Goal: Task Accomplishment & Management: Complete application form

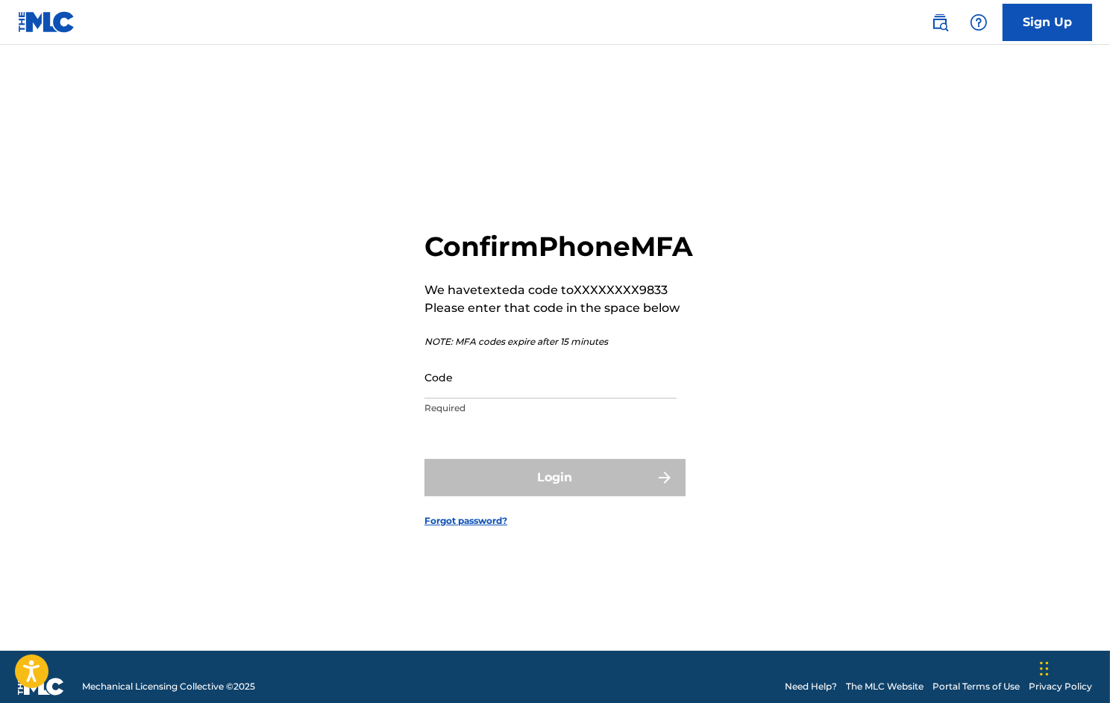
click at [524, 399] on input "Code" at bounding box center [551, 377] width 252 height 43
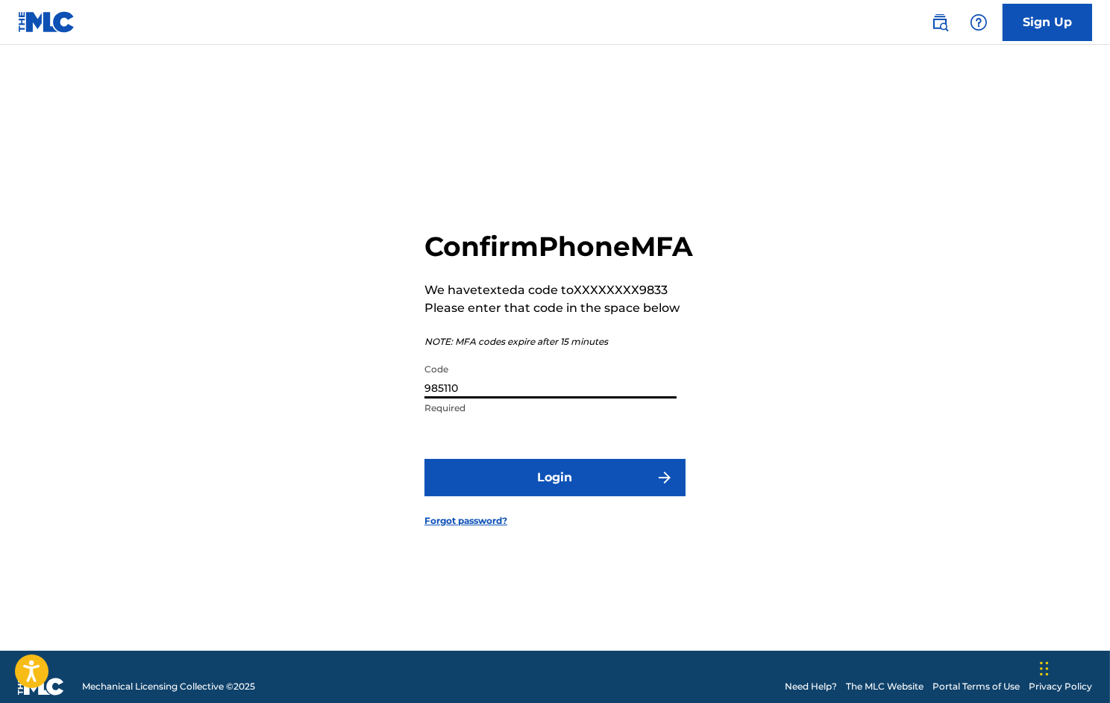
type input "985110"
click at [553, 495] on button "Login" at bounding box center [555, 477] width 261 height 37
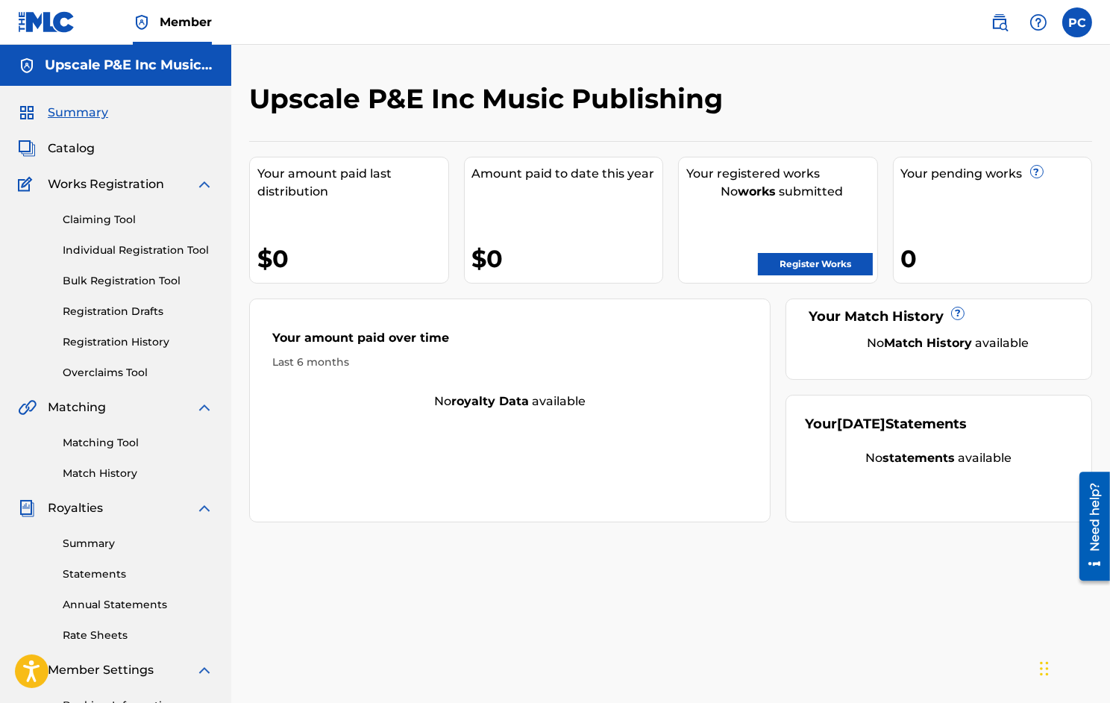
scroll to position [1, 0]
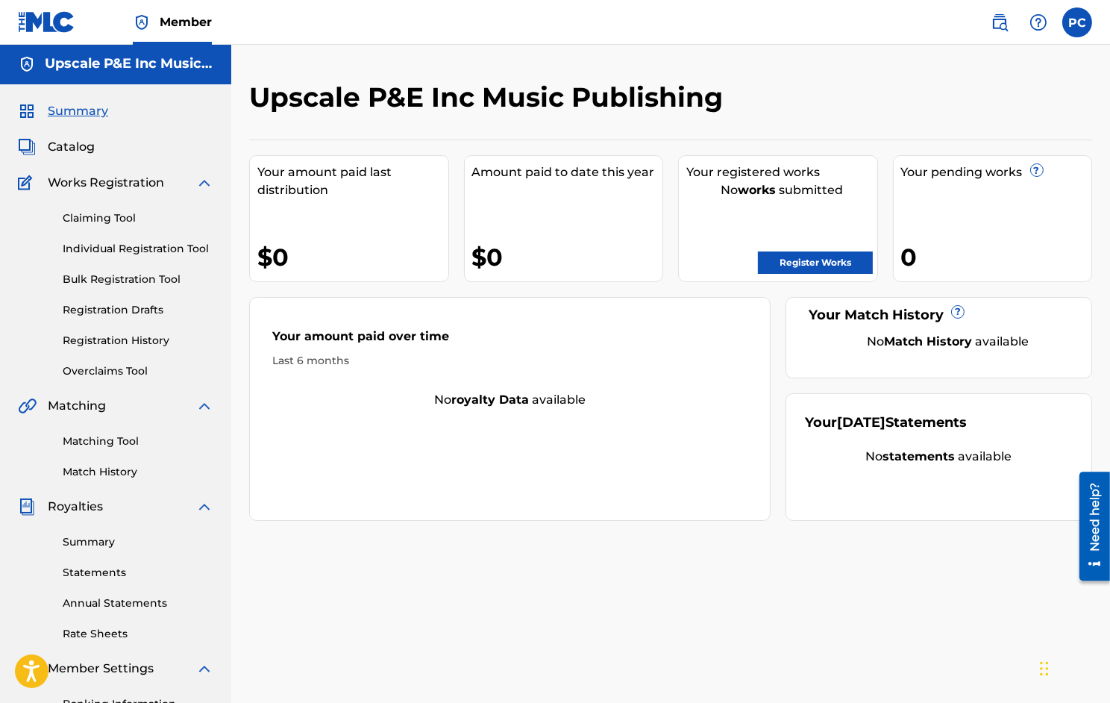
click at [108, 249] on link "Individual Registration Tool" at bounding box center [138, 249] width 151 height 16
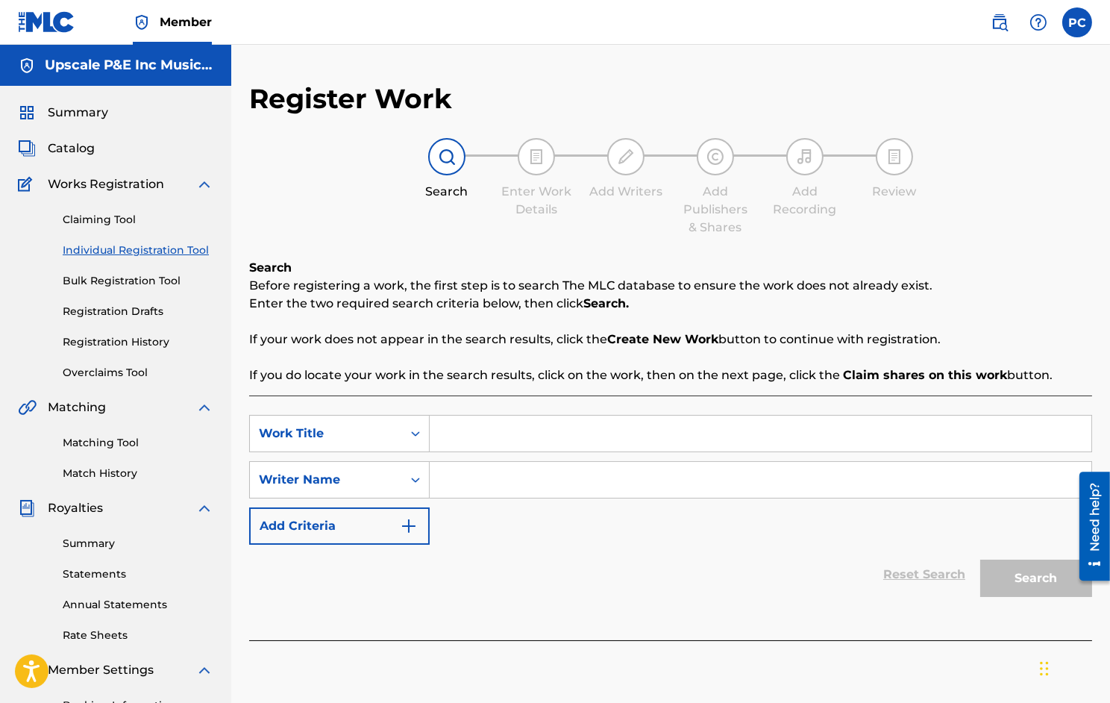
click at [461, 431] on input "Search Form" at bounding box center [761, 434] width 662 height 36
type input "HUSTLE & GRIND"
click at [457, 479] on input "Search Form" at bounding box center [761, 480] width 662 height 36
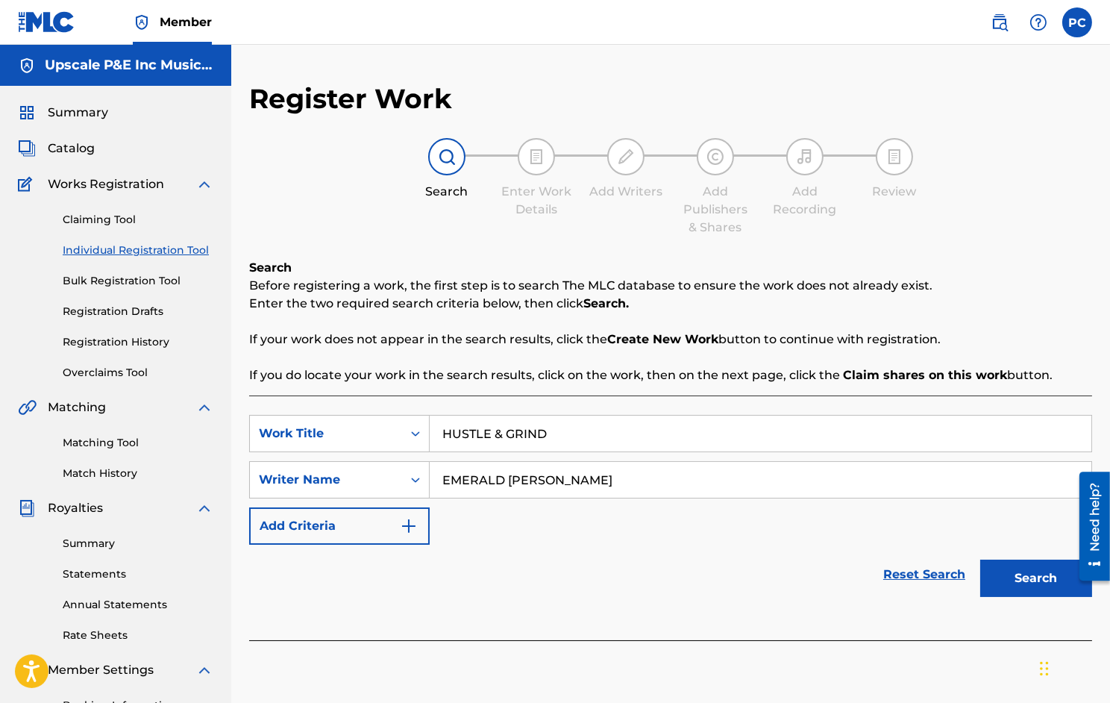
type input "EMERALD [PERSON_NAME]"
click at [1033, 579] on button "Search" at bounding box center [1037, 578] width 112 height 37
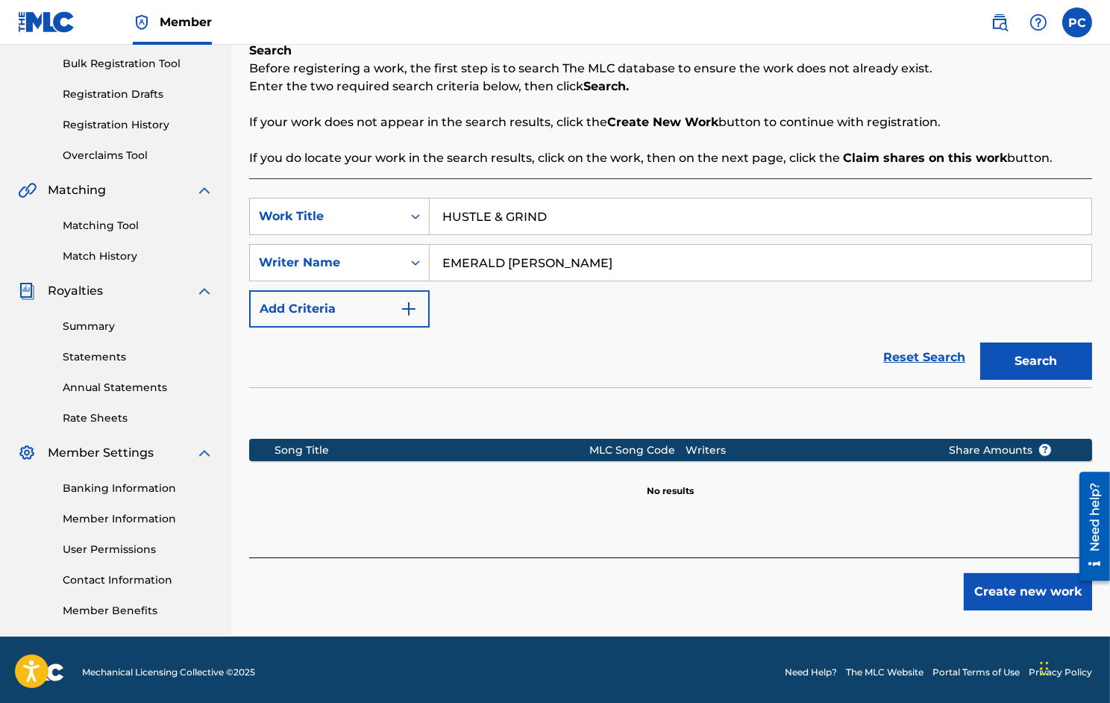
scroll to position [222, 0]
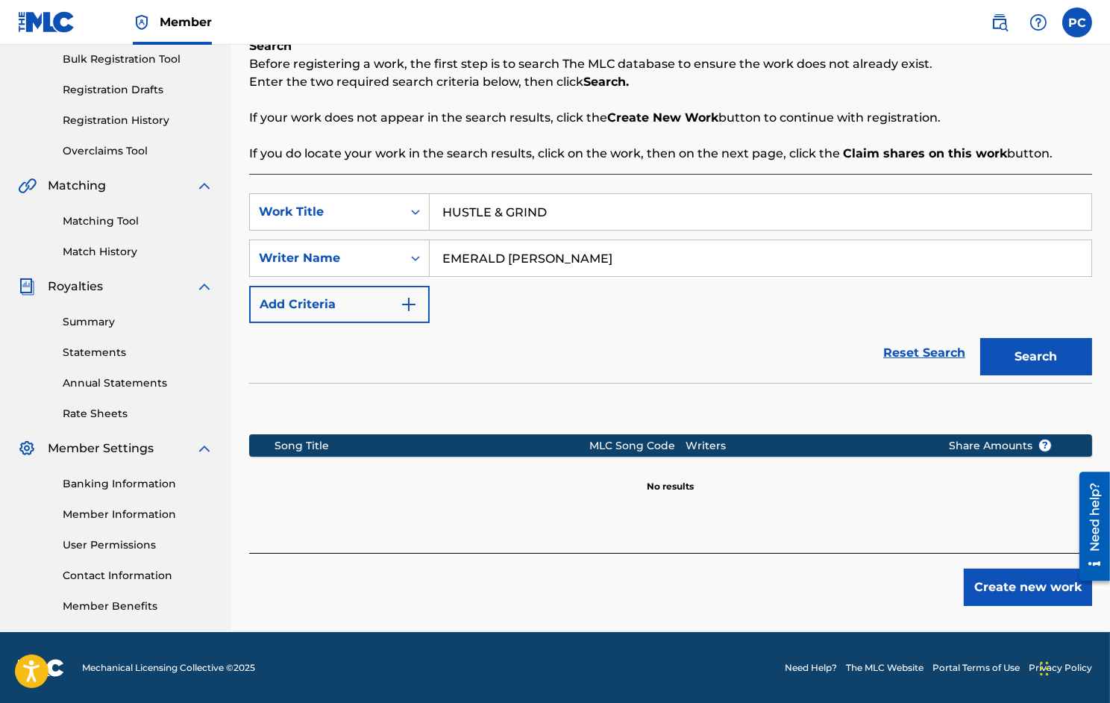
click at [997, 580] on button "Create new work" at bounding box center [1028, 587] width 128 height 37
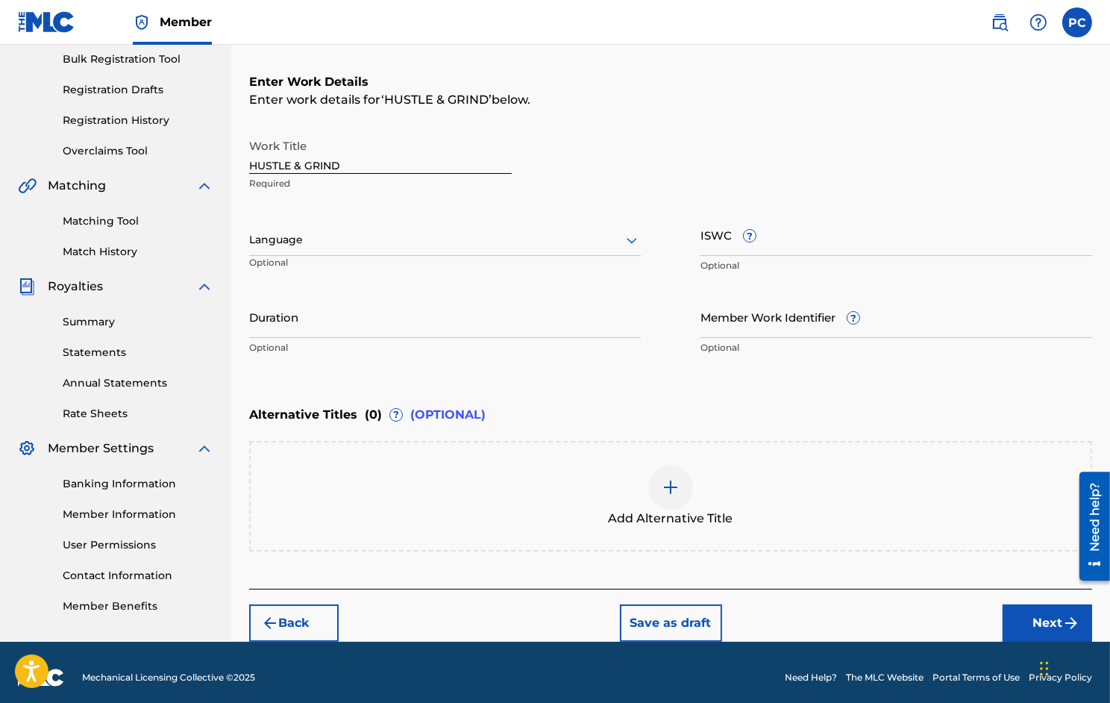
click at [532, 235] on div at bounding box center [445, 240] width 392 height 19
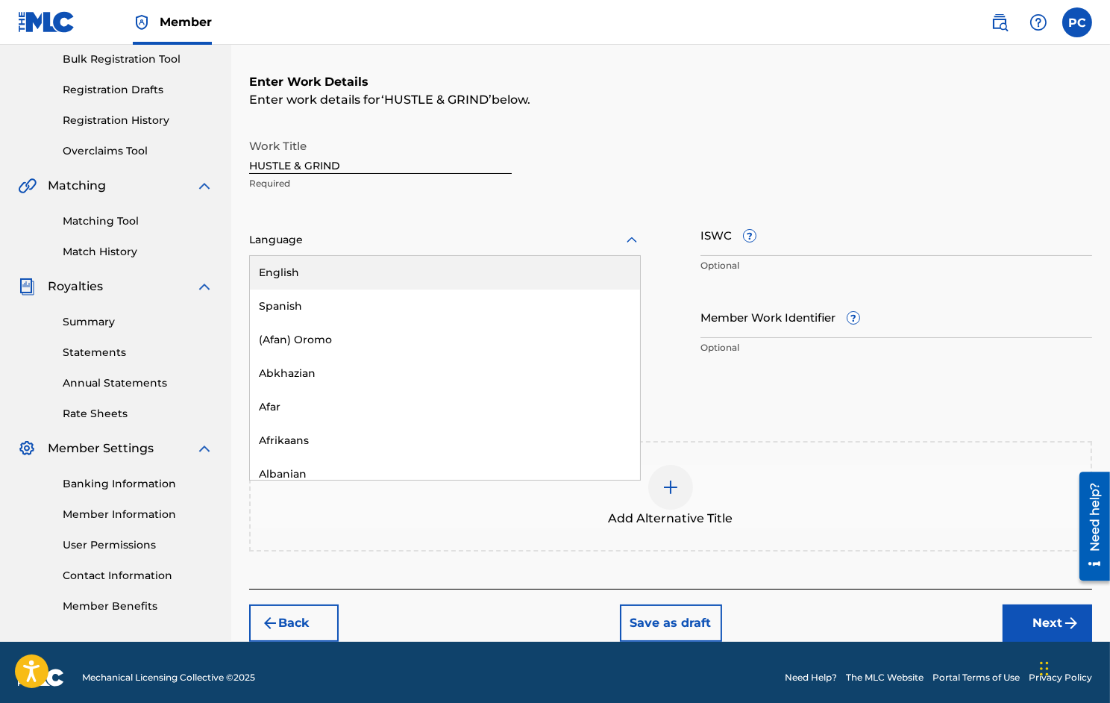
click at [399, 269] on div "English" at bounding box center [445, 273] width 390 height 34
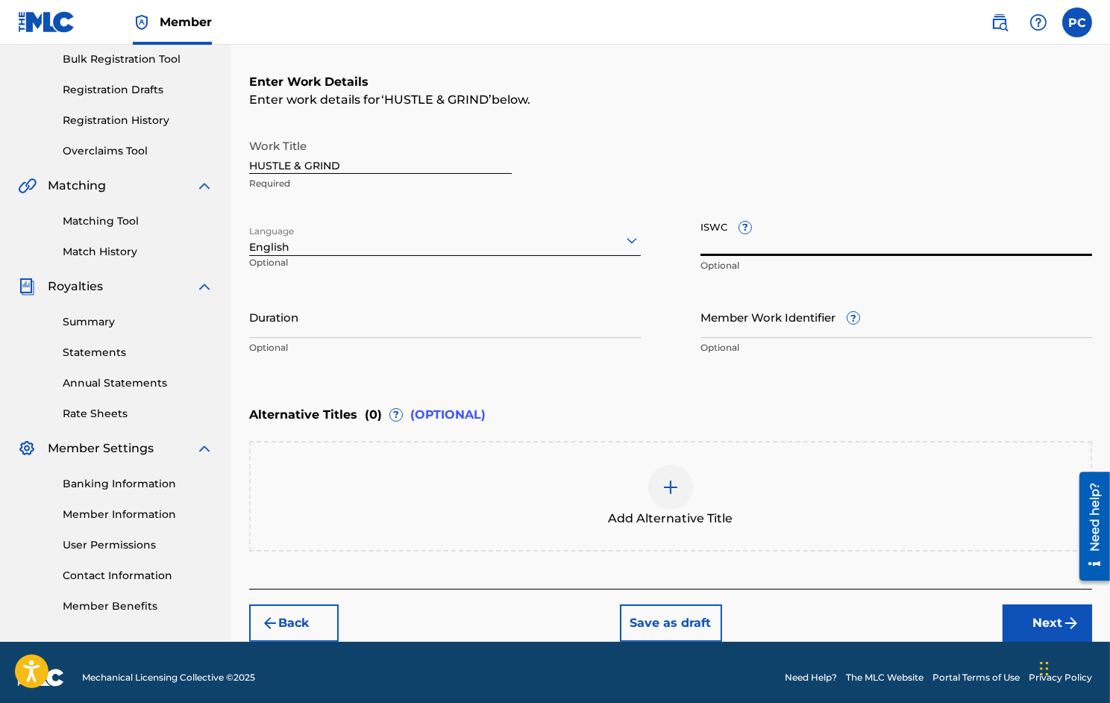
click at [722, 243] on input "ISWC ?" at bounding box center [897, 234] width 392 height 43
paste input "T9189772972"
type input "T9189772972"
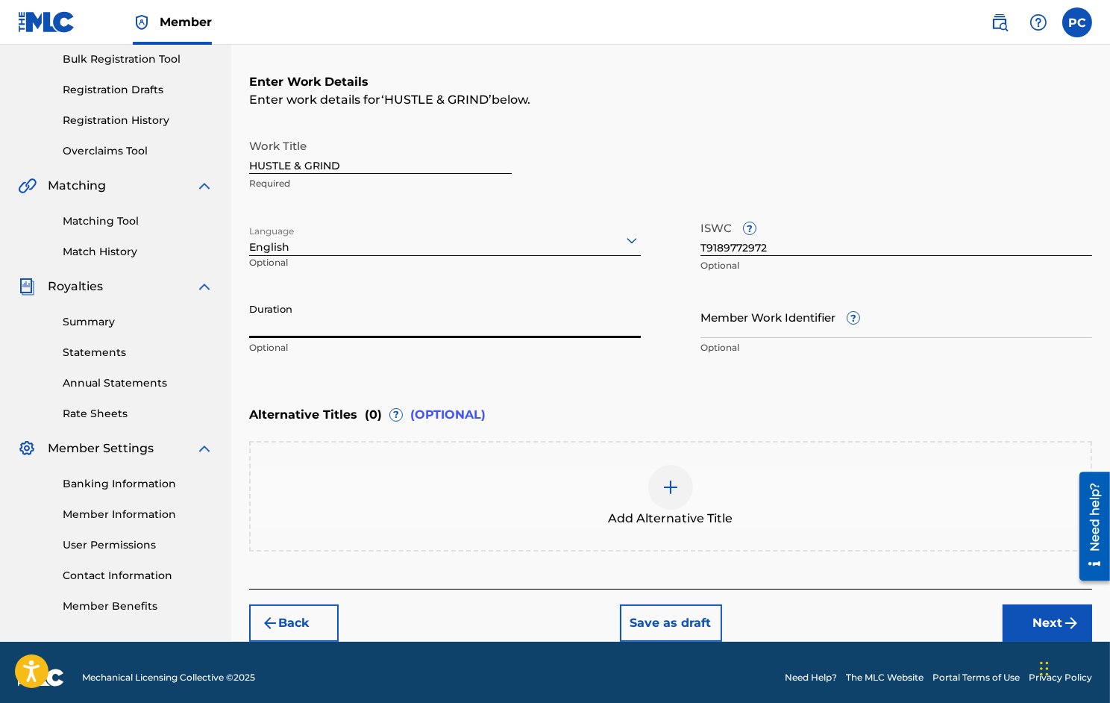
click at [326, 328] on input "Duration" at bounding box center [445, 317] width 392 height 43
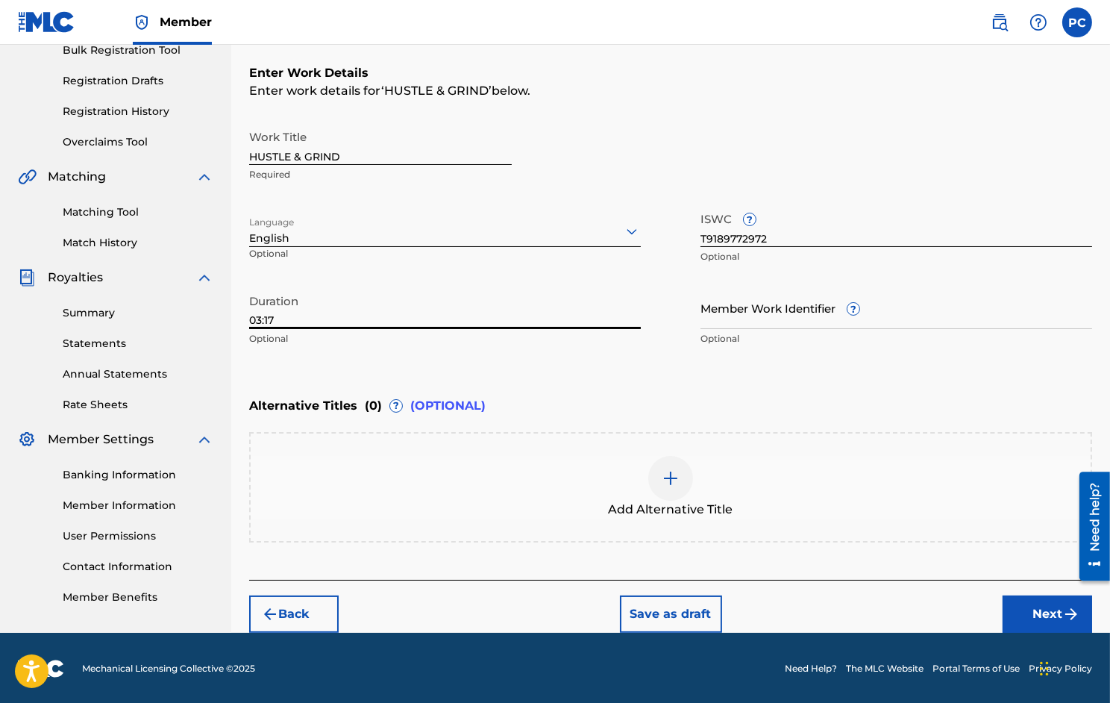
type input "03:17"
click at [672, 475] on img at bounding box center [671, 478] width 18 height 18
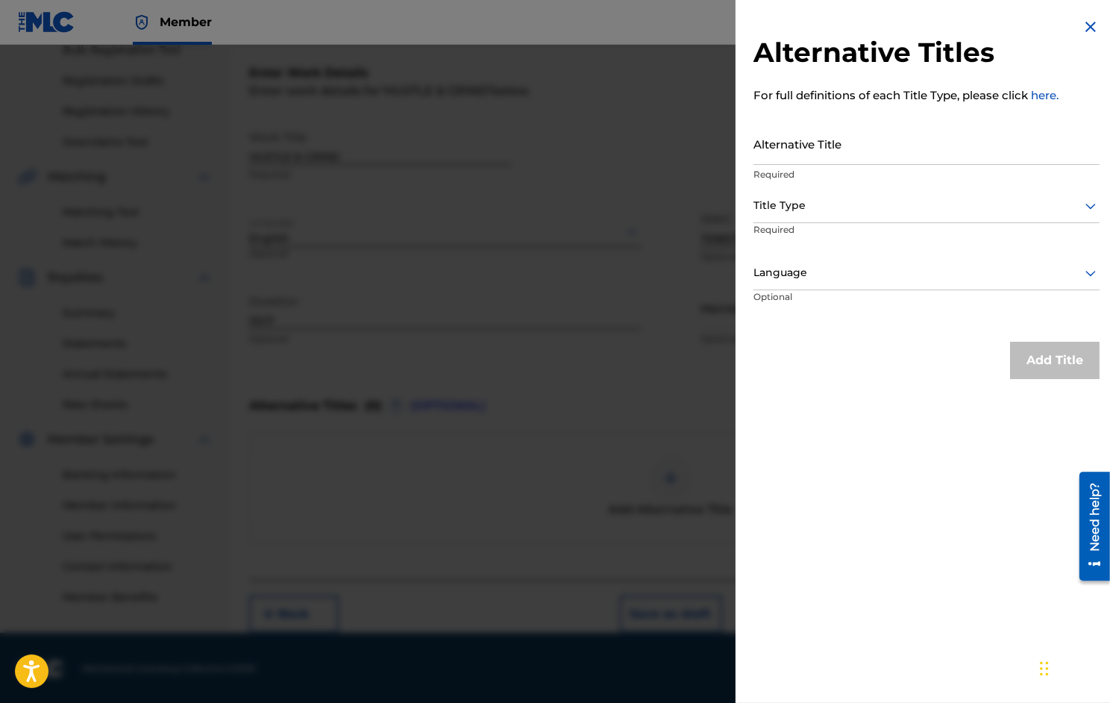
click at [840, 154] on input "Alternative Title" at bounding box center [927, 143] width 346 height 43
type input "J"
type input "Hustle and Grind"
click at [932, 207] on div at bounding box center [927, 205] width 346 height 19
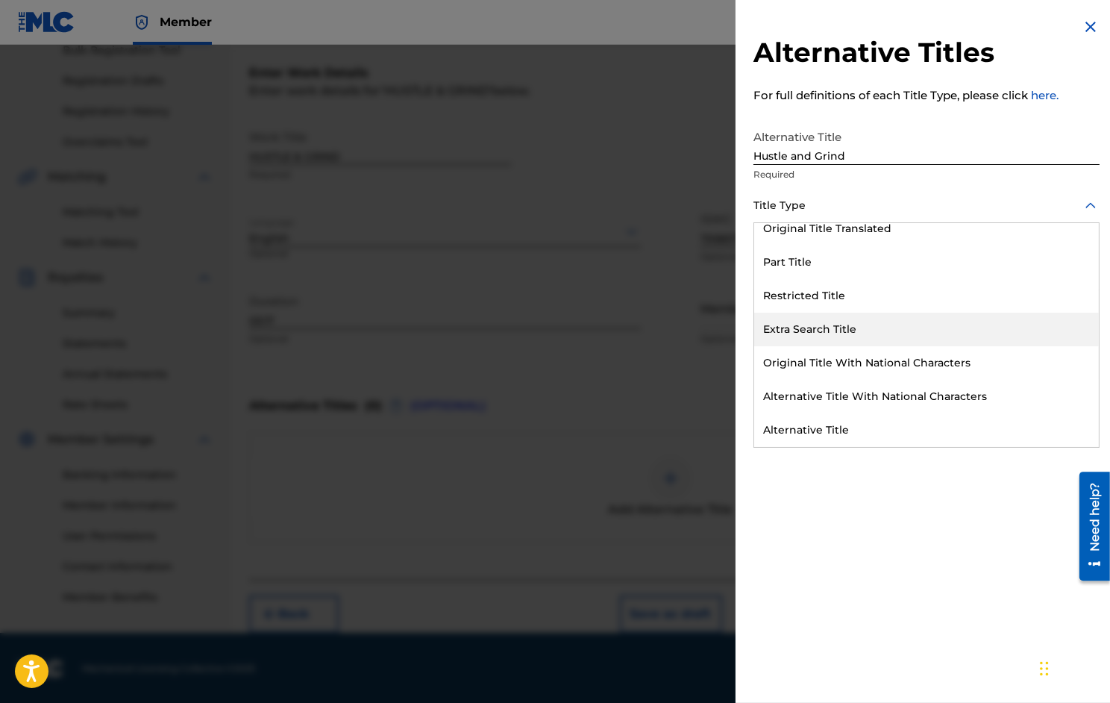
scroll to position [146, 0]
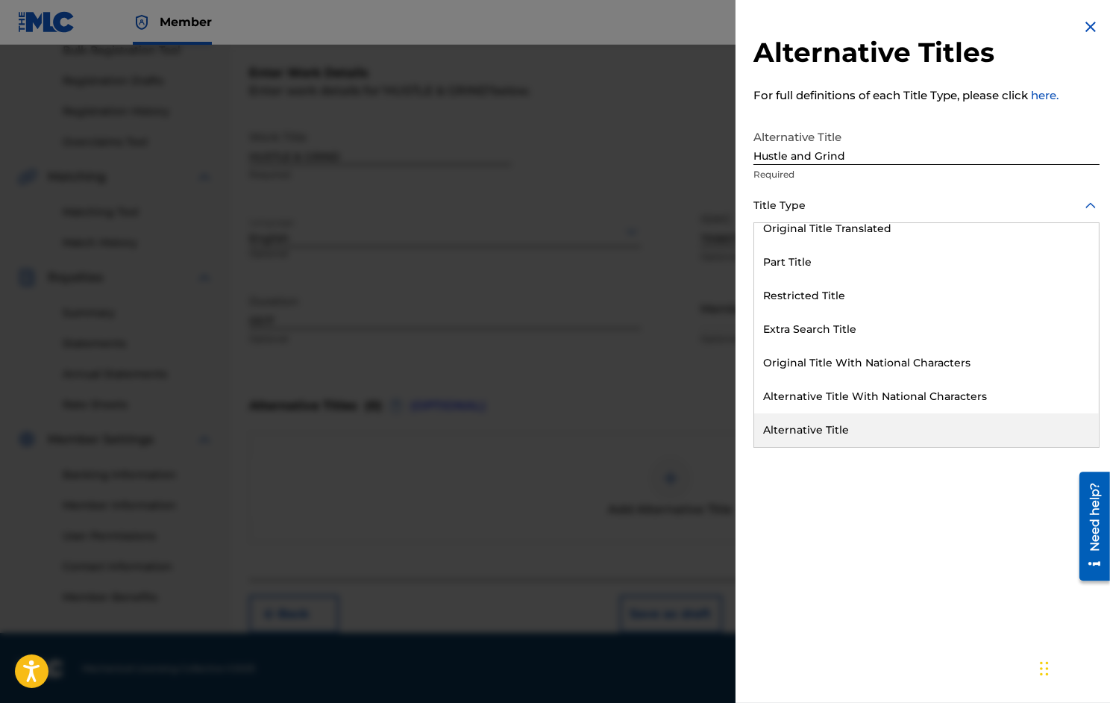
click at [824, 427] on div "Alternative Title" at bounding box center [926, 430] width 345 height 34
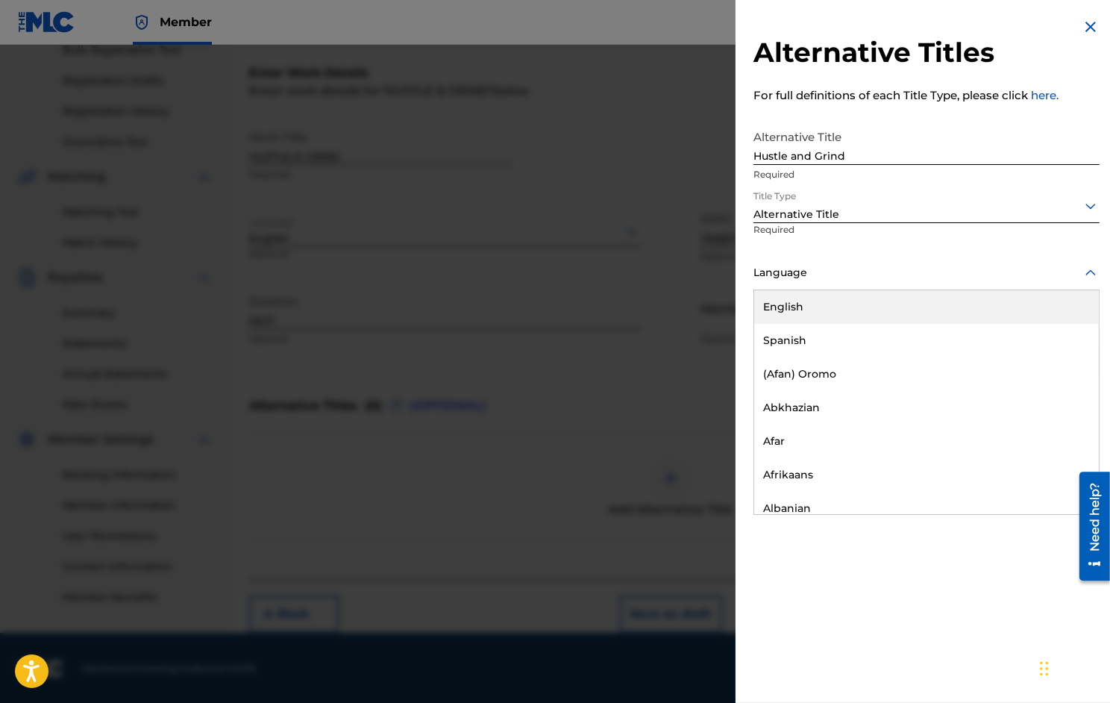
click at [962, 283] on div "Language" at bounding box center [927, 274] width 346 height 34
click at [922, 304] on div "English" at bounding box center [926, 307] width 345 height 34
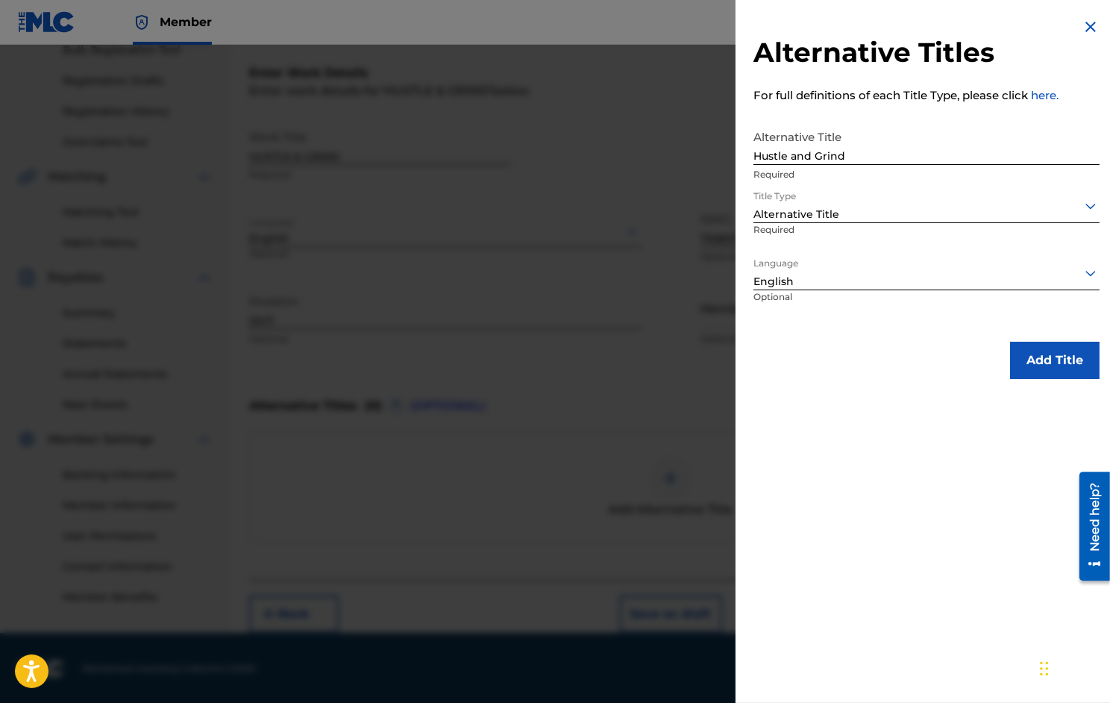
click at [1046, 360] on button "Add Title" at bounding box center [1055, 360] width 90 height 37
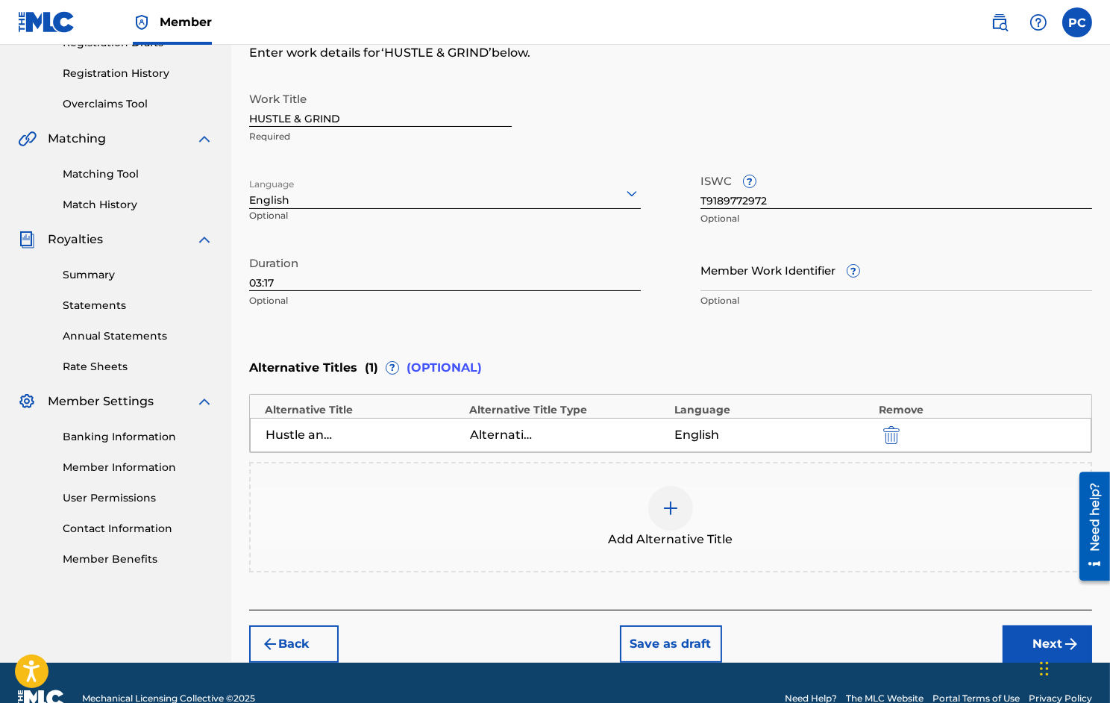
scroll to position [298, 0]
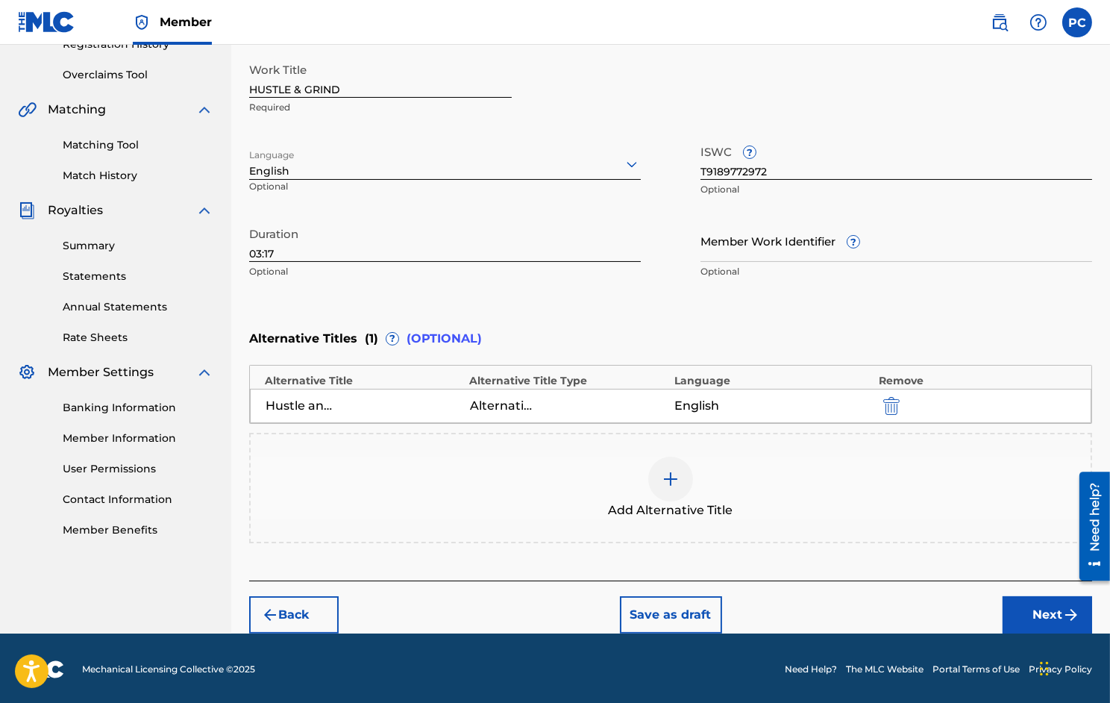
click at [1040, 604] on button "Next" at bounding box center [1048, 614] width 90 height 37
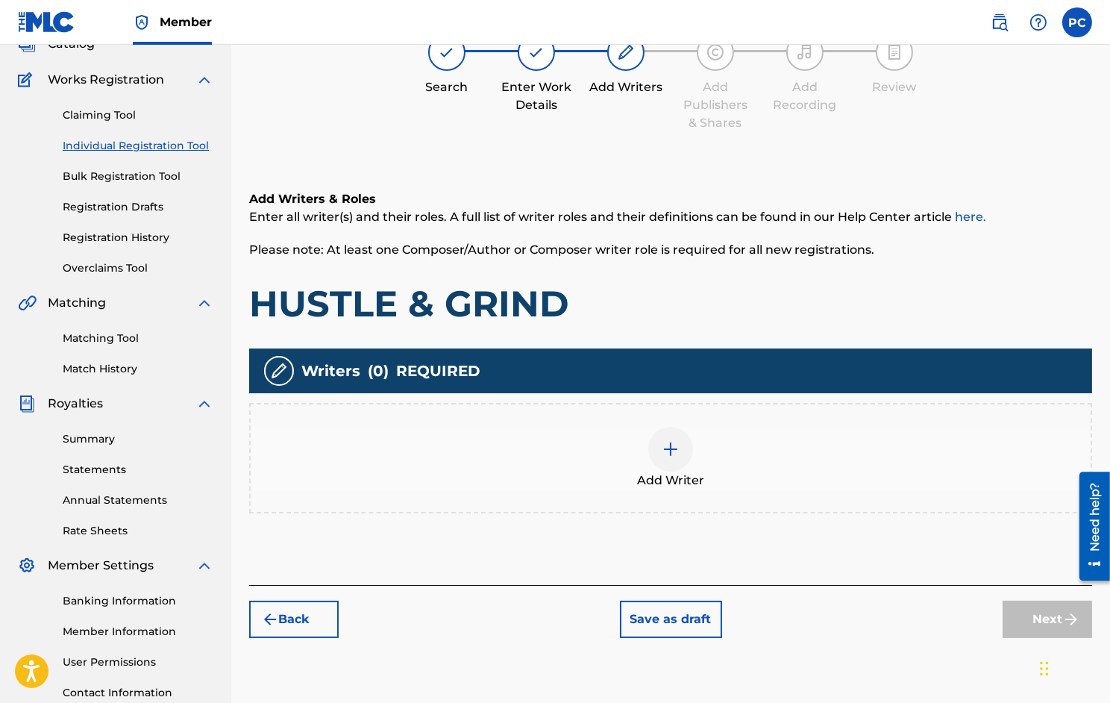
scroll to position [67, 0]
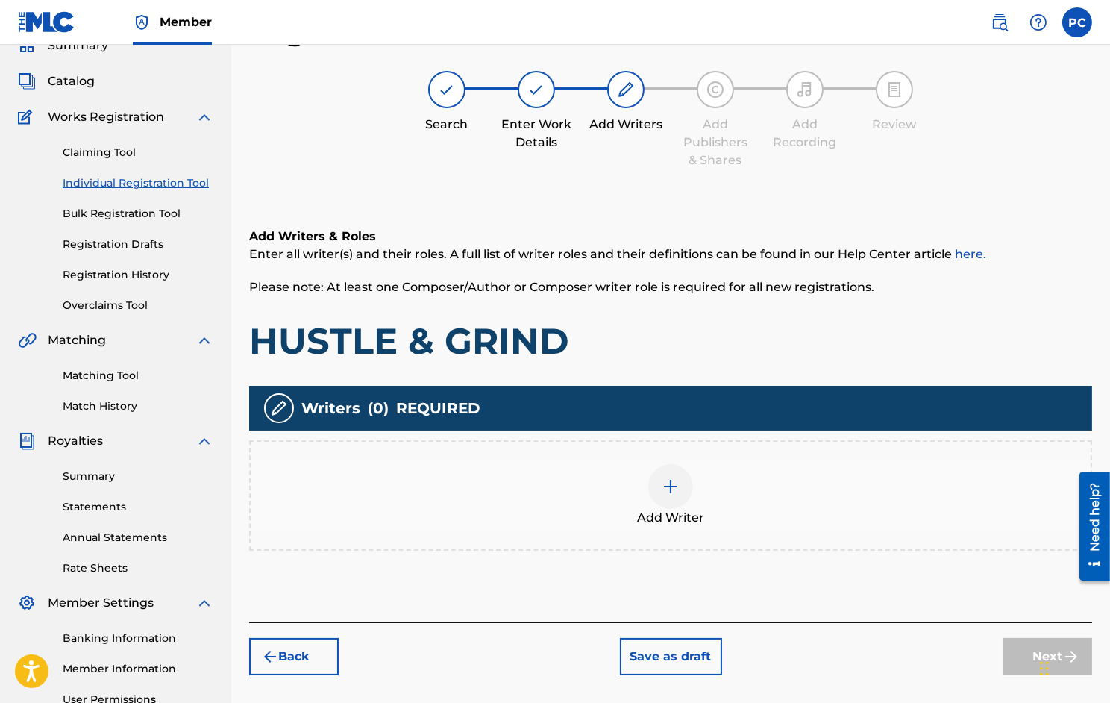
click at [659, 493] on div at bounding box center [671, 486] width 45 height 45
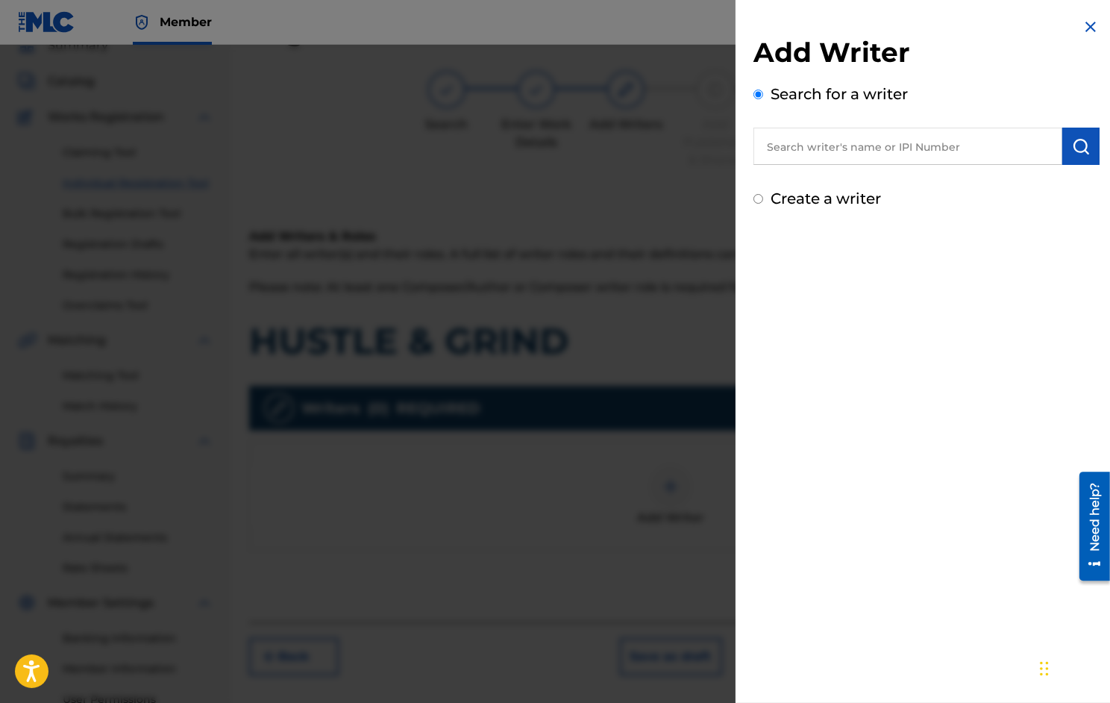
click at [827, 153] on input "text" at bounding box center [908, 146] width 309 height 37
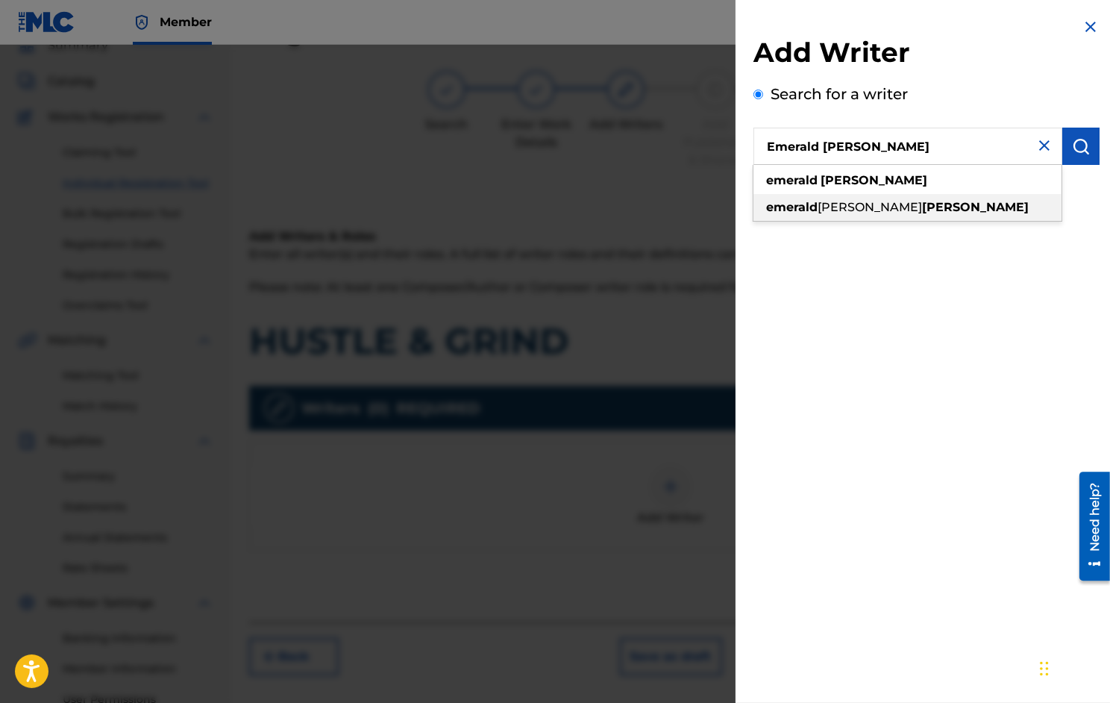
click at [834, 207] on span "[PERSON_NAME]" at bounding box center [870, 207] width 104 height 14
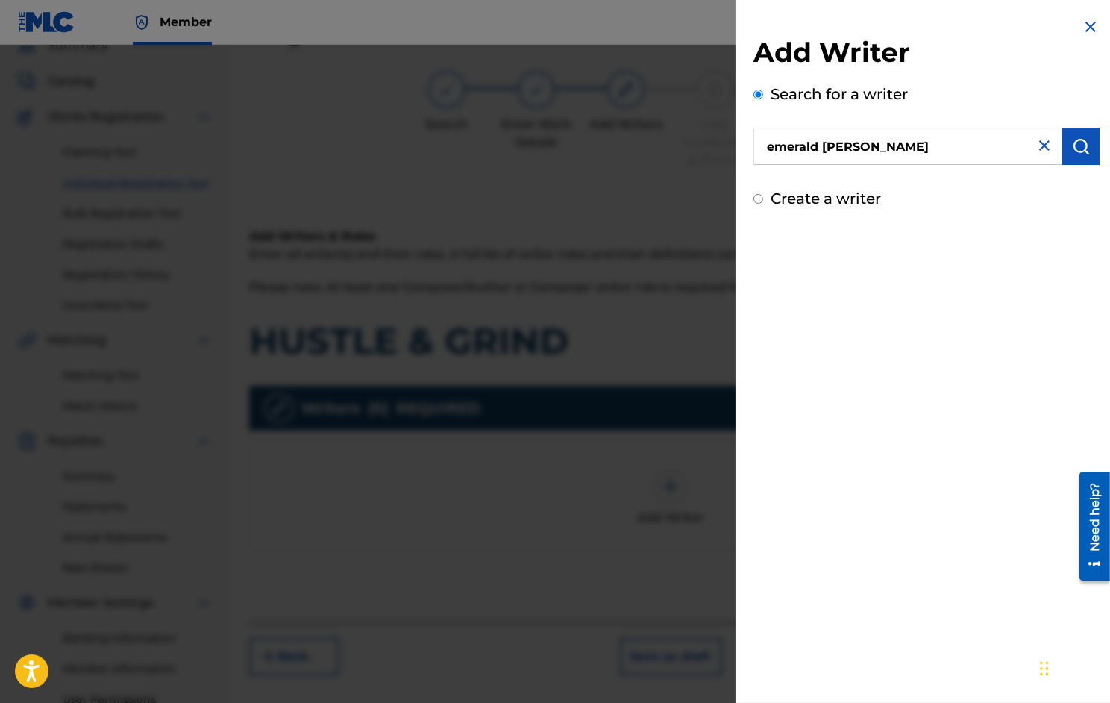
click at [869, 149] on input "emerald [PERSON_NAME]" at bounding box center [908, 146] width 309 height 37
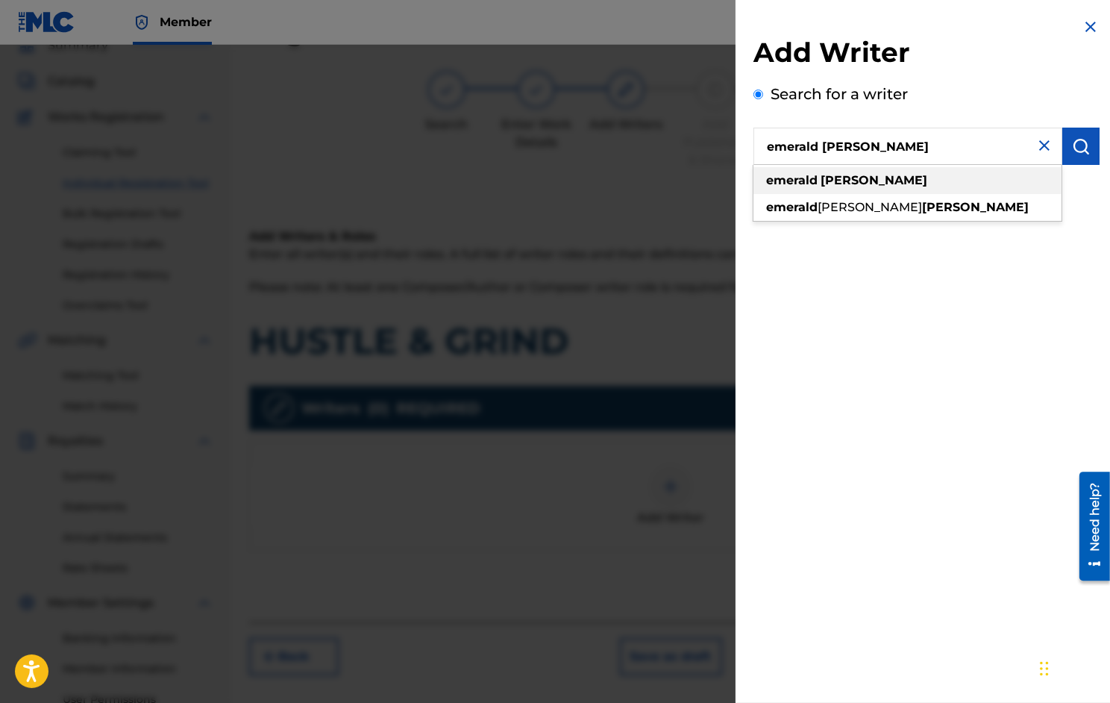
type input "emerald [PERSON_NAME]"
click at [850, 174] on strong "[PERSON_NAME]" at bounding box center [874, 180] width 107 height 14
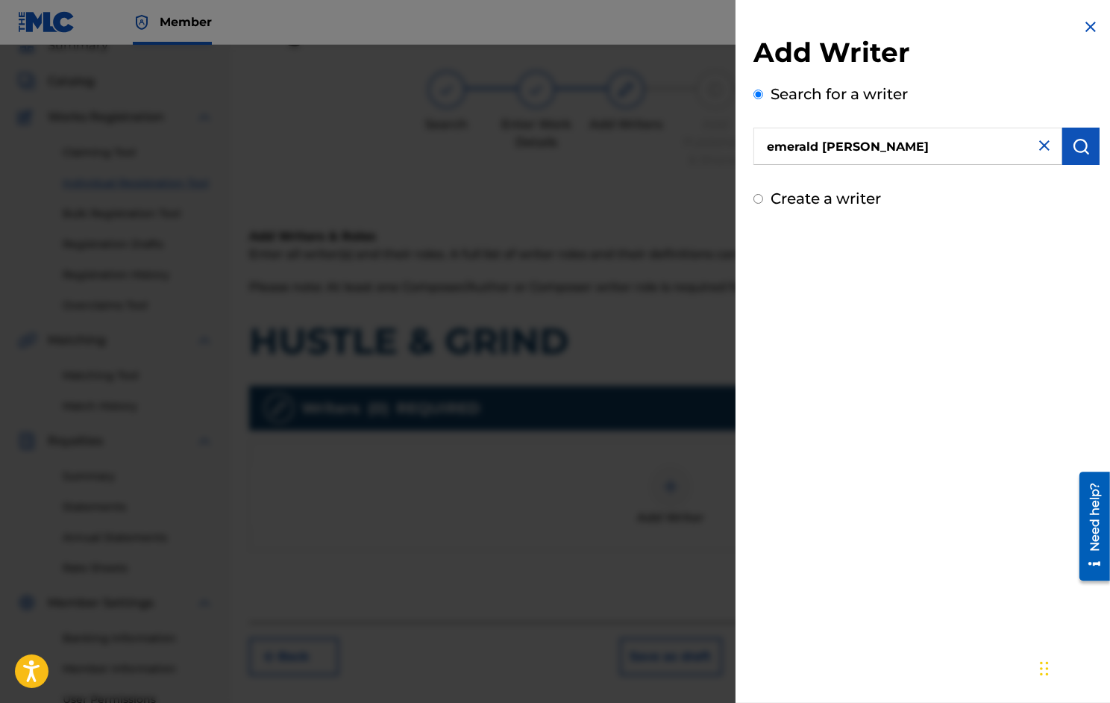
click at [1078, 146] on img "submit" at bounding box center [1081, 146] width 18 height 18
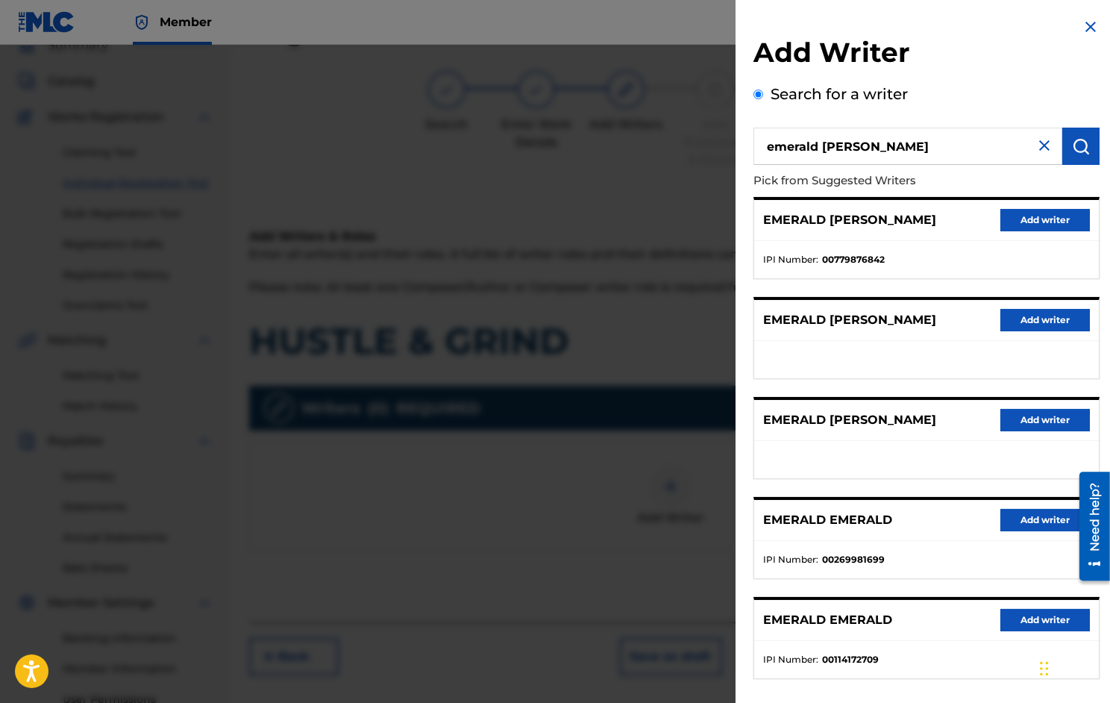
click at [1026, 220] on button "Add writer" at bounding box center [1046, 220] width 90 height 22
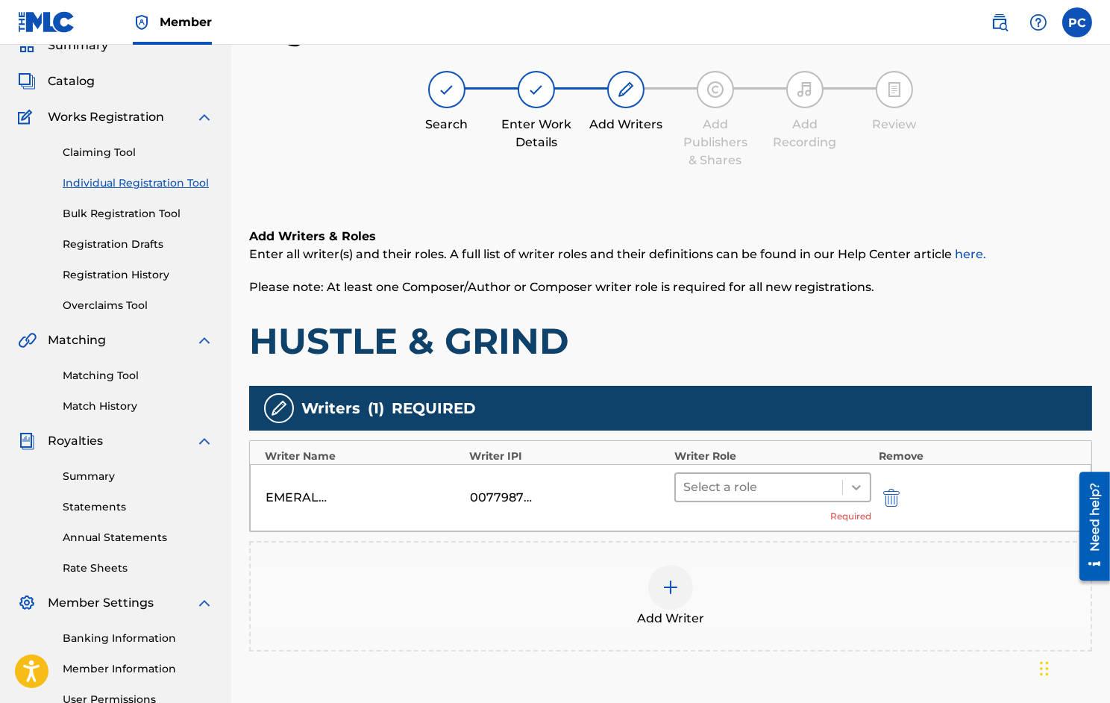
click at [852, 484] on icon at bounding box center [856, 487] width 15 height 15
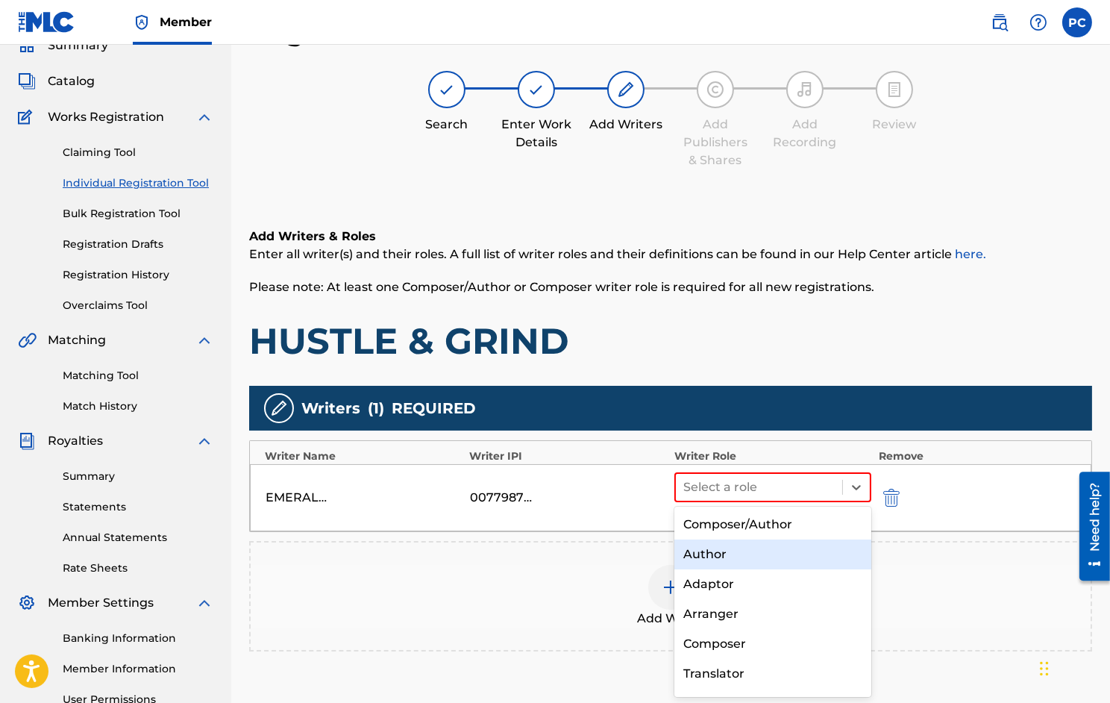
click at [725, 557] on div "Author" at bounding box center [773, 555] width 197 height 30
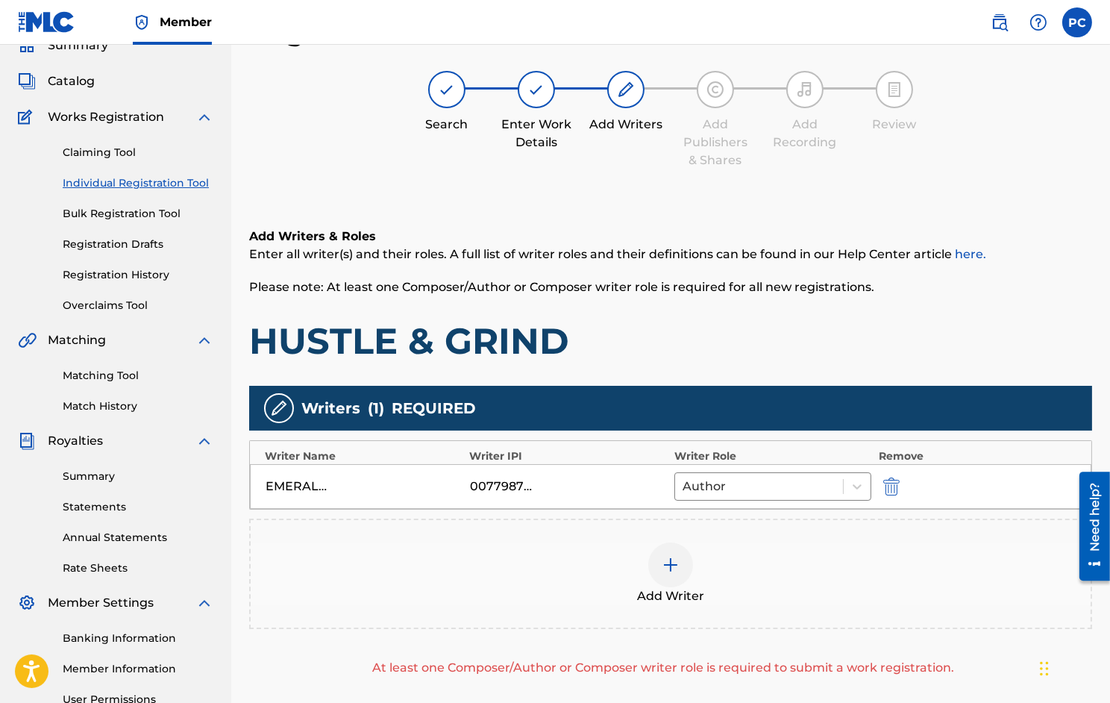
click at [670, 571] on img at bounding box center [671, 565] width 18 height 18
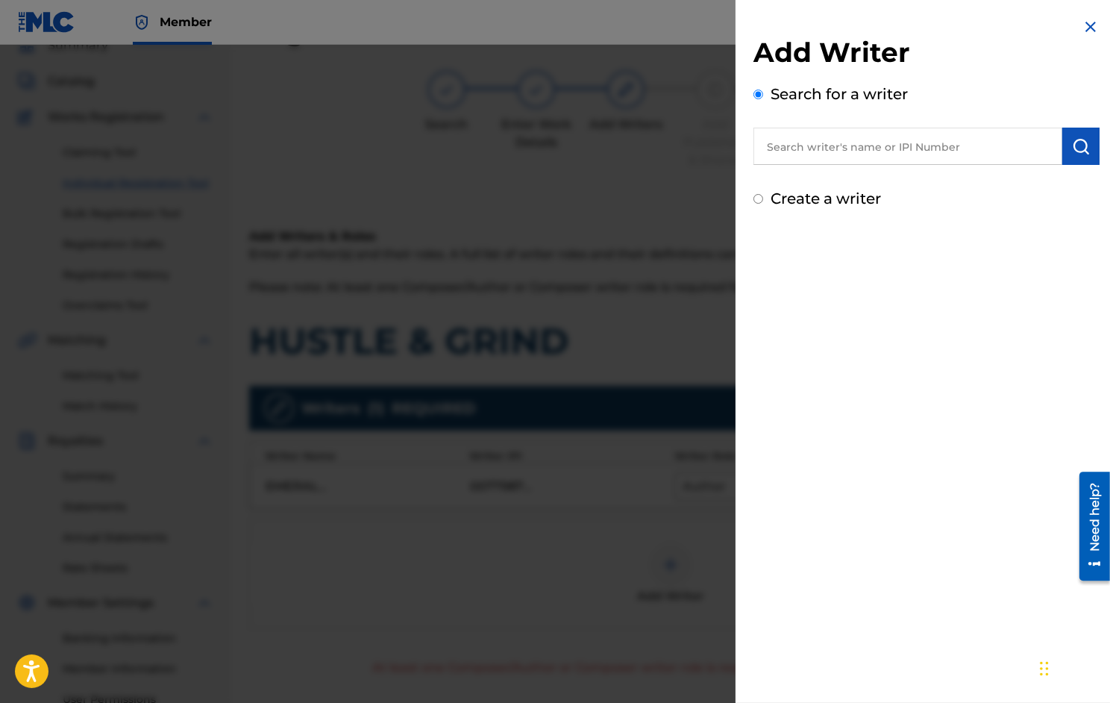
click at [866, 149] on input "text" at bounding box center [908, 146] width 309 height 37
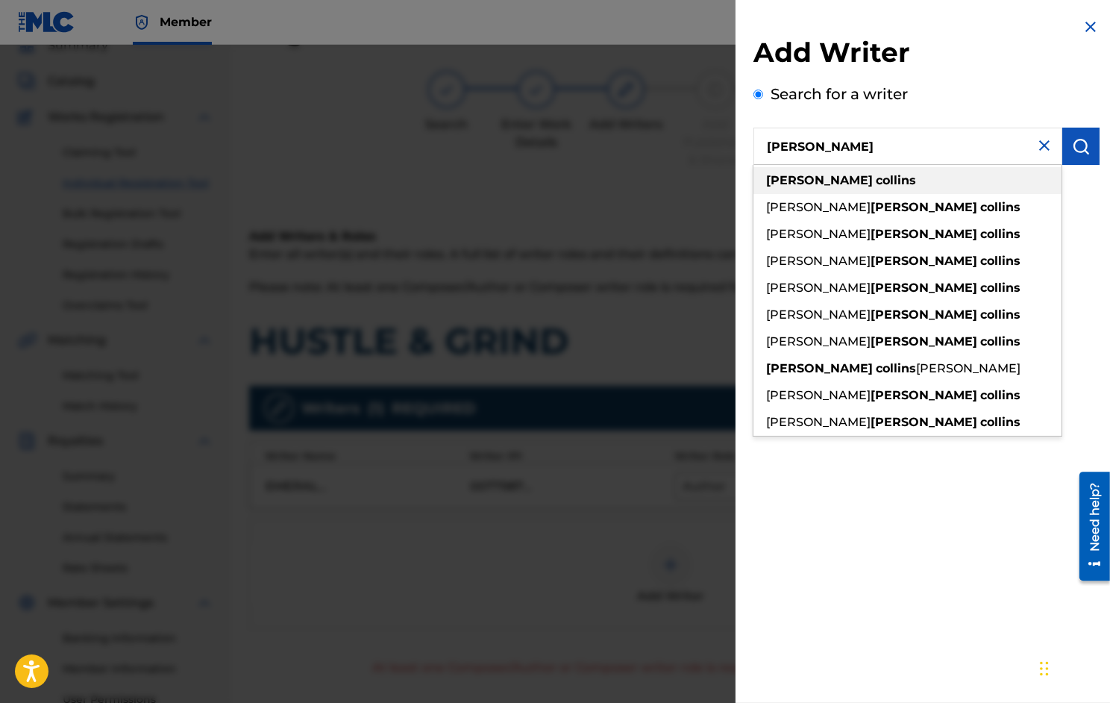
type input "[PERSON_NAME]"
click at [876, 181] on strong "collins" at bounding box center [896, 180] width 40 height 14
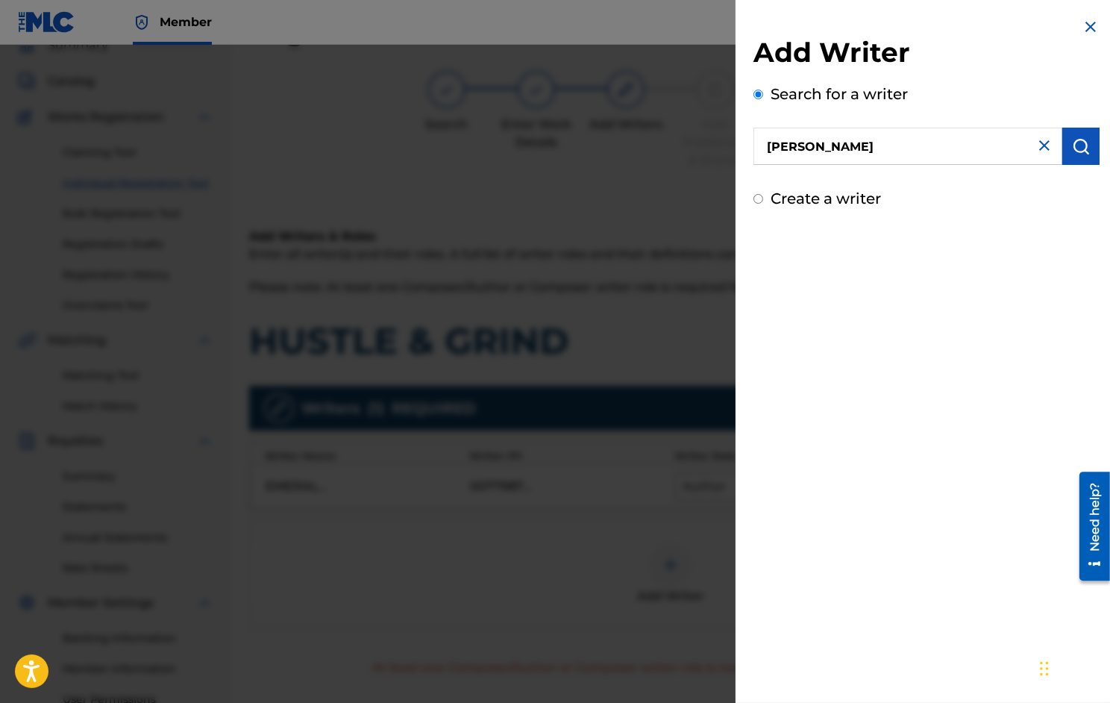
click at [1088, 148] on button "submit" at bounding box center [1081, 146] width 37 height 37
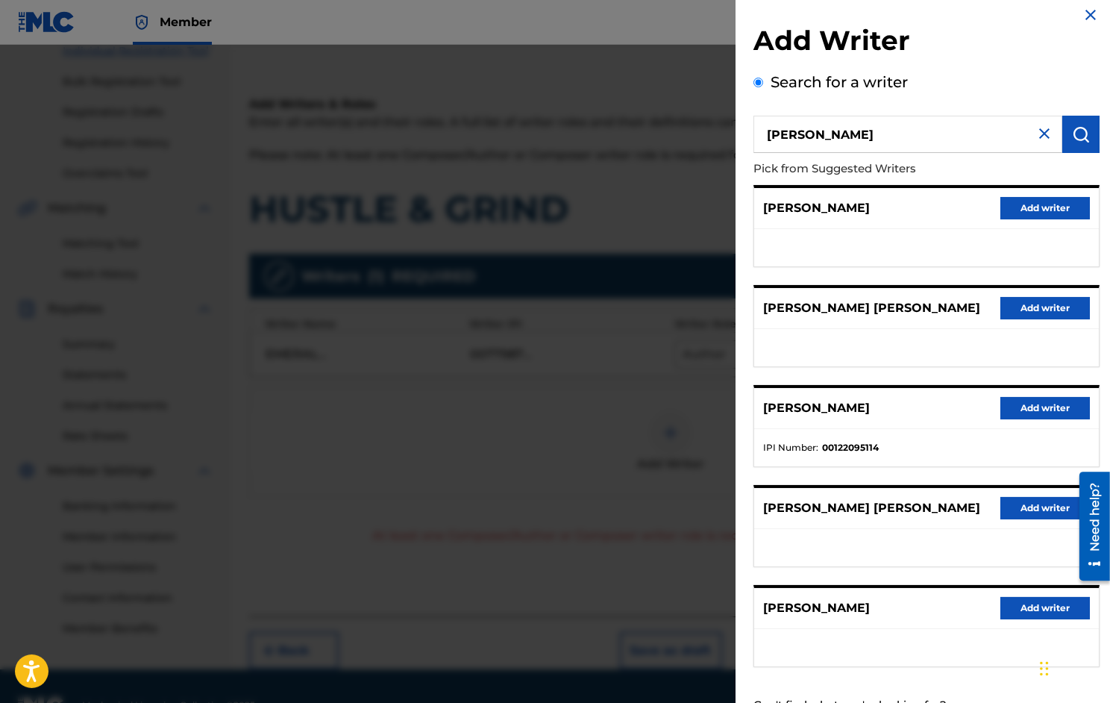
scroll to position [10, 0]
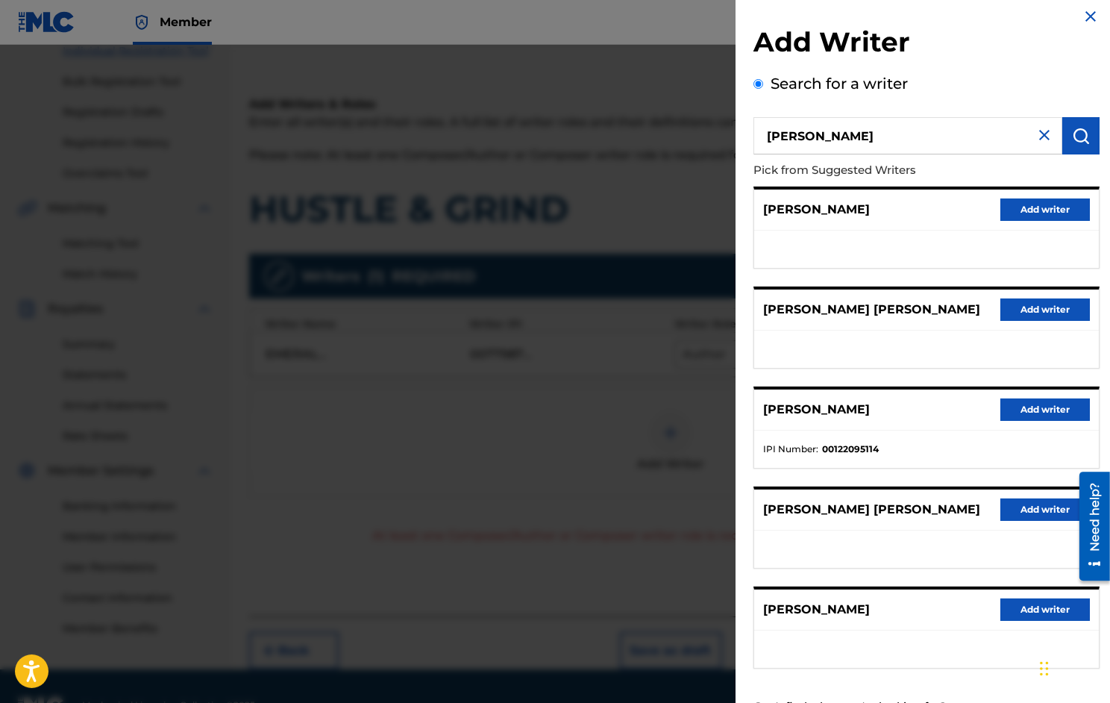
click at [1036, 128] on img at bounding box center [1045, 135] width 18 height 18
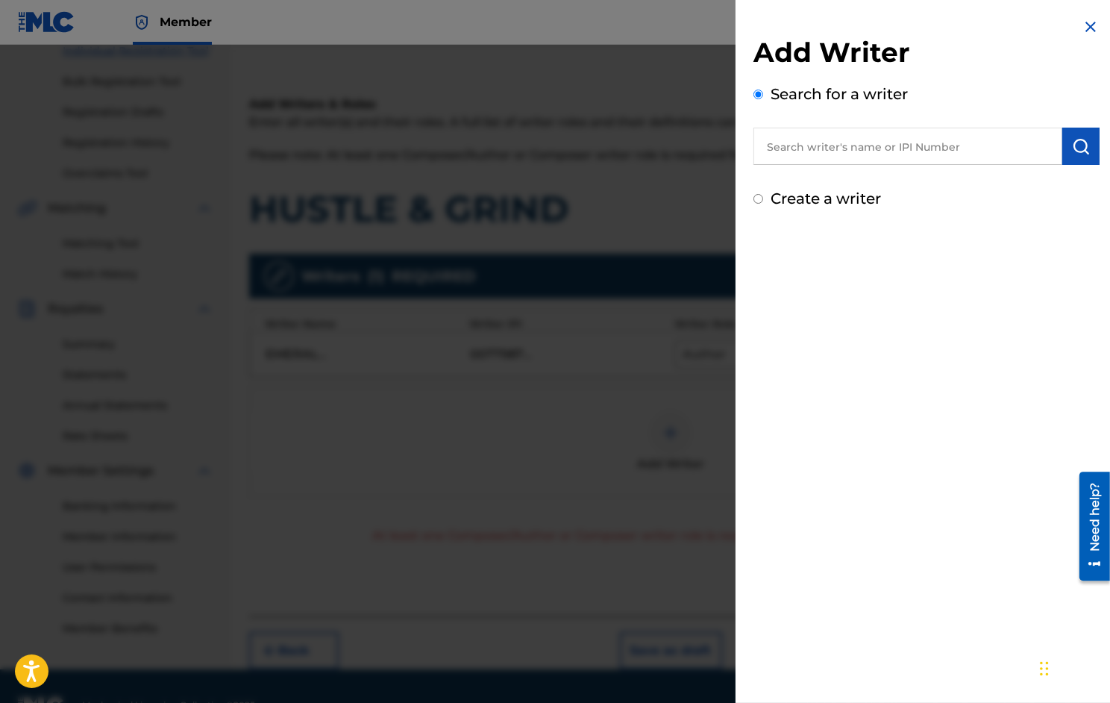
click at [887, 151] on input "text" at bounding box center [908, 146] width 309 height 37
paste input "783826104"
click at [1072, 146] on img "submit" at bounding box center [1081, 146] width 18 height 18
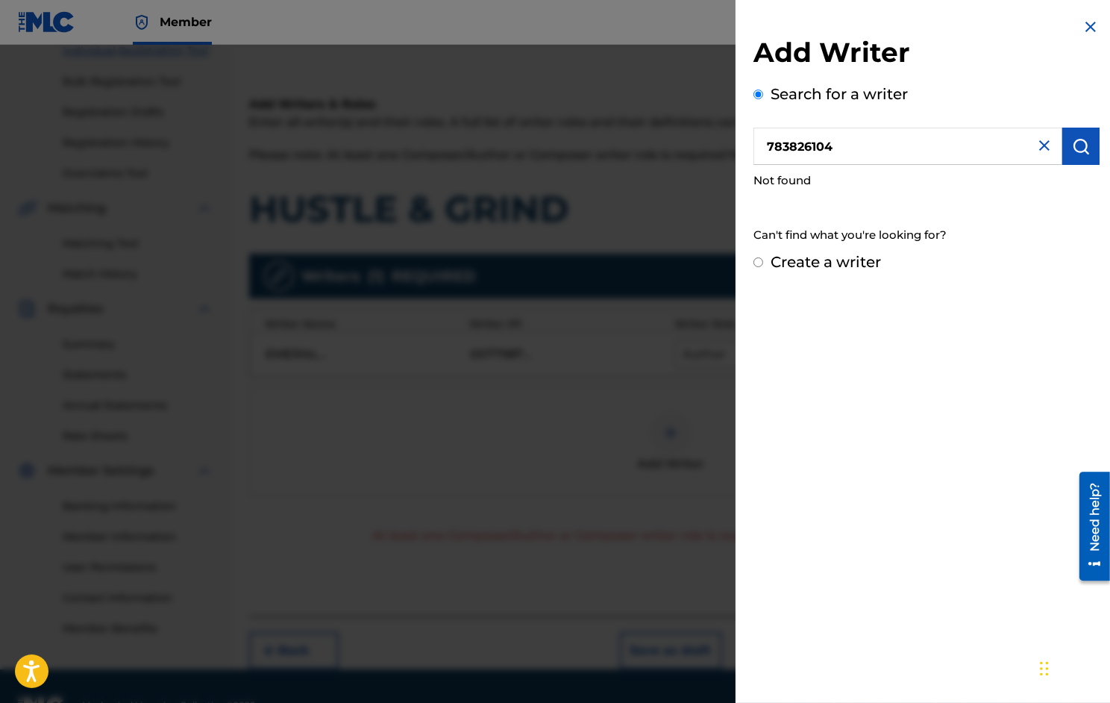
click at [766, 149] on input "783826104" at bounding box center [908, 146] width 309 height 37
click at [1066, 149] on button "submit" at bounding box center [1081, 146] width 37 height 37
click at [767, 150] on input "0783826104" at bounding box center [908, 146] width 309 height 37
type input "00783826104"
click at [1073, 150] on img "submit" at bounding box center [1081, 146] width 18 height 18
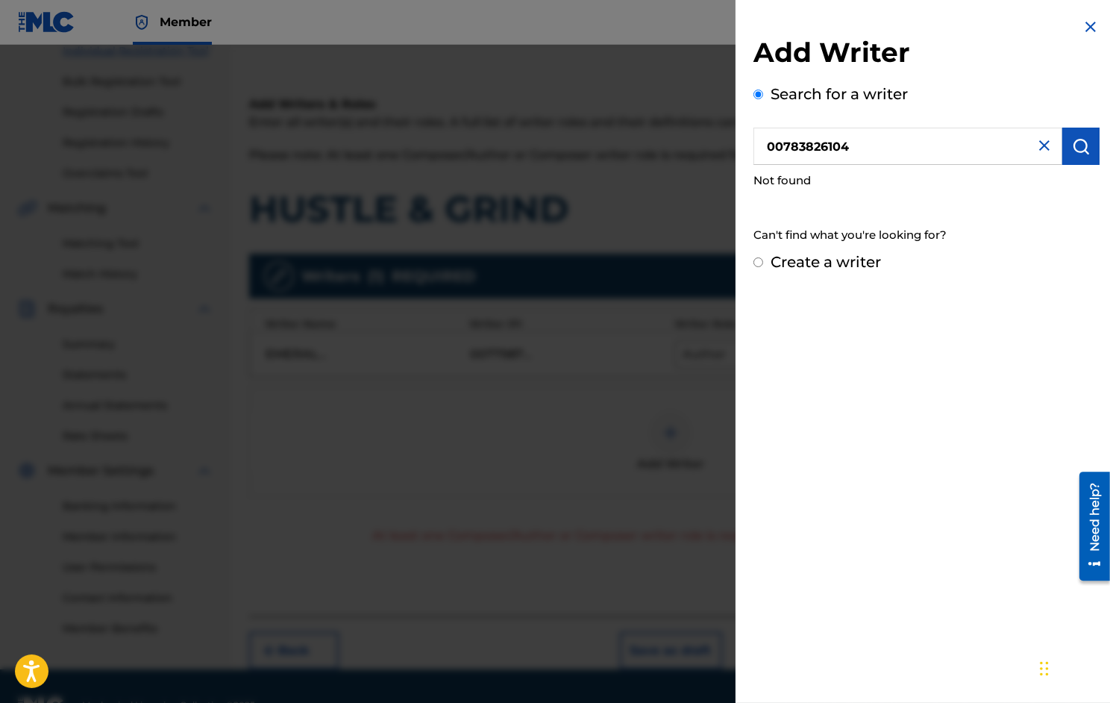
click at [766, 144] on input "00783826104" at bounding box center [908, 146] width 309 height 37
click at [859, 155] on input "00783826104" at bounding box center [908, 146] width 309 height 37
click at [1077, 146] on img "submit" at bounding box center [1081, 146] width 18 height 18
click at [759, 263] on input "Create a writer" at bounding box center [759, 262] width 10 height 10
radio input "false"
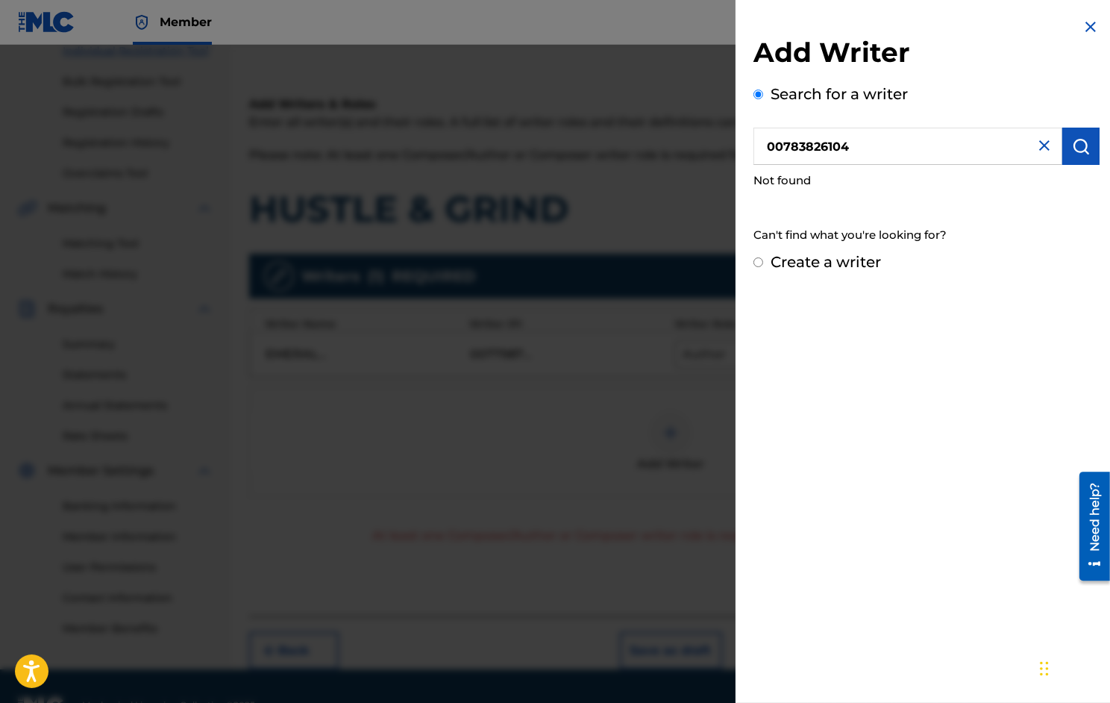
radio input "true"
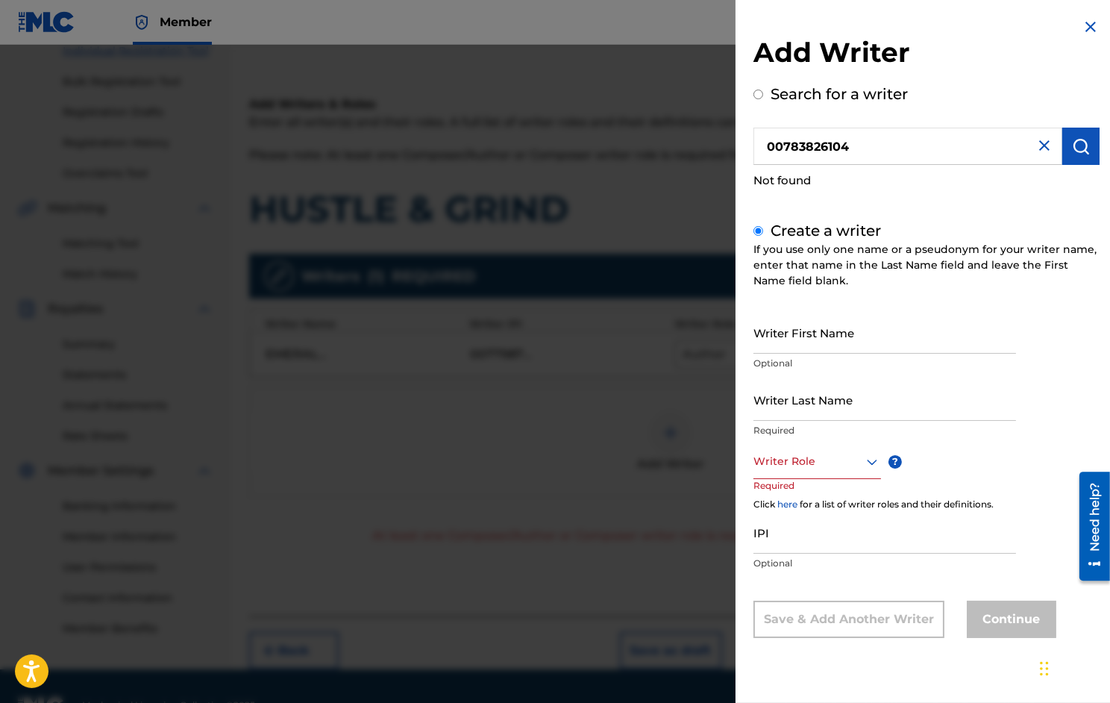
click at [807, 337] on input "Writer First Name" at bounding box center [885, 332] width 263 height 43
type input "[PERSON_NAME]"
click at [809, 415] on input "Writer Last Name" at bounding box center [885, 399] width 263 height 43
type input "Collins"
click at [793, 463] on div at bounding box center [818, 461] width 128 height 19
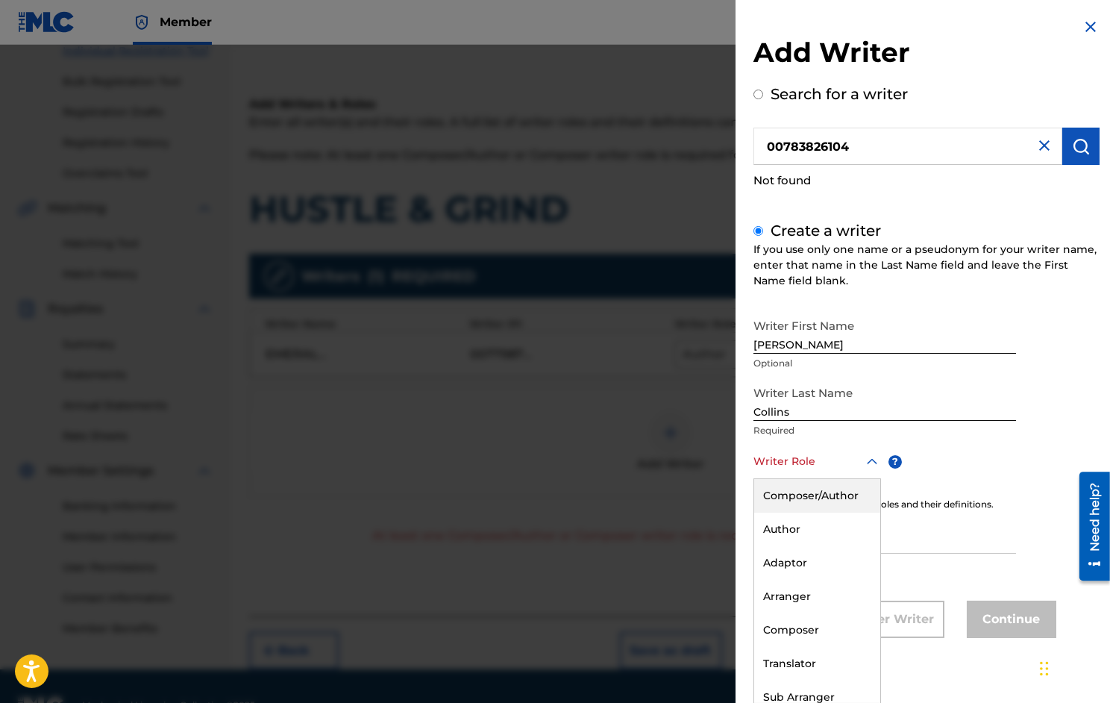
click at [793, 495] on div "Composer/Author" at bounding box center [817, 496] width 126 height 34
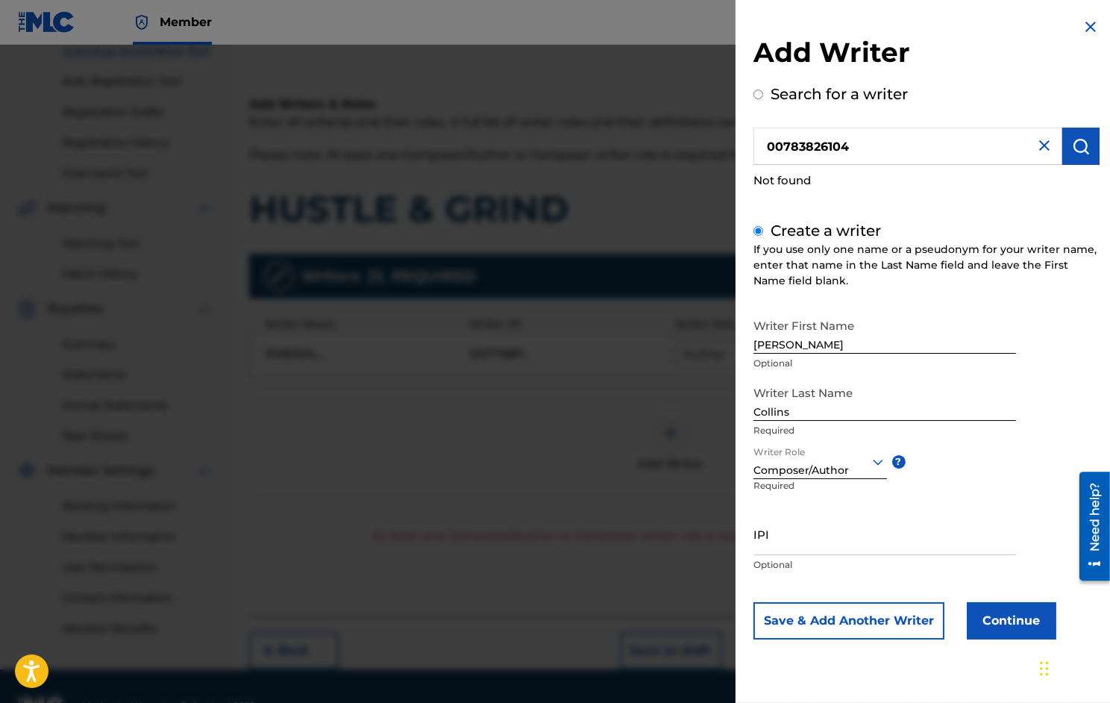
click at [795, 541] on input "IPI" at bounding box center [885, 534] width 263 height 43
paste input "783826104"
click at [754, 543] on input "783826104" at bounding box center [885, 534] width 263 height 43
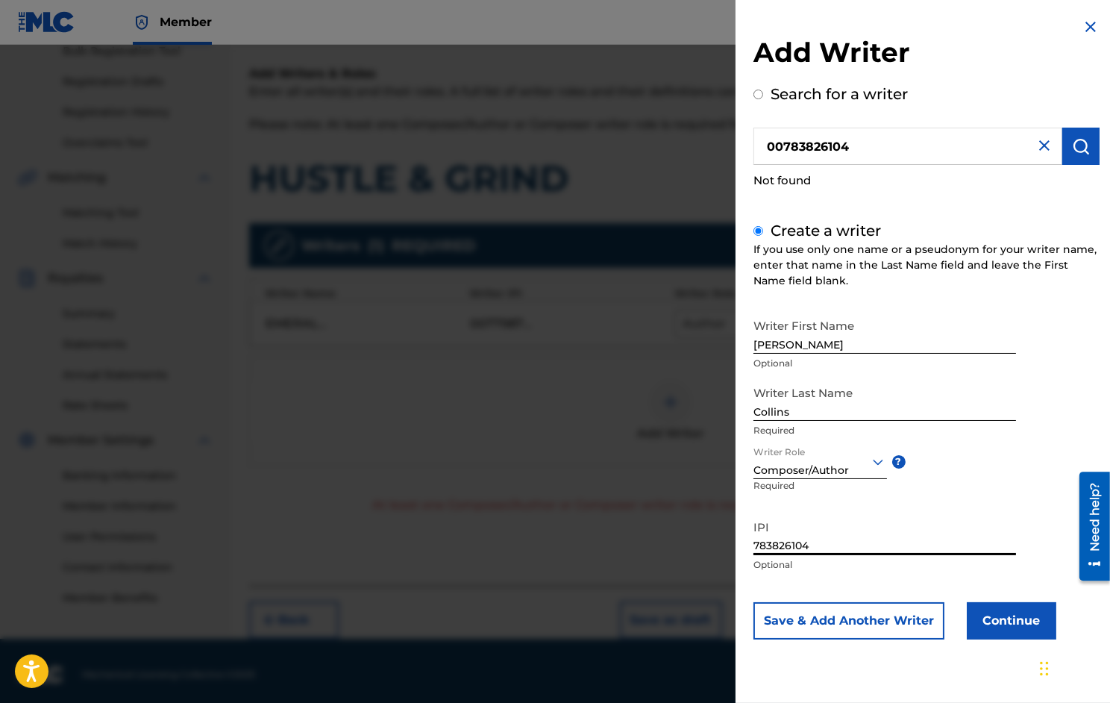
scroll to position [234, 0]
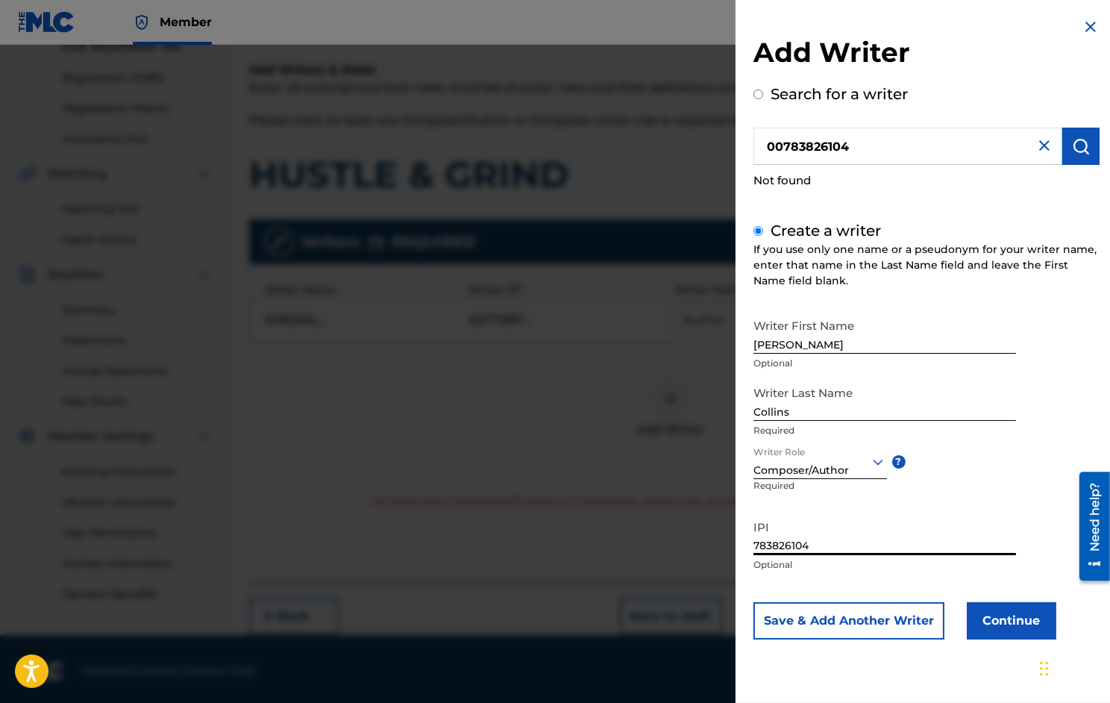
type input "783826104"
click at [1007, 616] on button "Continue" at bounding box center [1012, 620] width 90 height 37
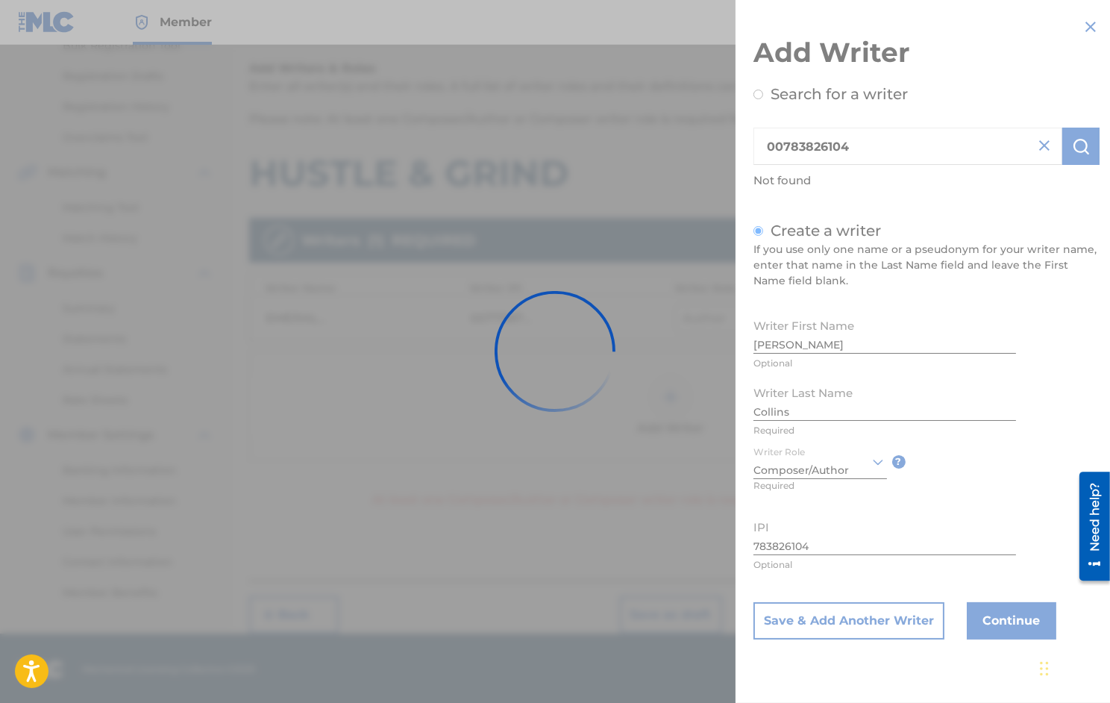
scroll to position [231, 0]
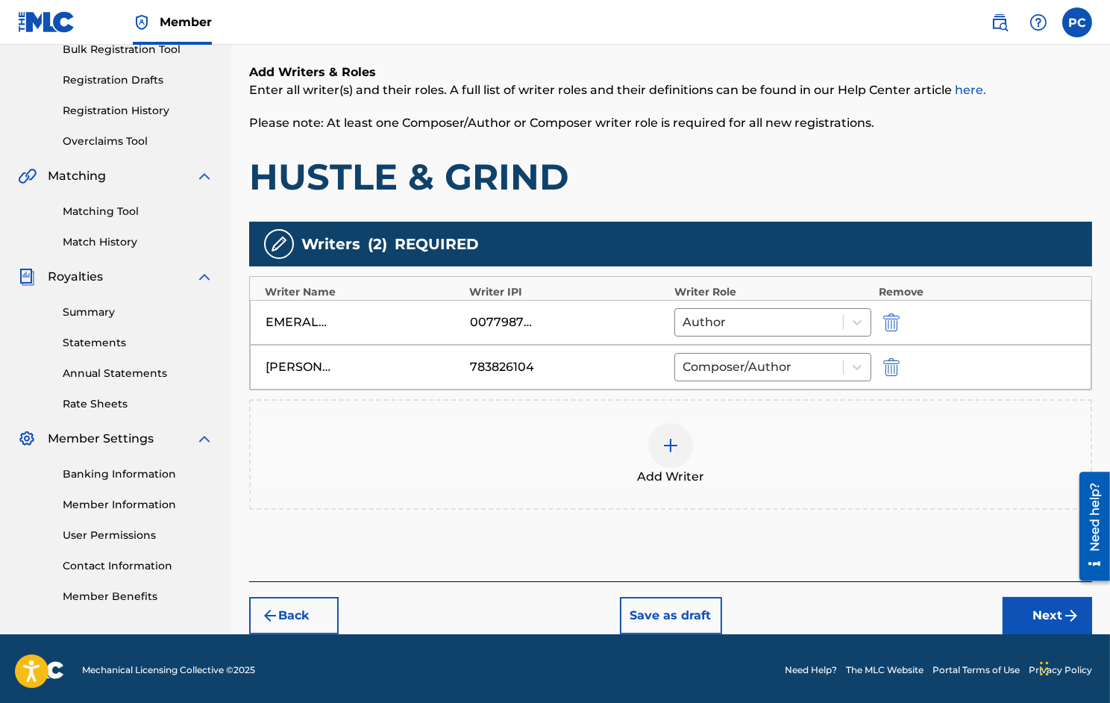
click at [1043, 607] on button "Next" at bounding box center [1048, 615] width 90 height 37
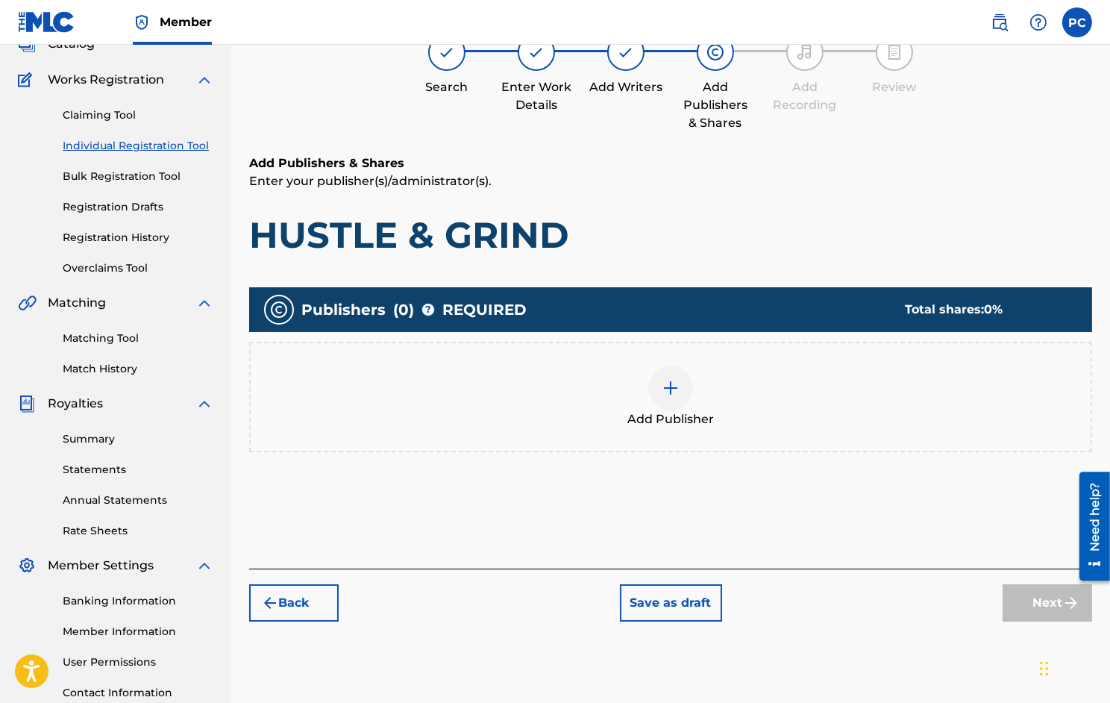
scroll to position [67, 0]
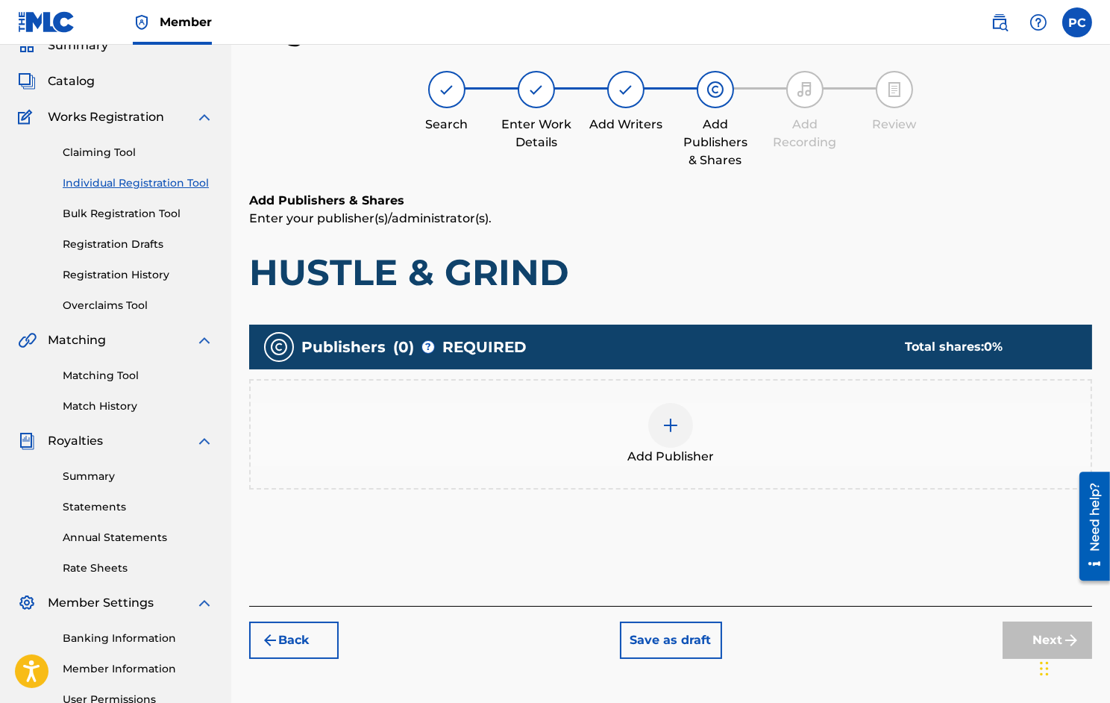
click at [666, 425] on img at bounding box center [671, 425] width 18 height 18
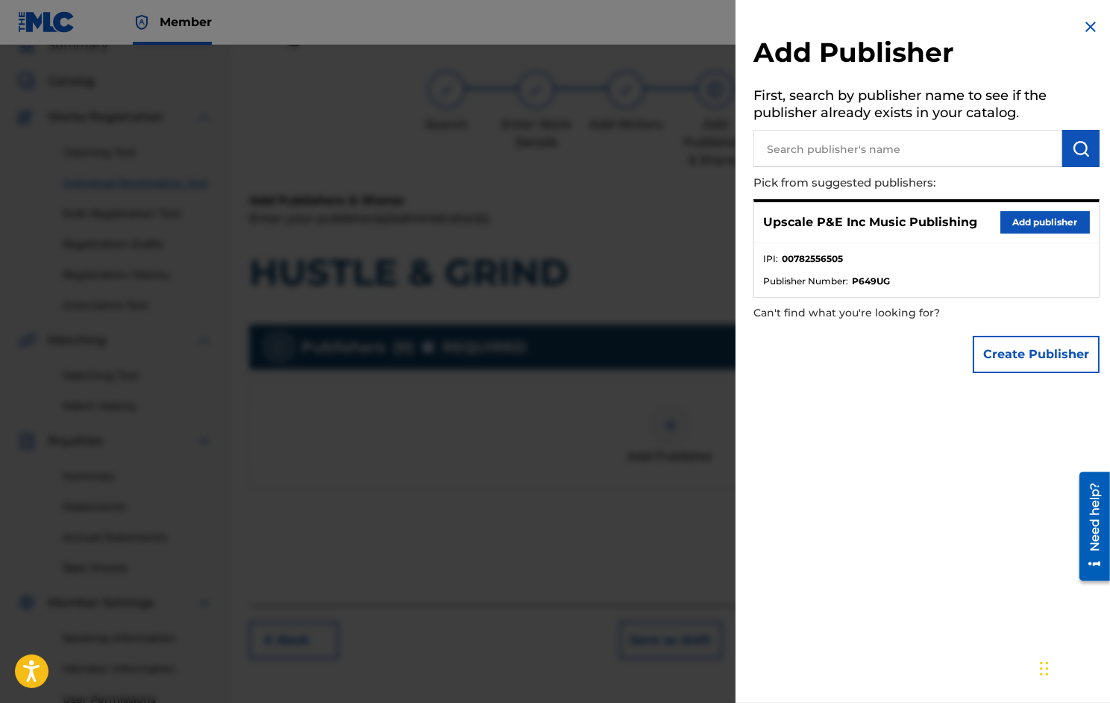
click at [1046, 219] on button "Add publisher" at bounding box center [1046, 222] width 90 height 22
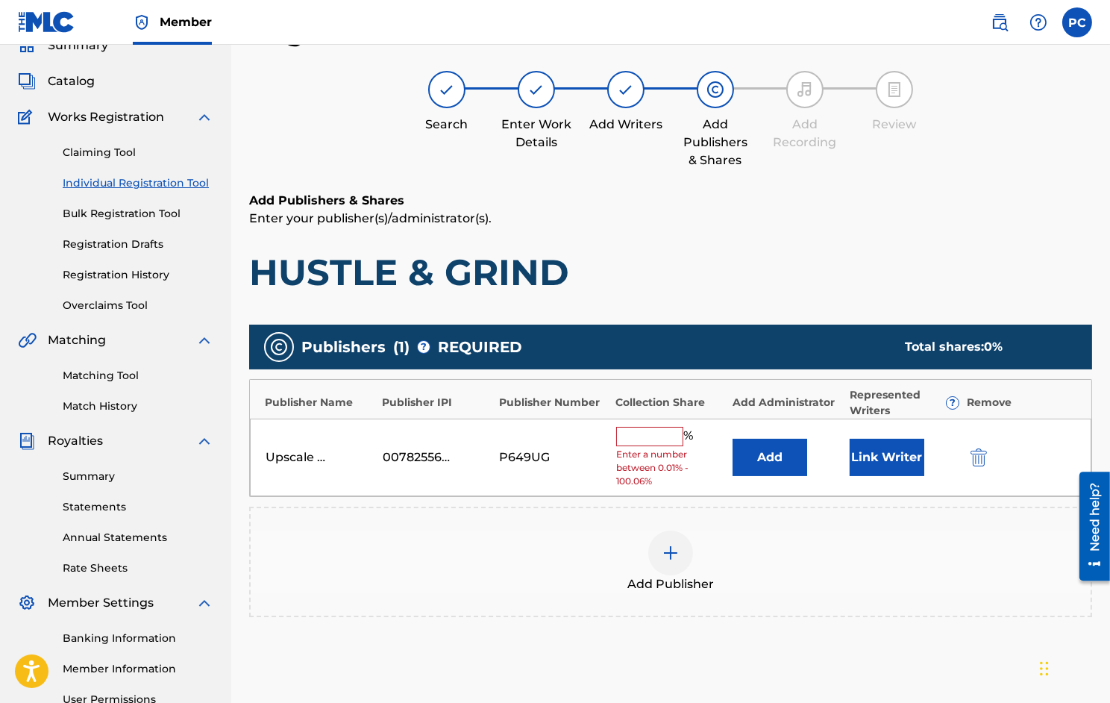
click at [666, 434] on input "text" at bounding box center [649, 436] width 67 height 19
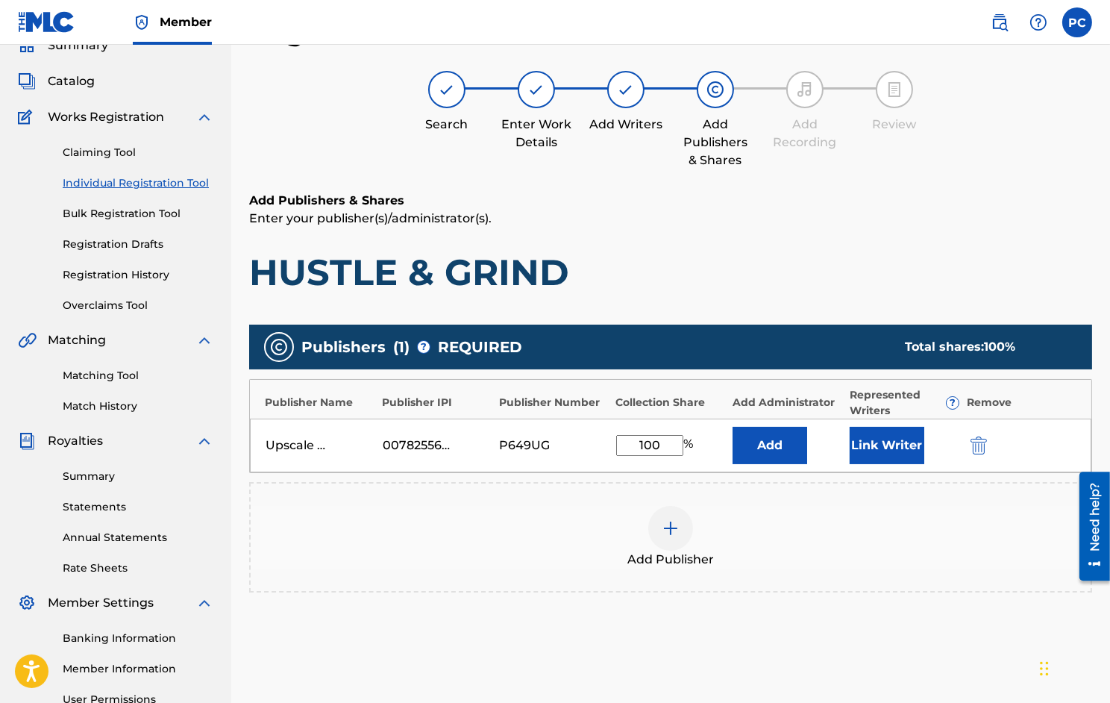
type input "100"
click at [874, 441] on button "Link Writer" at bounding box center [887, 445] width 75 height 37
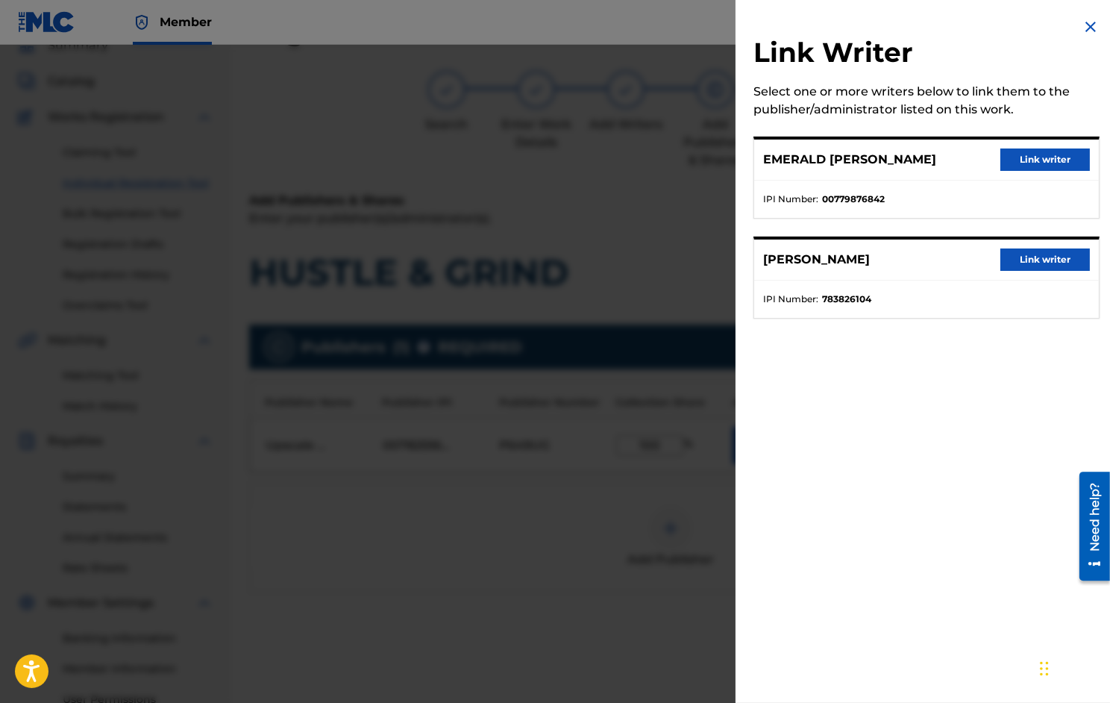
click at [1036, 157] on button "Link writer" at bounding box center [1046, 160] width 90 height 22
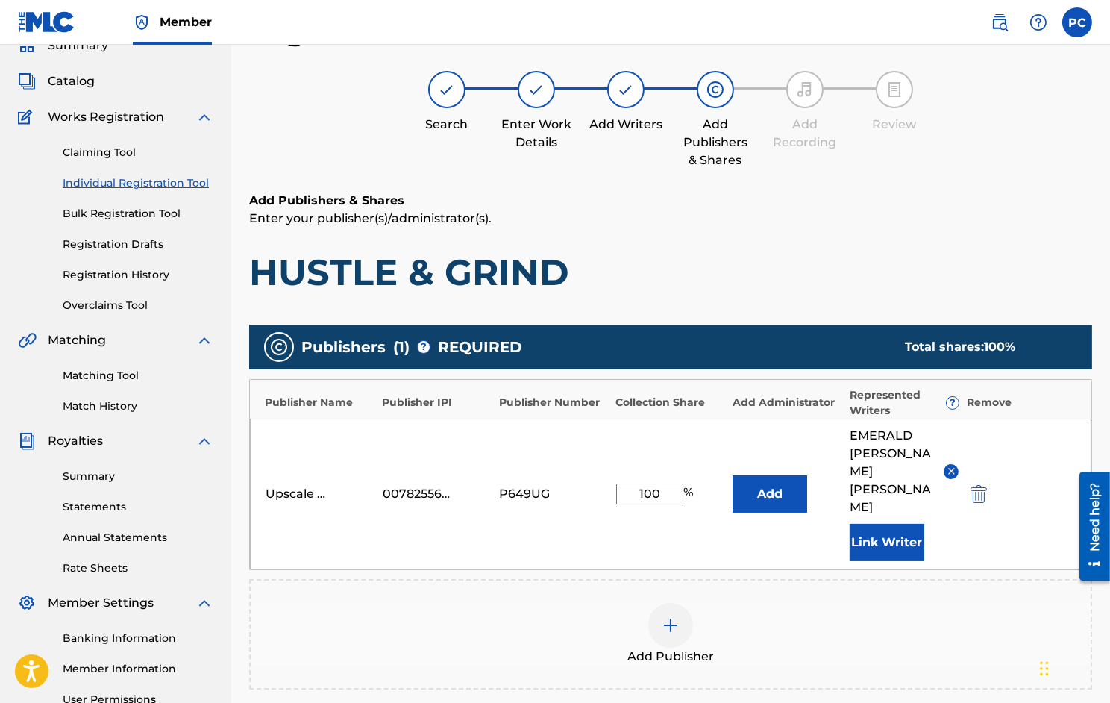
click at [881, 524] on button "Link Writer" at bounding box center [887, 542] width 75 height 37
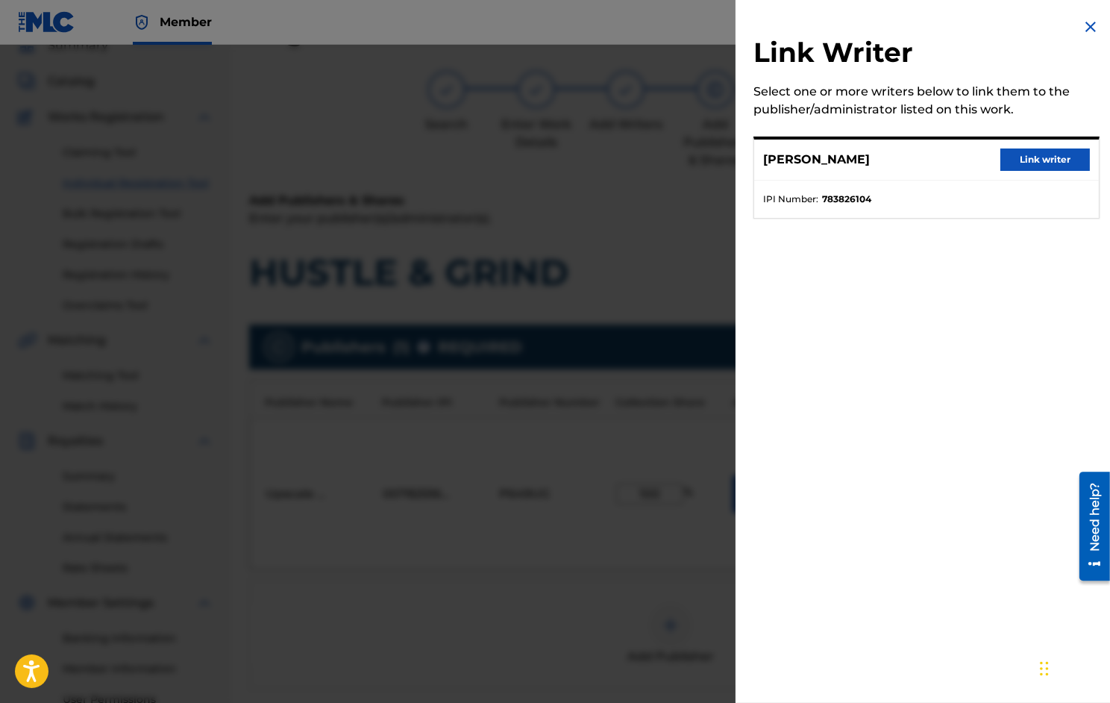
click at [1033, 163] on button "Link writer" at bounding box center [1046, 160] width 90 height 22
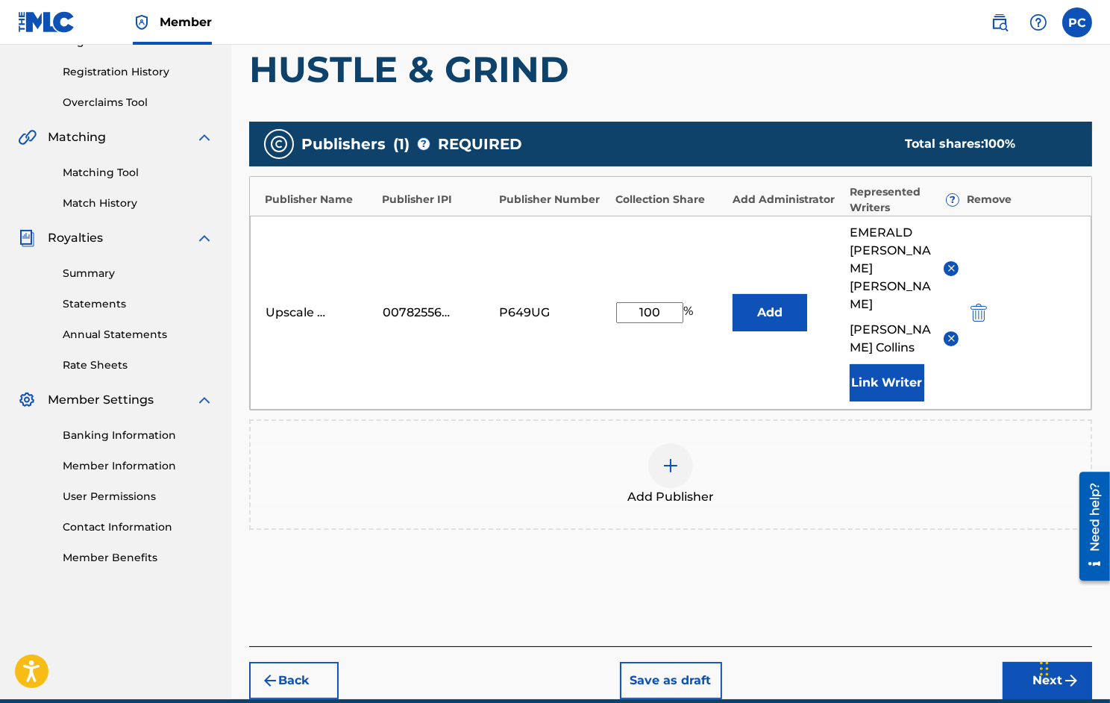
scroll to position [300, 0]
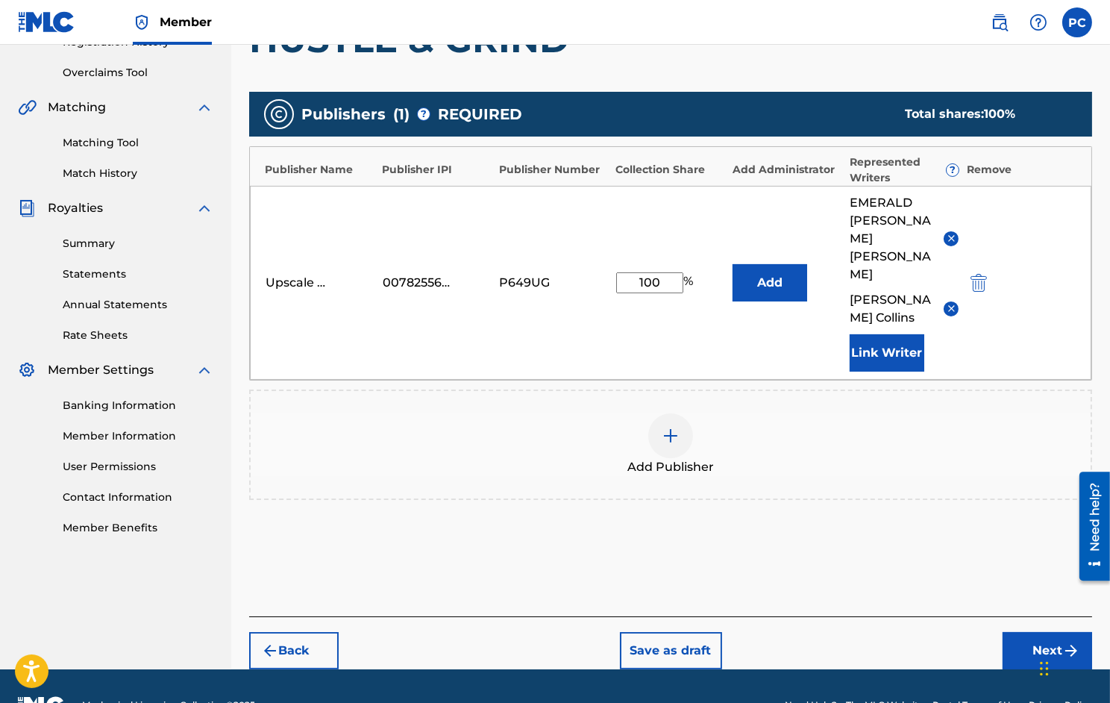
click at [1036, 632] on button "Next" at bounding box center [1048, 650] width 90 height 37
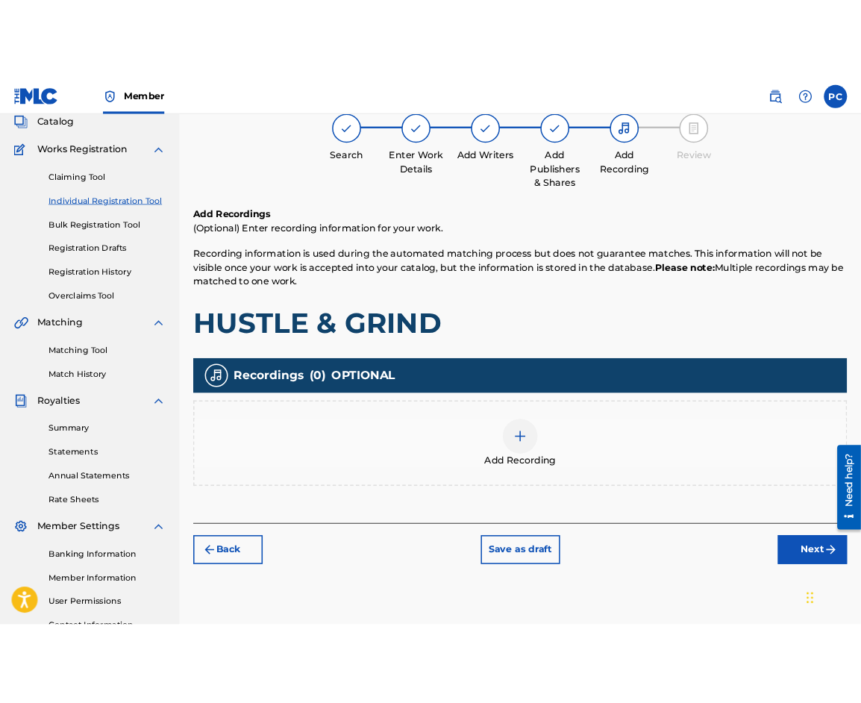
scroll to position [67, 0]
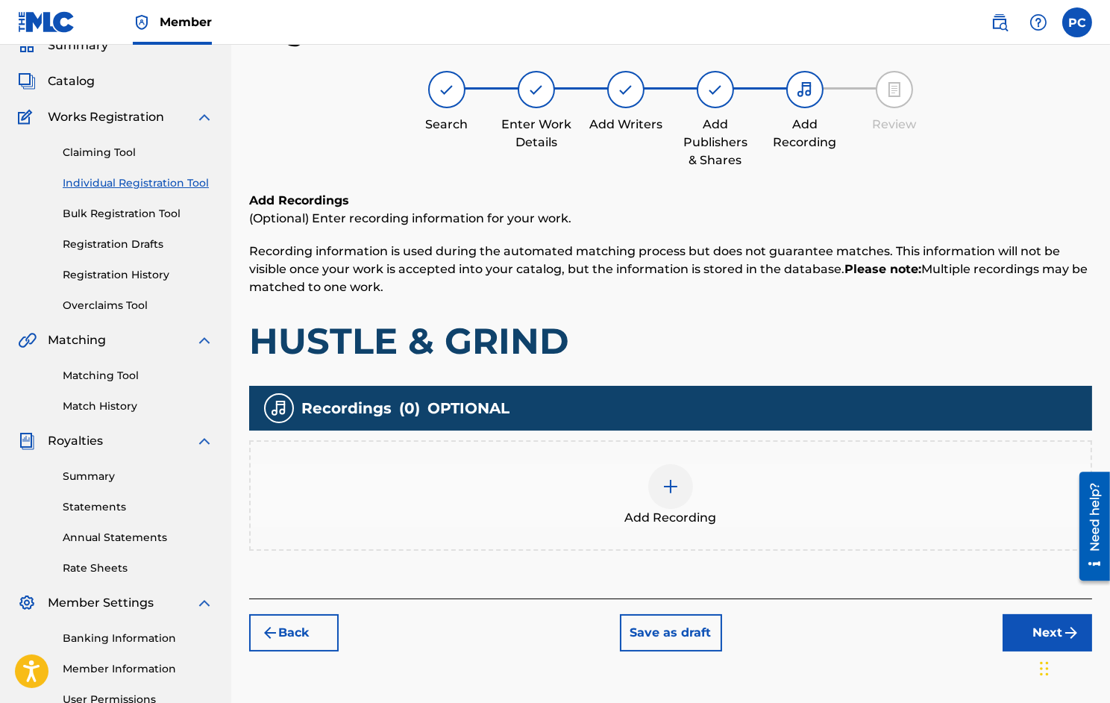
click at [680, 485] on div at bounding box center [671, 486] width 45 height 45
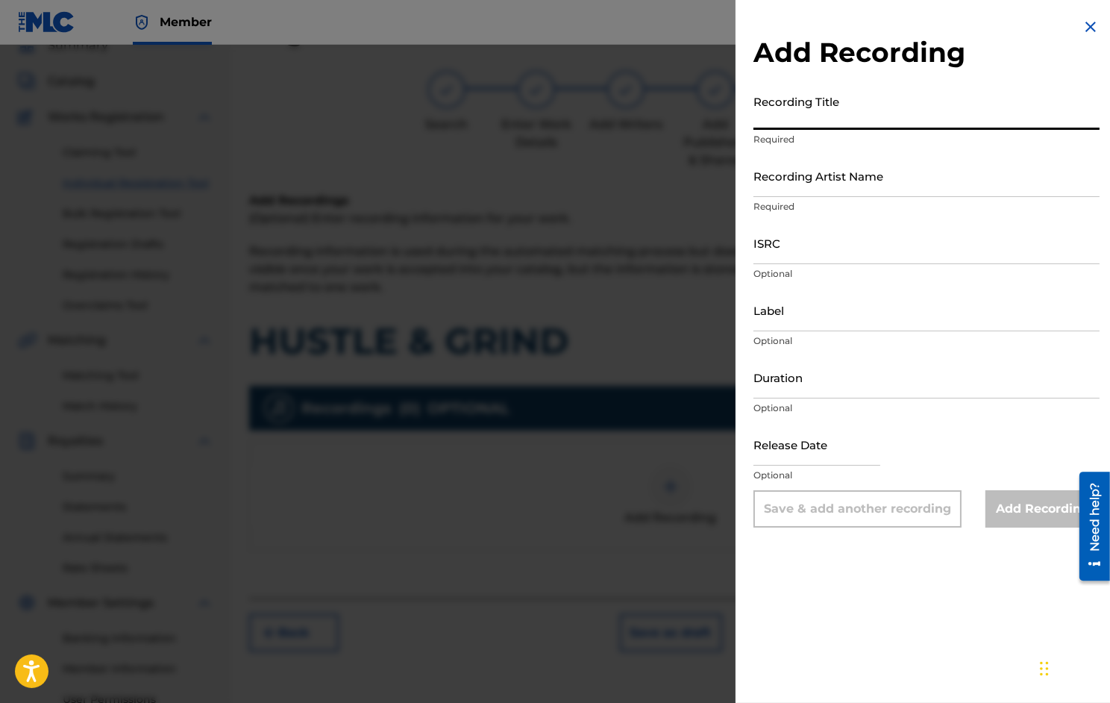
click at [807, 121] on input "Recording Title" at bounding box center [927, 108] width 346 height 43
type input "Hustle & Grind"
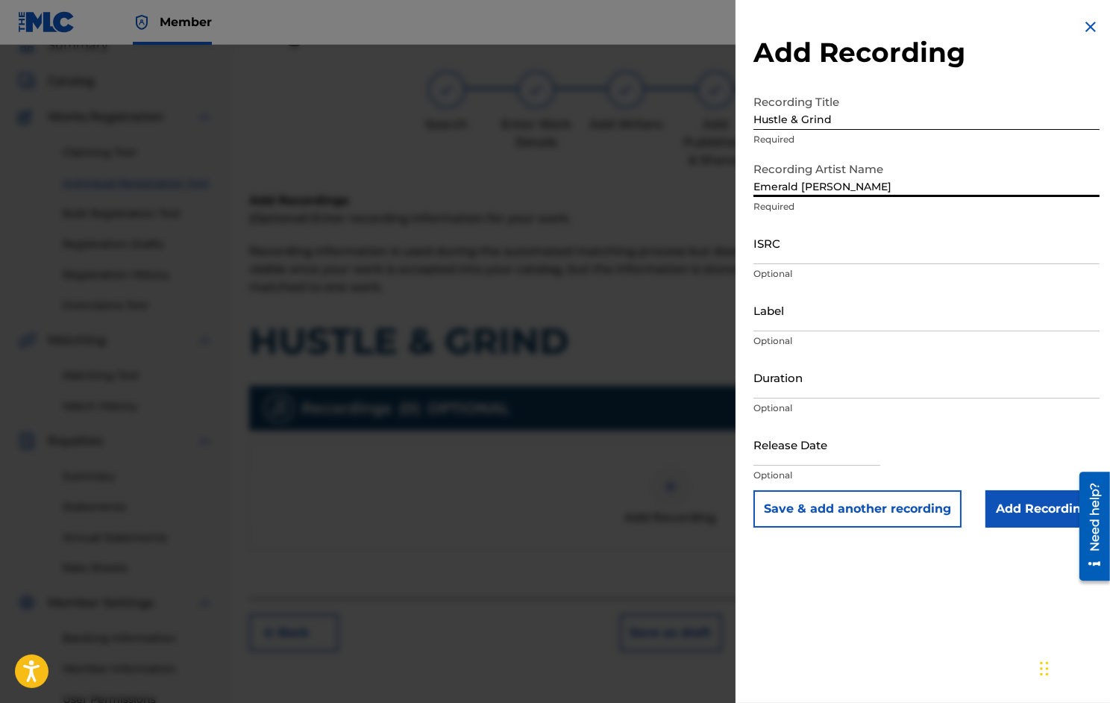
type input "Emerald [PERSON_NAME]"
click at [815, 241] on input "ISRC" at bounding box center [927, 243] width 346 height 43
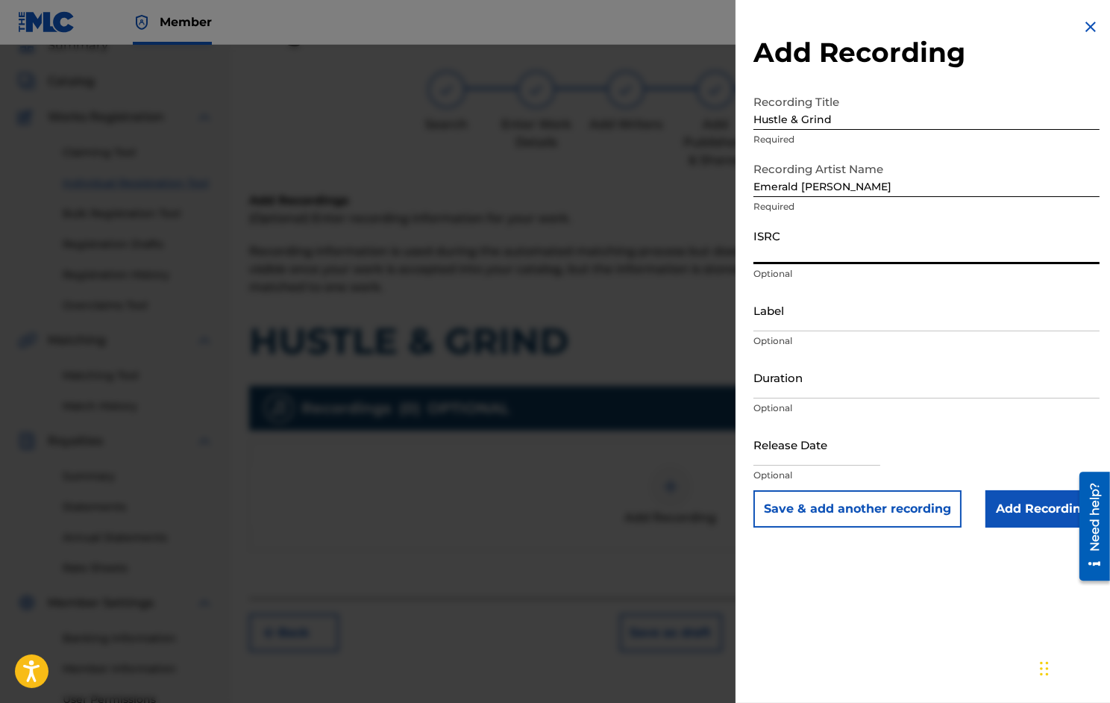
paste input "TCACN1655317"
type input "TCACN1655317"
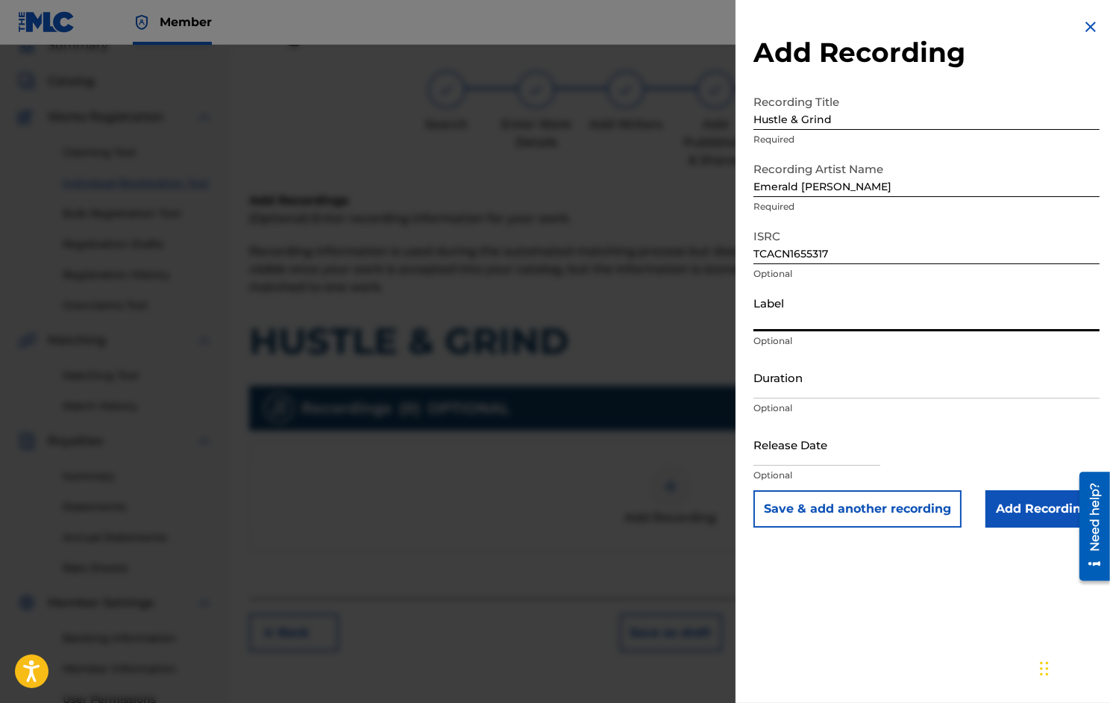
click at [784, 321] on input "Label" at bounding box center [927, 310] width 346 height 43
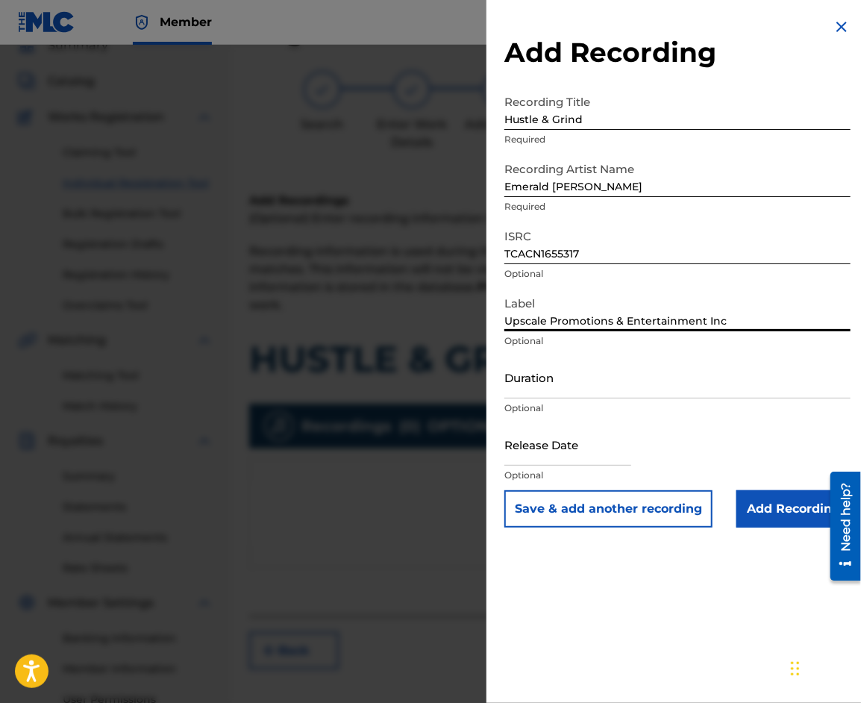
type input "Upscale Promotions & Entertainment Inc"
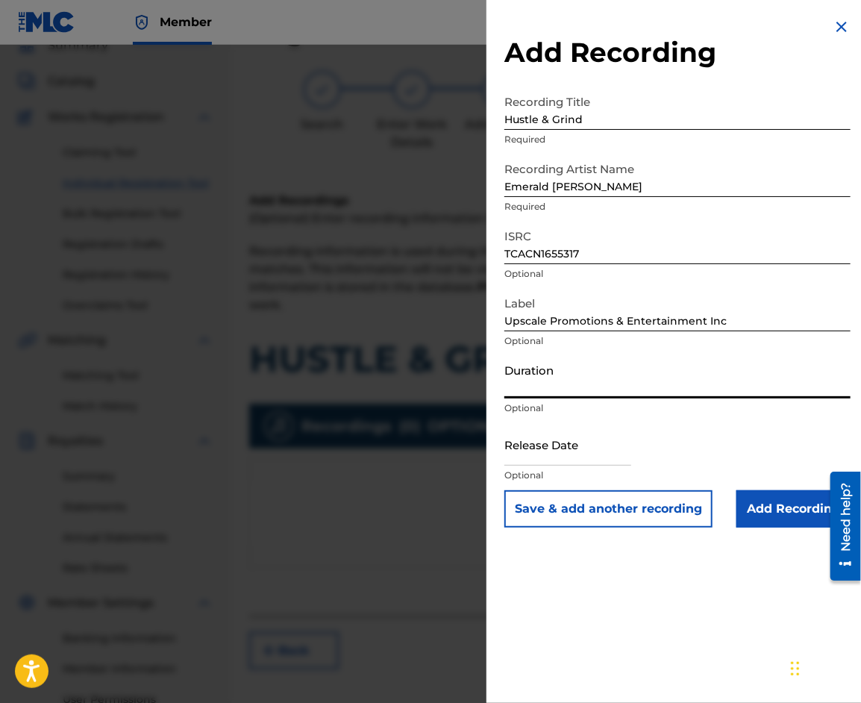
click at [571, 384] on input "Duration" at bounding box center [677, 377] width 346 height 43
type input "03:17"
click at [553, 449] on input "text" at bounding box center [567, 444] width 127 height 43
select select "7"
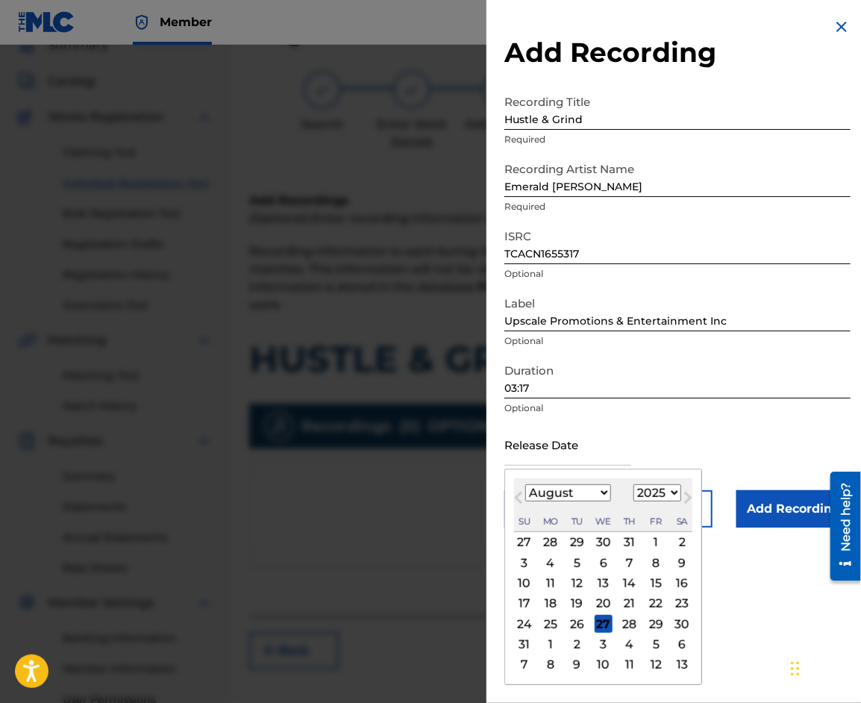
click at [659, 490] on select "1899 1900 1901 1902 1903 1904 1905 1906 1907 1908 1909 1910 1911 1912 1913 1914…" at bounding box center [658, 492] width 48 height 17
select select "2016"
click at [634, 484] on select "1899 1900 1901 1902 1903 1904 1905 1906 1907 1908 1909 1910 1911 1912 1913 1914…" at bounding box center [658, 492] width 48 height 17
click at [602, 490] on select "January February March April May June July August September October November De…" at bounding box center [568, 492] width 86 height 17
select select "4"
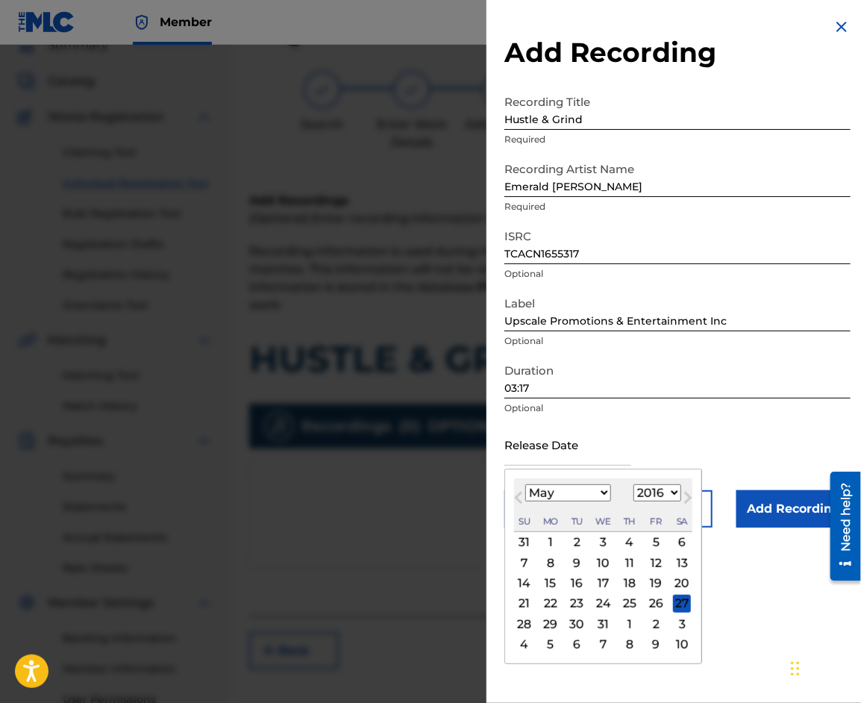
click at [525, 484] on select "January February March April May June July August September October November De…" at bounding box center [568, 492] width 86 height 17
click at [657, 599] on div "27" at bounding box center [656, 604] width 18 height 18
type input "[DATE]"
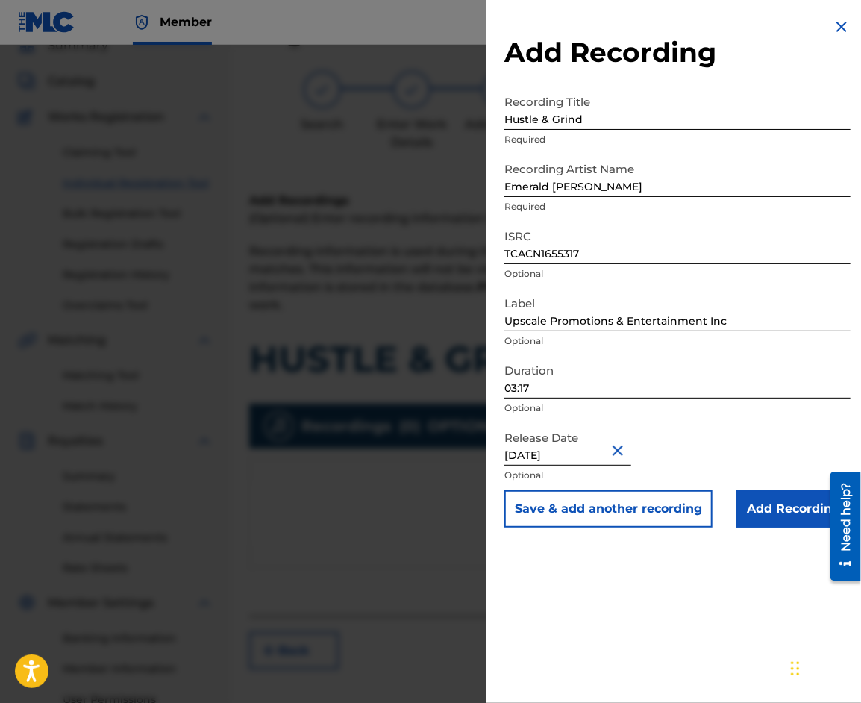
click at [630, 502] on button "Save & add another recording" at bounding box center [608, 508] width 208 height 37
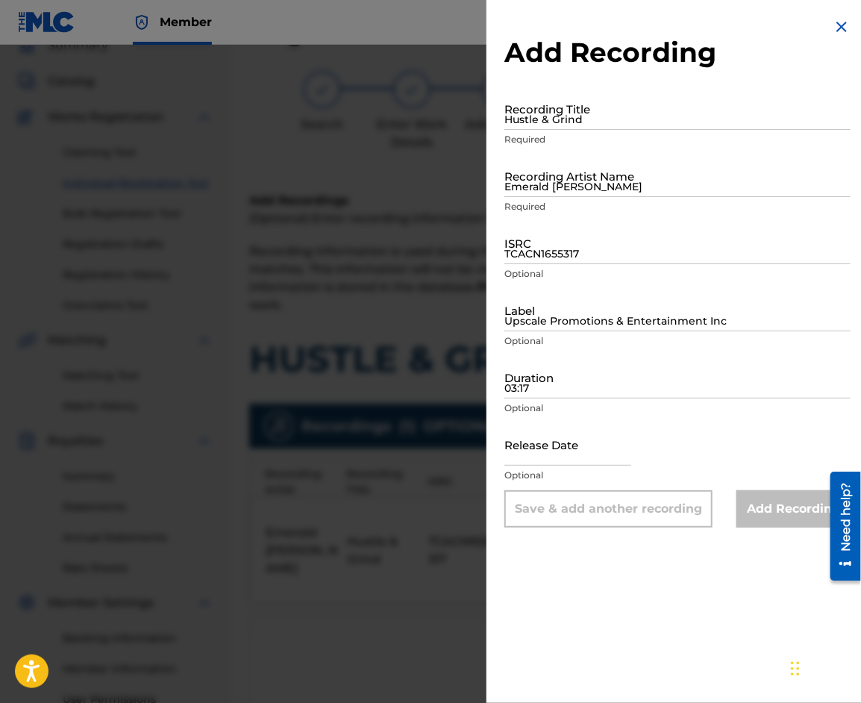
click at [580, 114] on input "Hustle & Grind" at bounding box center [677, 108] width 346 height 43
type input "Hustle & Grind"
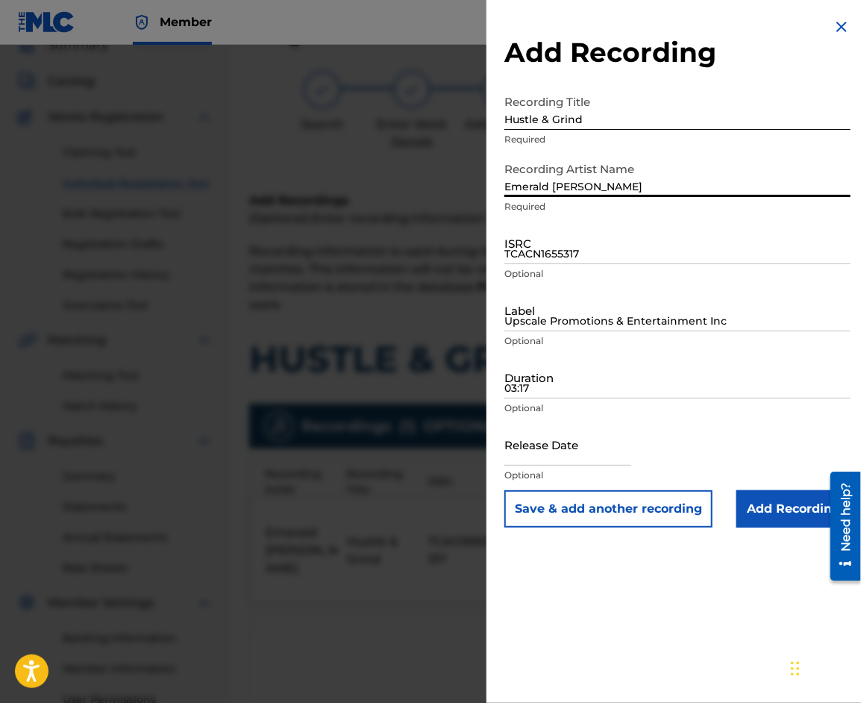
type input "Emerald [PERSON_NAME]"
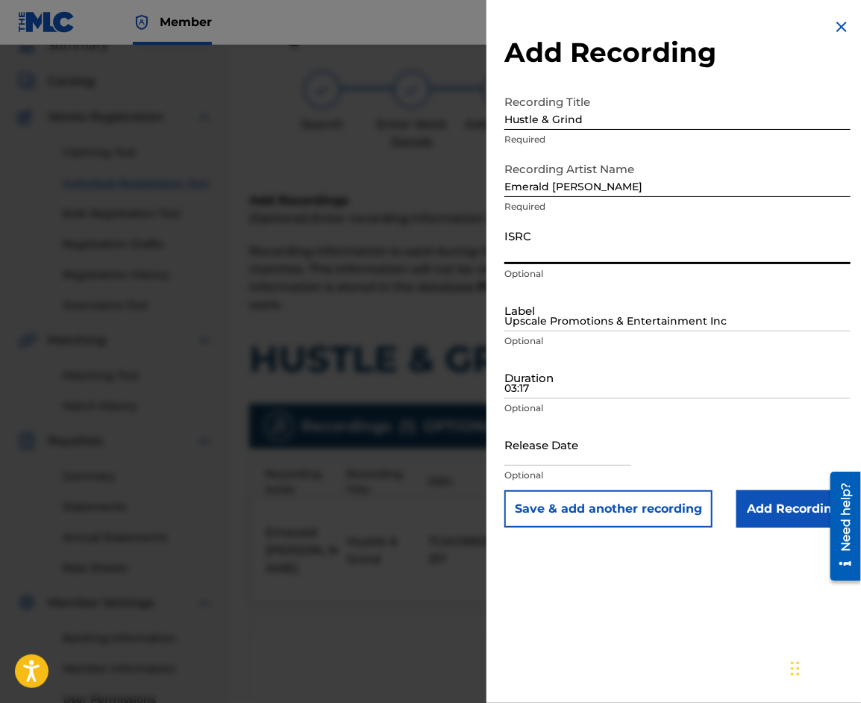
paste input "TCACN1635657"
type input "TCACN1635657"
click at [531, 316] on input "Upscale Promotions & Entertainment Inc" at bounding box center [677, 310] width 346 height 43
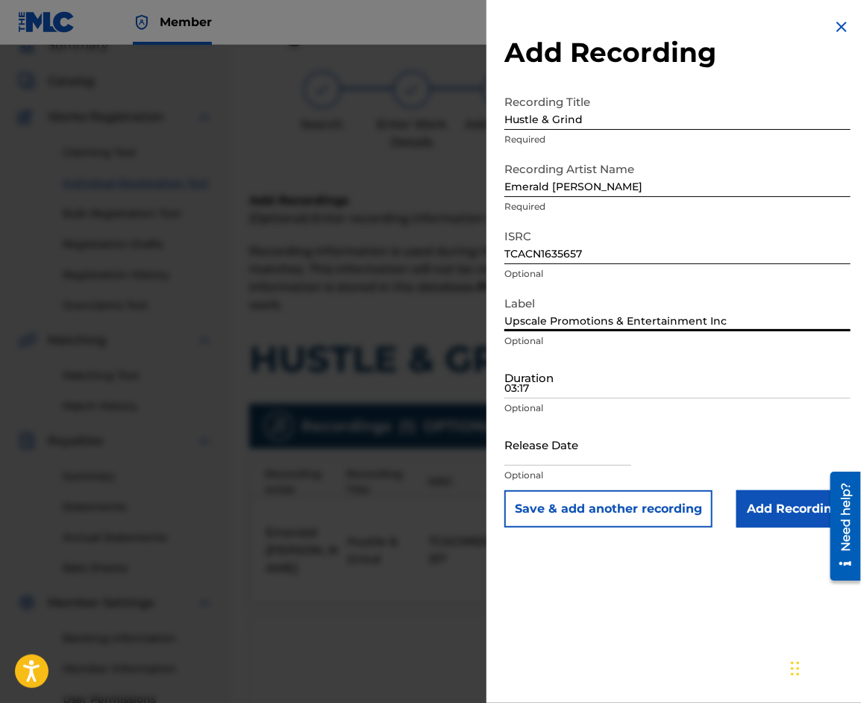
type input "Upscale Promotions & Entertainment Inc"
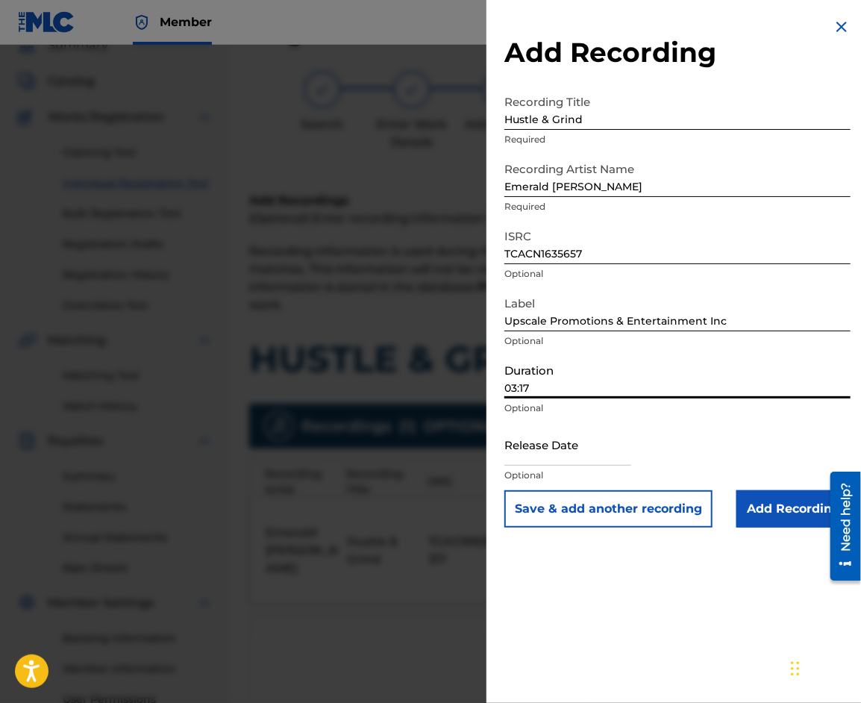
click at [555, 378] on input "03:17" at bounding box center [677, 377] width 346 height 43
type input "03:17"
click at [554, 449] on input "text" at bounding box center [567, 444] width 127 height 43
select select "7"
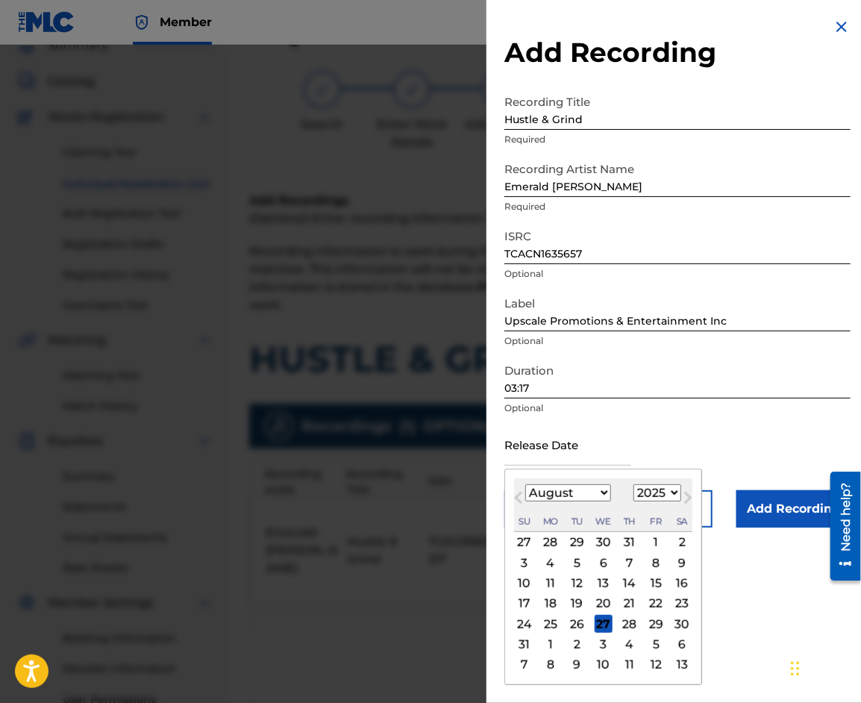
click at [647, 494] on select "1899 1900 1901 1902 1903 1904 1905 1906 1907 1908 1909 1910 1911 1912 1913 1914…" at bounding box center [658, 492] width 48 height 17
select select "2016"
click at [634, 484] on select "1899 1900 1901 1902 1903 1904 1905 1906 1907 1908 1909 1910 1911 1912 1913 1914…" at bounding box center [658, 492] width 48 height 17
click at [598, 492] on select "January February March April May June July August September October November De…" at bounding box center [568, 492] width 86 height 17
select select "4"
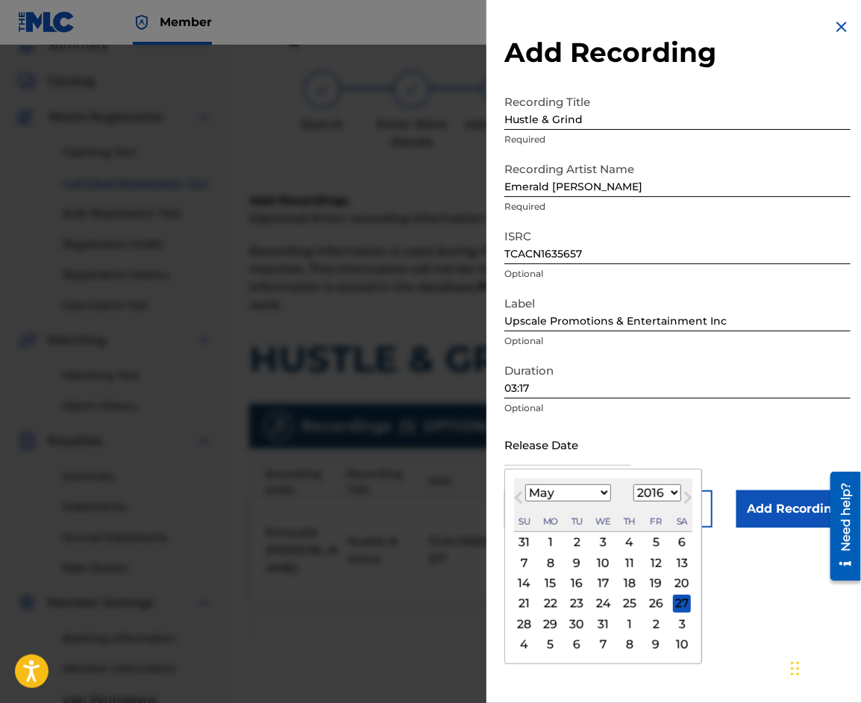
click at [525, 484] on select "January February March April May June July August September October November De…" at bounding box center [568, 492] width 86 height 17
click at [657, 604] on div "27" at bounding box center [656, 604] width 18 height 18
type input "[DATE]"
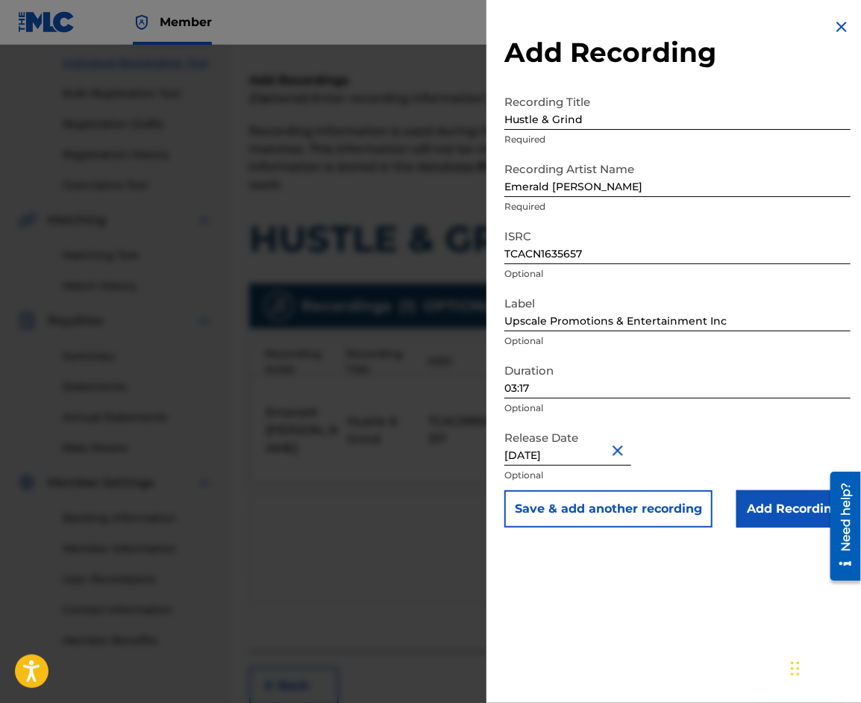
scroll to position [247, 0]
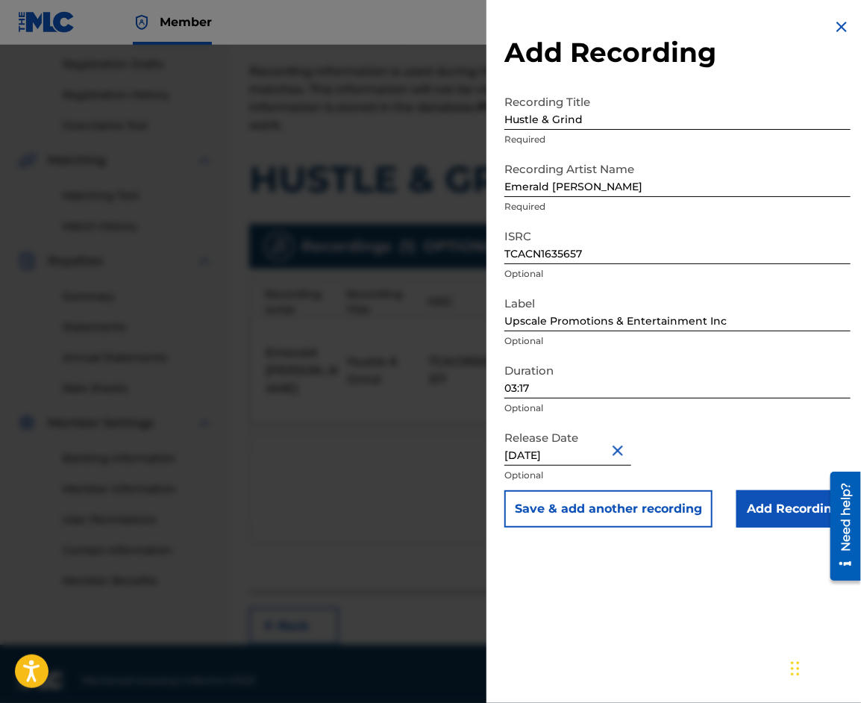
click at [787, 509] on input "Add Recording" at bounding box center [794, 508] width 114 height 37
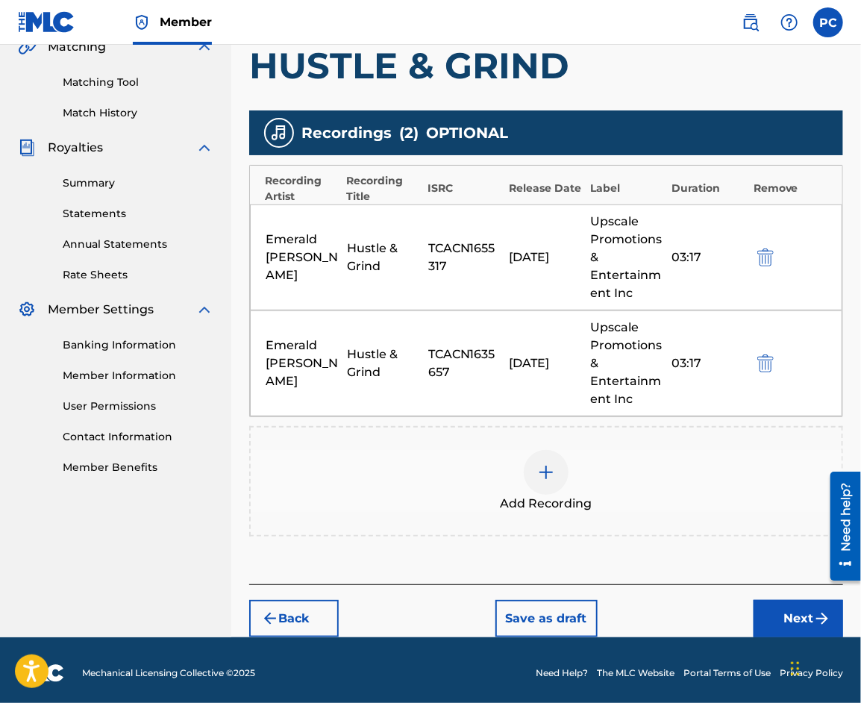
scroll to position [363, 0]
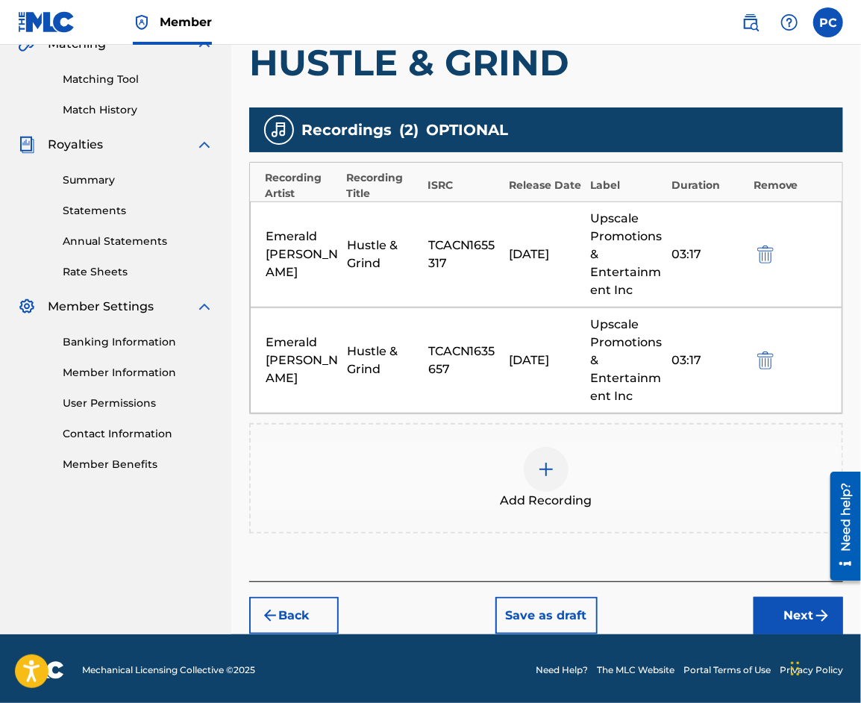
click at [786, 602] on button "Next" at bounding box center [799, 615] width 90 height 37
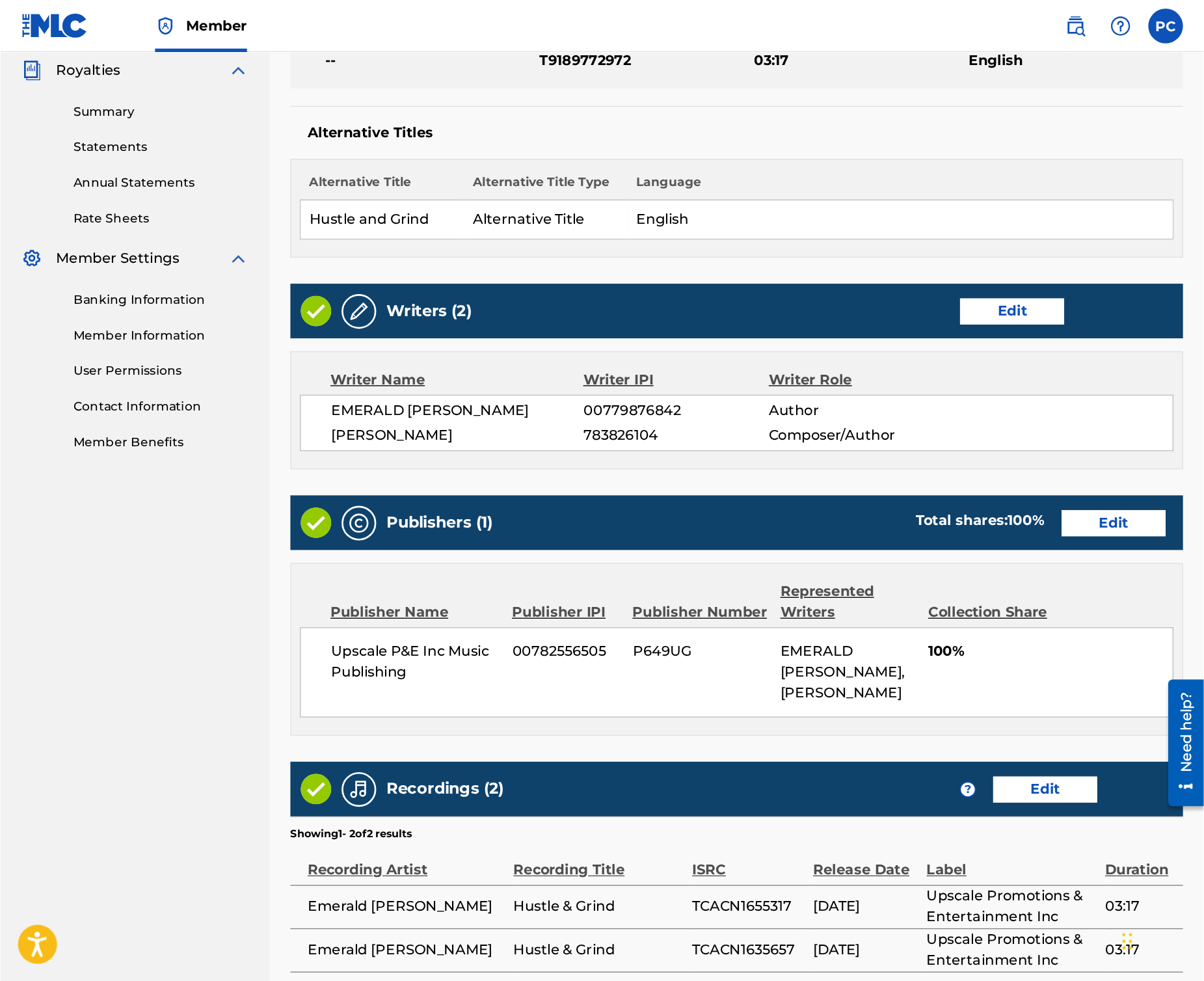
scroll to position [235, 0]
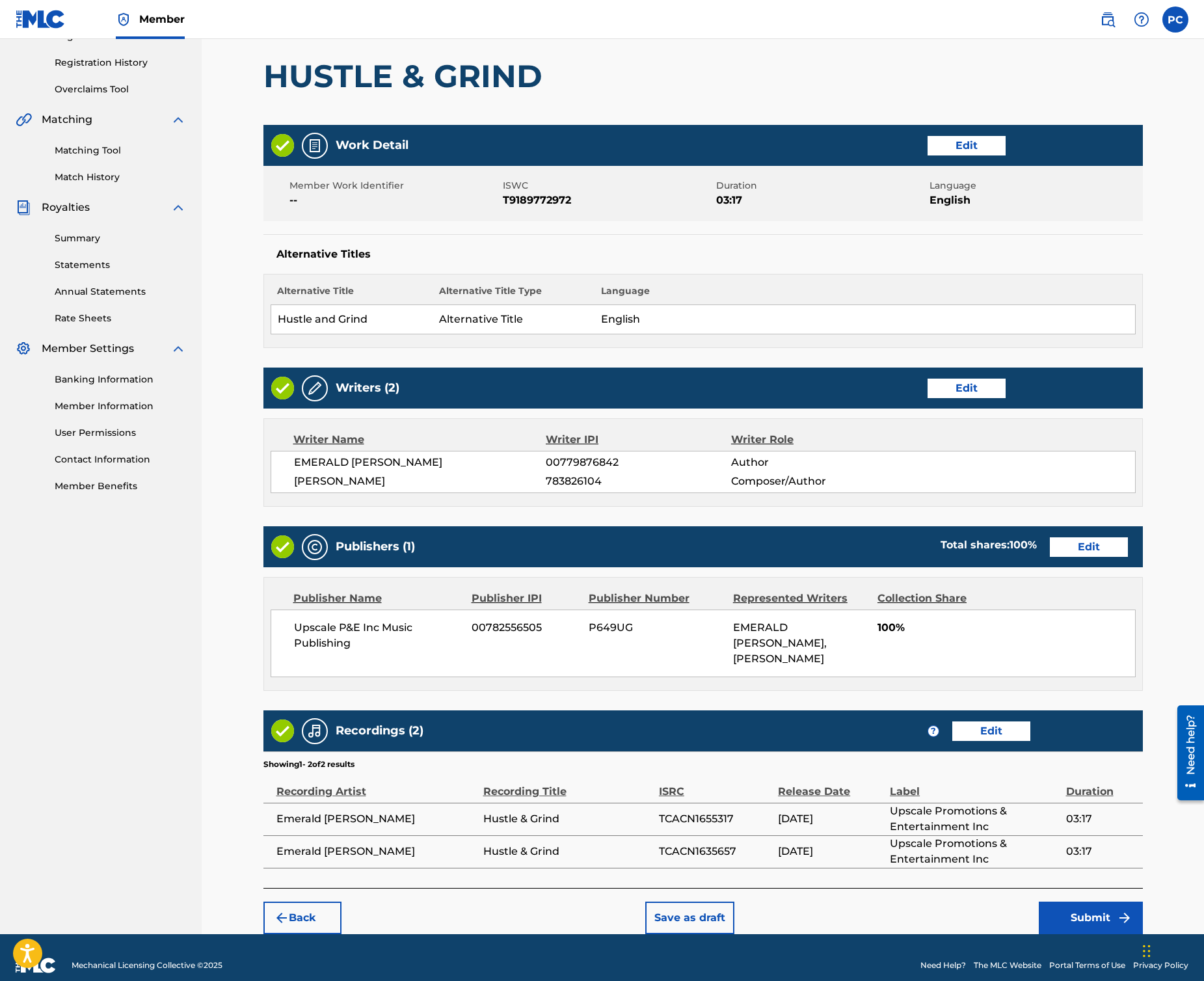
click at [963, 384] on button "Edit" at bounding box center [967, 388] width 78 height 19
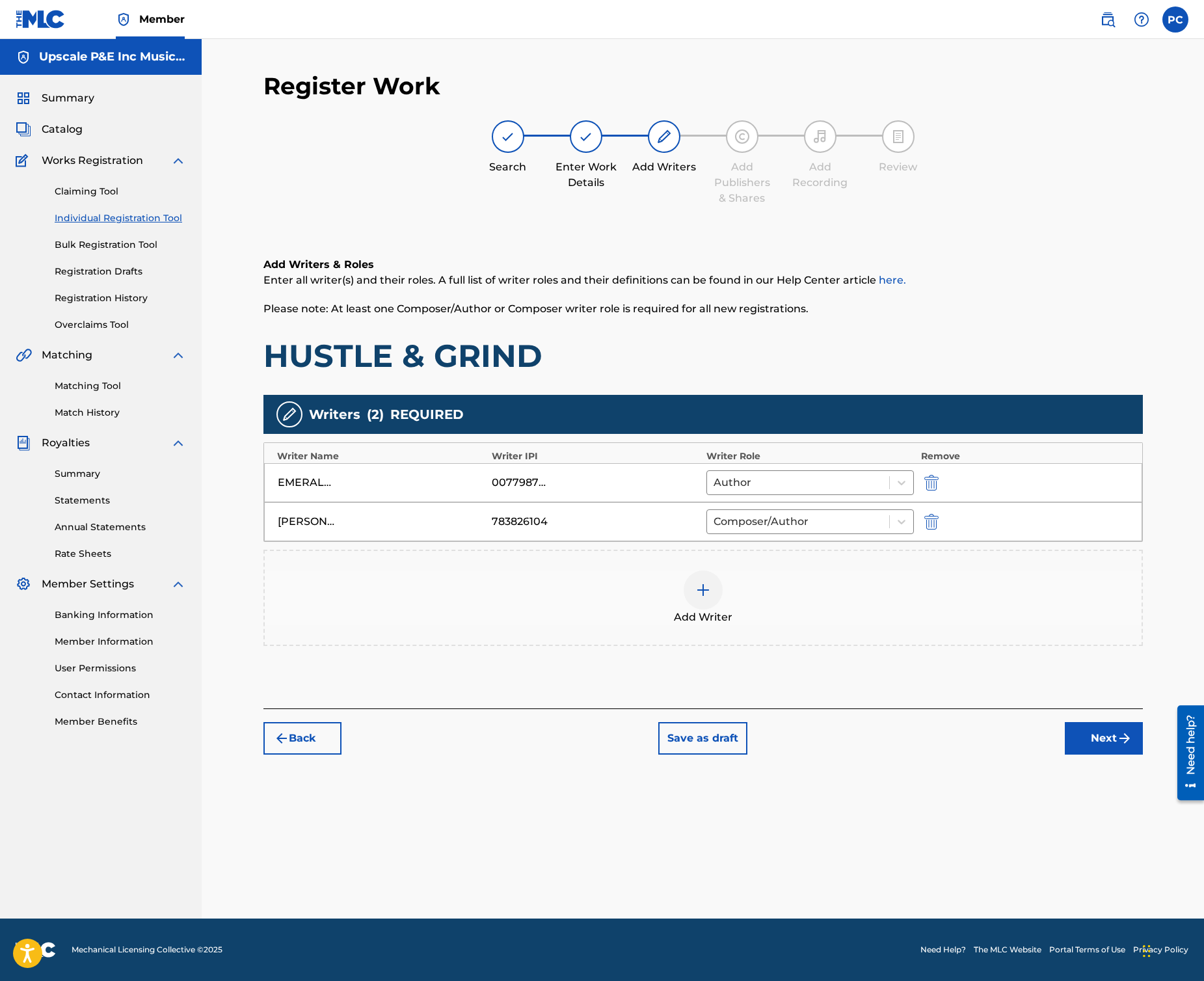
scroll to position [0, 0]
click at [701, 589] on img at bounding box center [704, 590] width 16 height 16
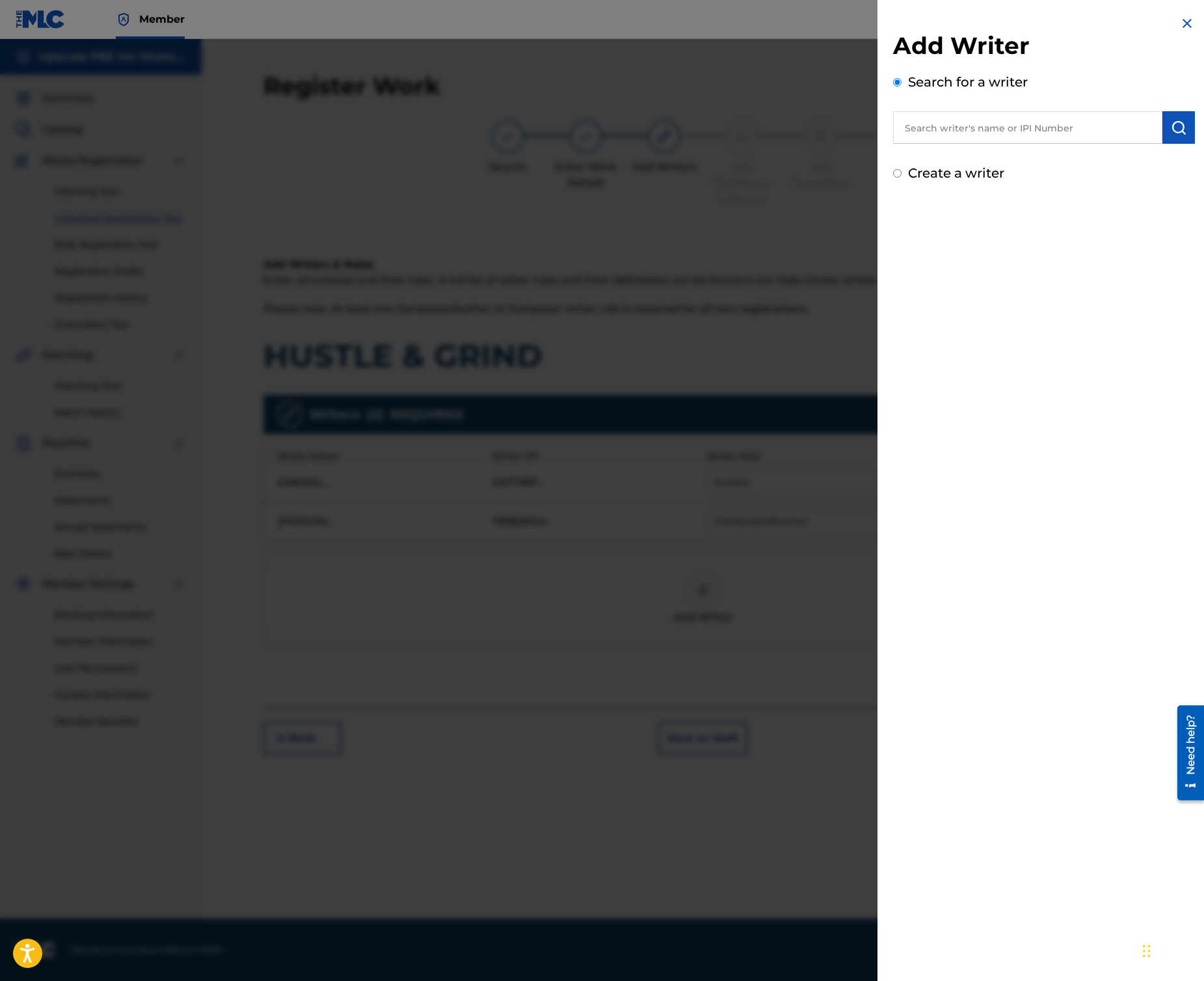
click at [968, 129] on input "text" at bounding box center [1028, 127] width 269 height 32
paste input "783826104"
click at [968, 130] on img "submit" at bounding box center [1179, 127] width 16 height 16
click at [910, 129] on input "783826104" at bounding box center [1028, 127] width 269 height 32
click at [968, 127] on img "submit" at bounding box center [1179, 127] width 16 height 16
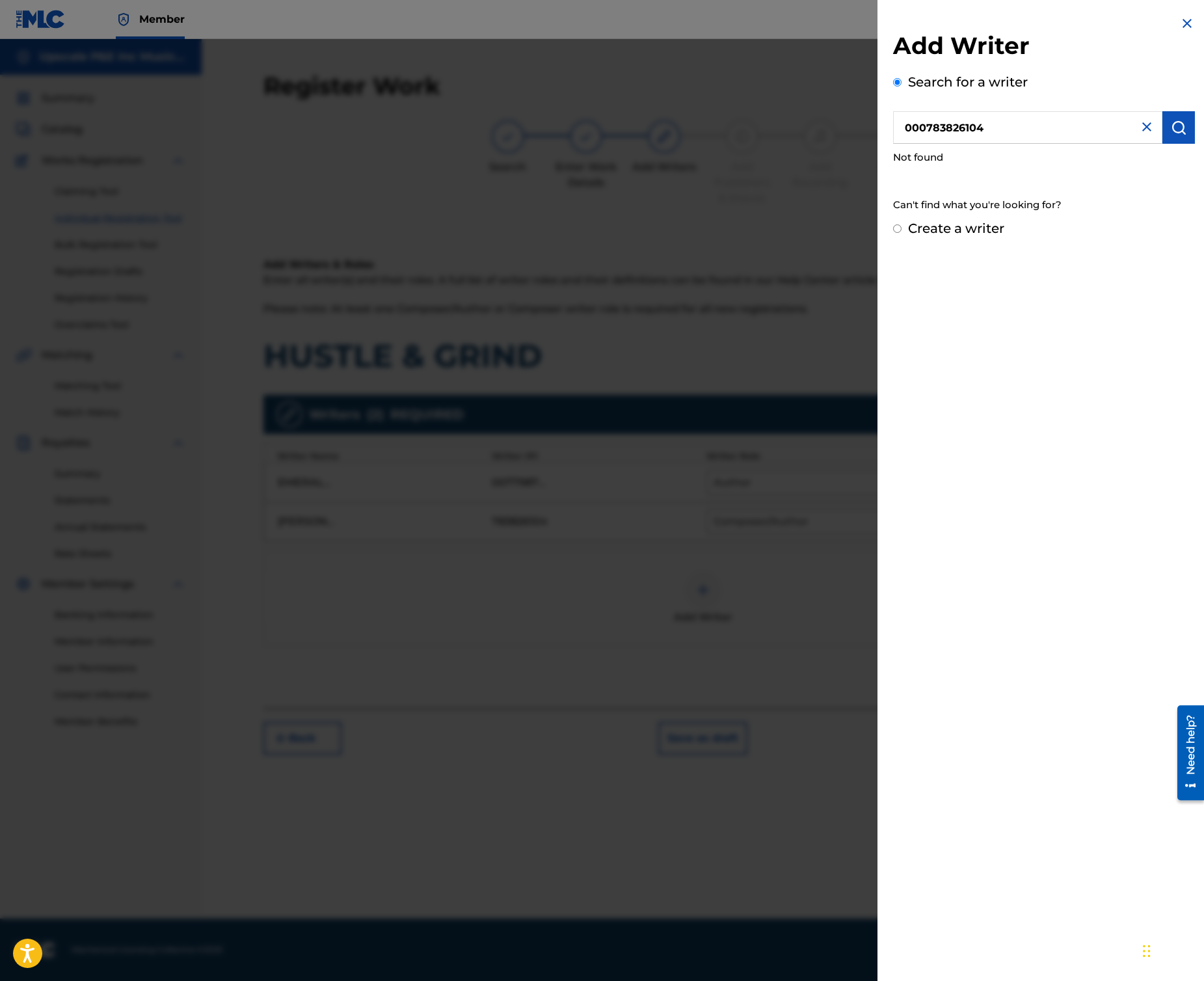
click at [917, 123] on input "000783826104" at bounding box center [1028, 127] width 269 height 32
click at [968, 114] on button "submit" at bounding box center [1179, 127] width 32 height 32
click at [920, 131] on input "00783826104" at bounding box center [1028, 127] width 269 height 32
click at [968, 125] on img "submit" at bounding box center [1179, 127] width 16 height 16
click at [914, 131] on input "00783826104" at bounding box center [1028, 127] width 269 height 32
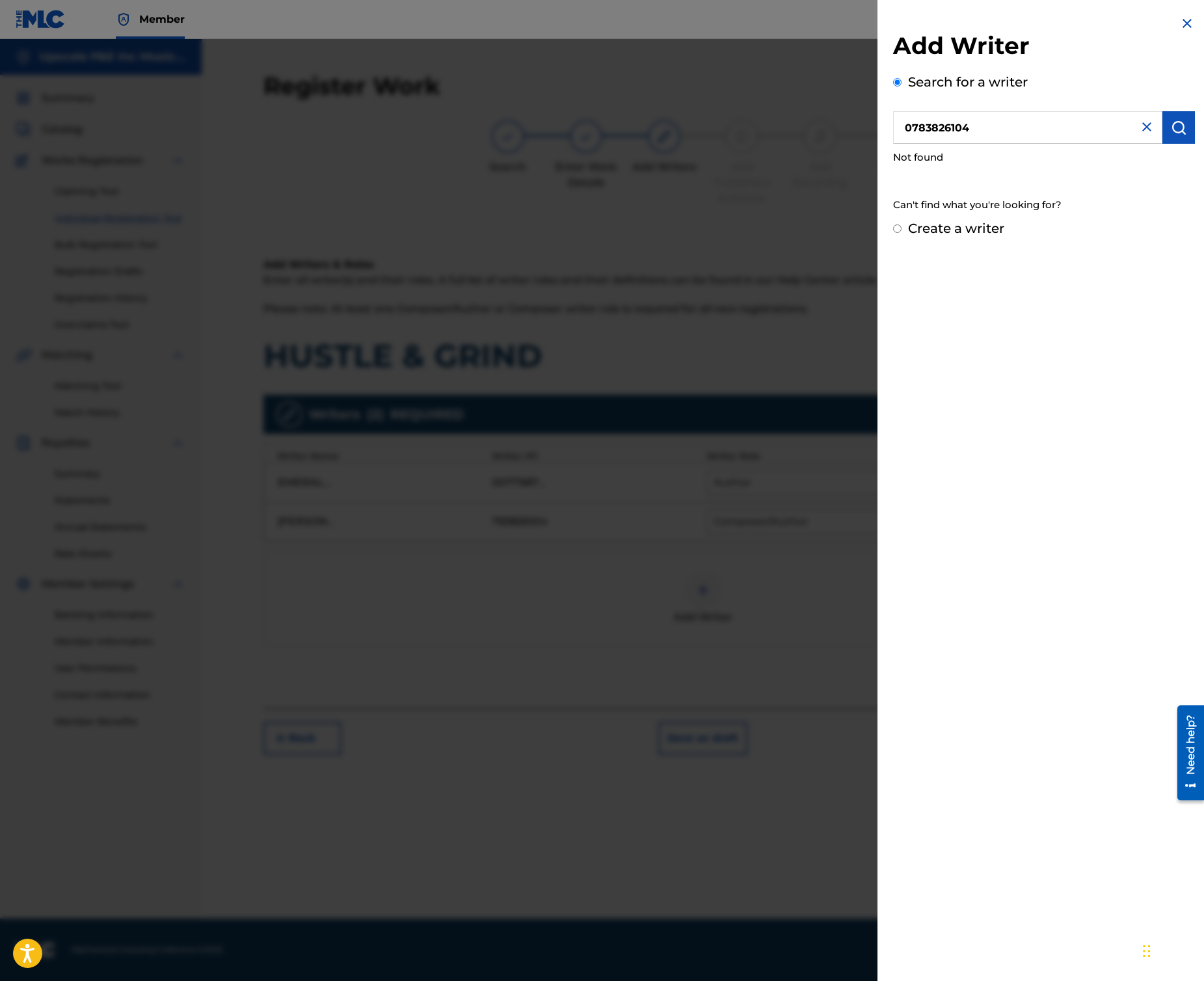
click at [968, 126] on img "submit" at bounding box center [1179, 127] width 16 height 16
click at [968, 132] on input "0783826104" at bounding box center [1028, 127] width 269 height 32
click at [909, 127] on input "0783826104" at bounding box center [1028, 127] width 269 height 32
click at [968, 132] on img "submit" at bounding box center [1179, 127] width 16 height 16
click at [930, 132] on input "0000783826104" at bounding box center [1028, 127] width 269 height 32
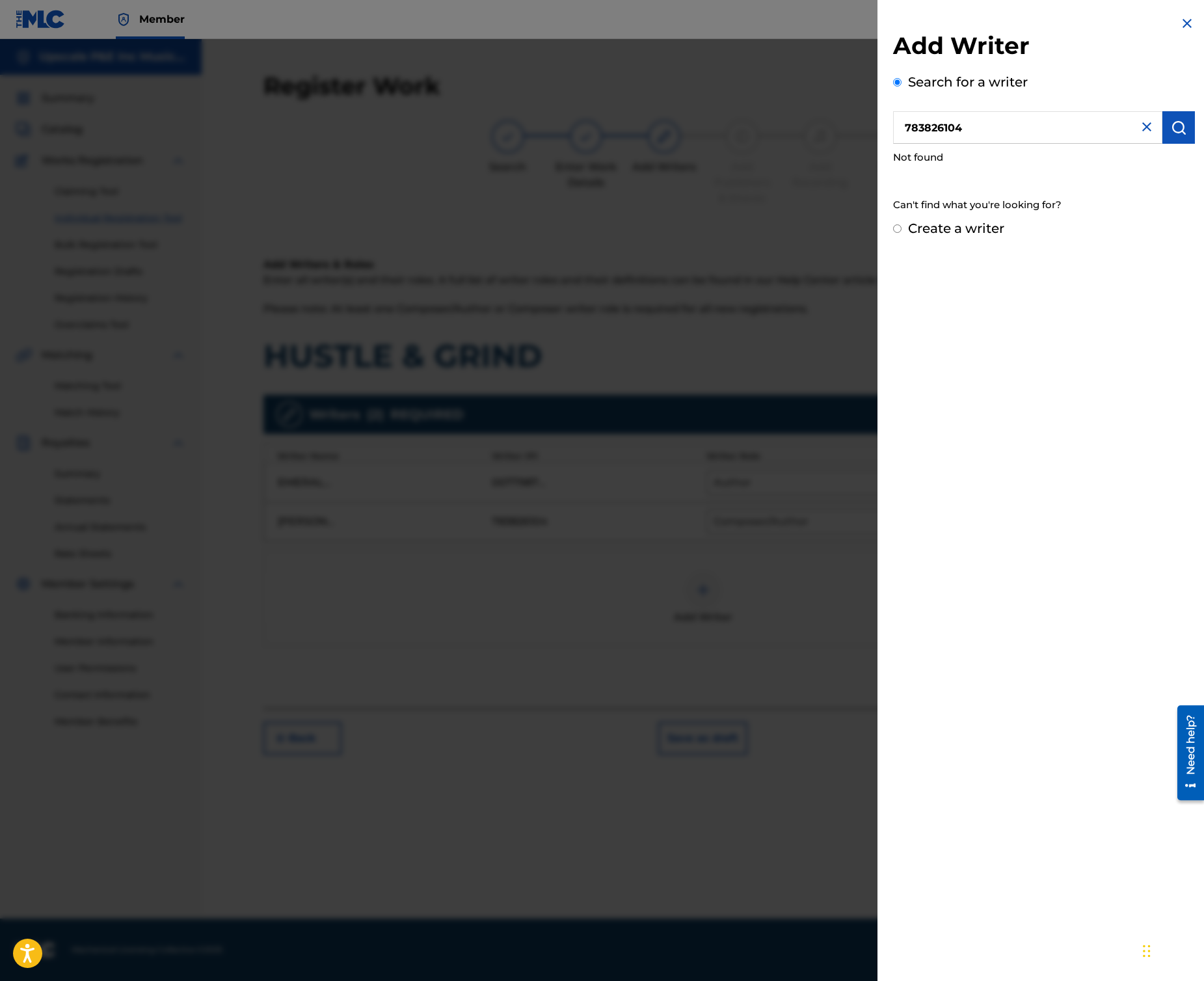
click at [968, 124] on input "783826104" at bounding box center [1028, 127] width 269 height 32
click at [968, 133] on img "submit" at bounding box center [1179, 127] width 16 height 16
click at [968, 128] on input "7838261040" at bounding box center [1028, 127] width 269 height 32
type input "783826104"
click at [968, 19] on img at bounding box center [1187, 24] width 16 height 16
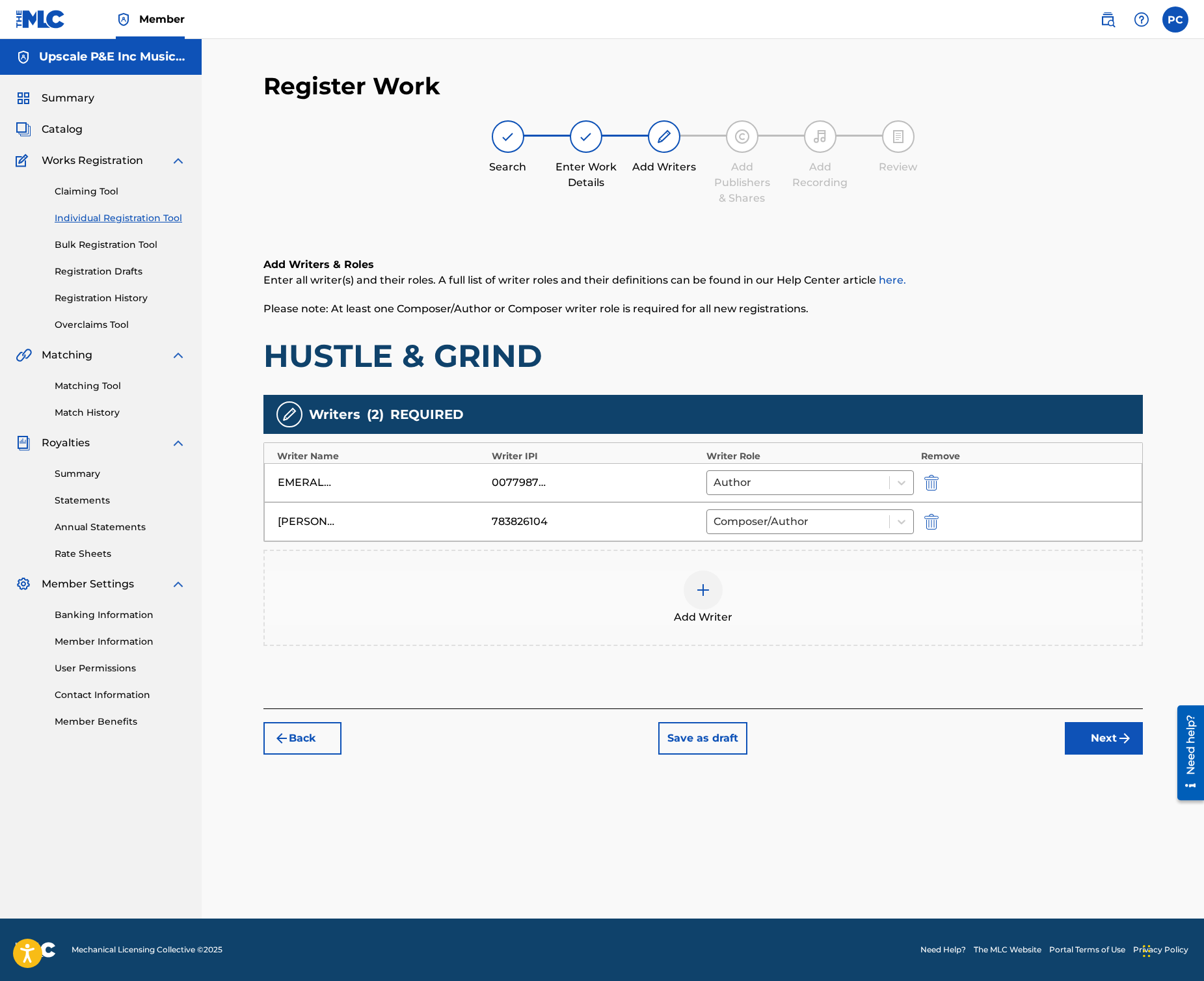
click at [968, 612] on button "Next" at bounding box center [1105, 738] width 78 height 32
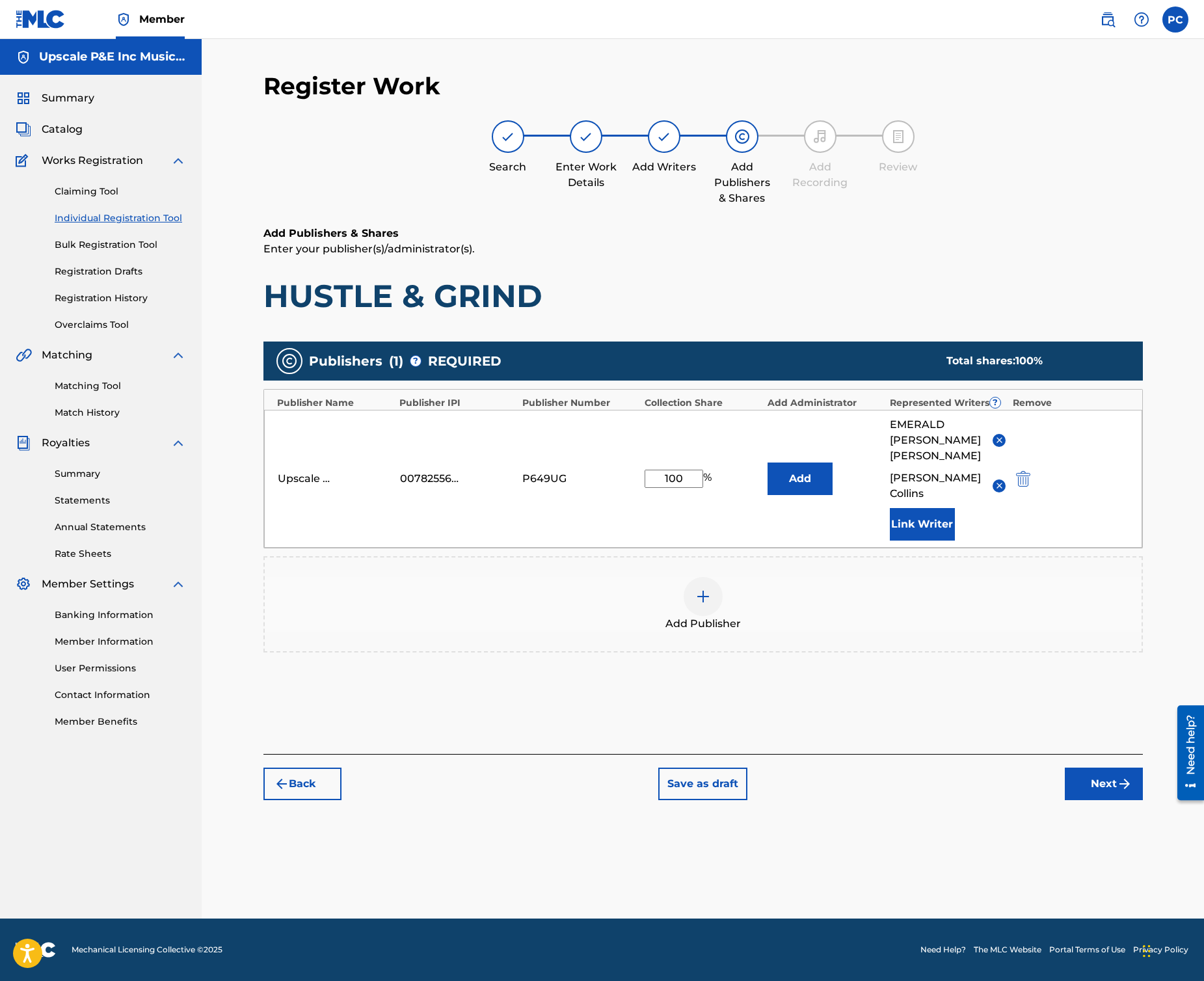
click at [968, 612] on div "Back Save as draft Next" at bounding box center [703, 777] width 880 height 46
click at [968, 612] on button "Next" at bounding box center [1105, 784] width 78 height 32
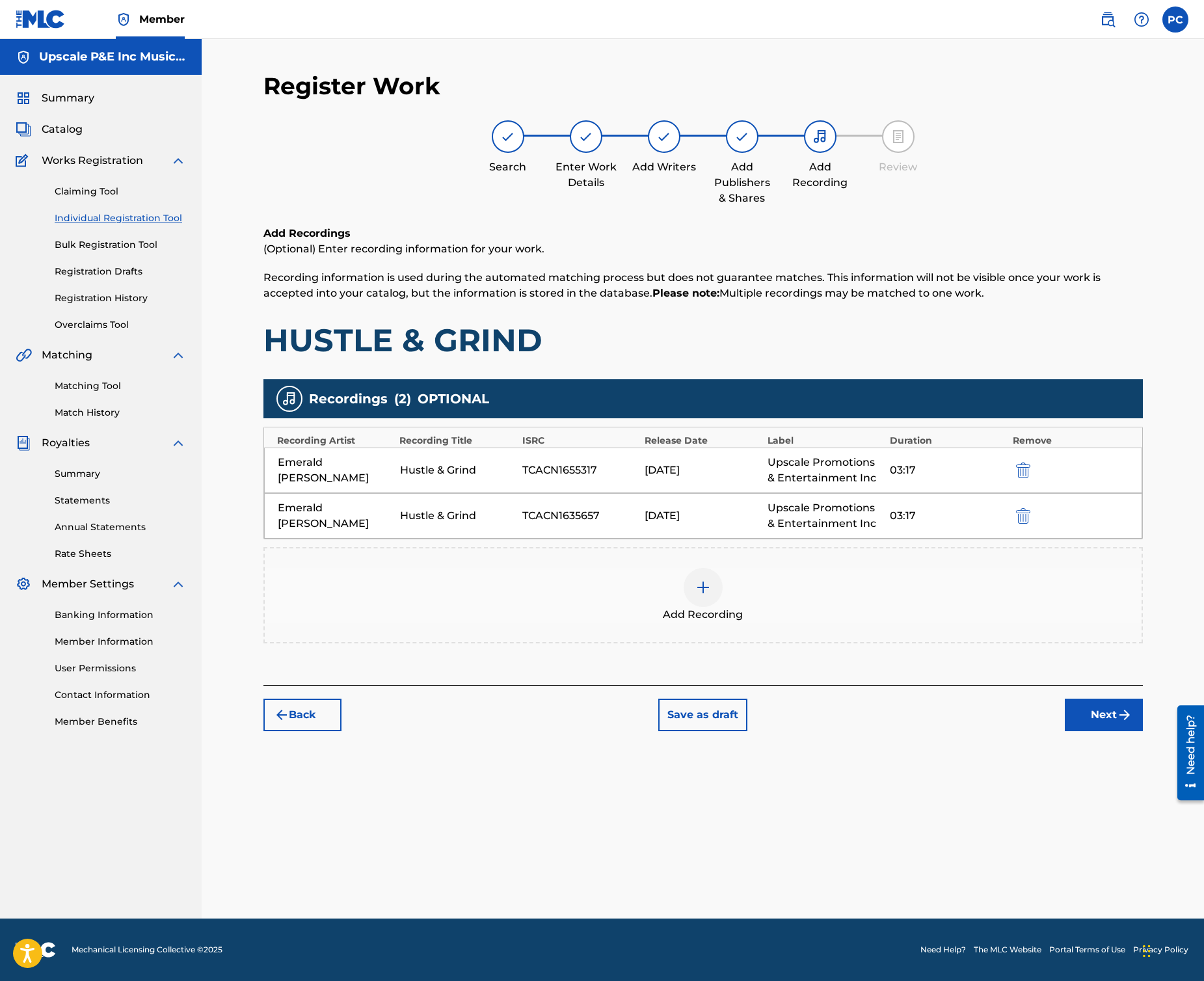
click at [968, 612] on button "Next" at bounding box center [1105, 715] width 78 height 32
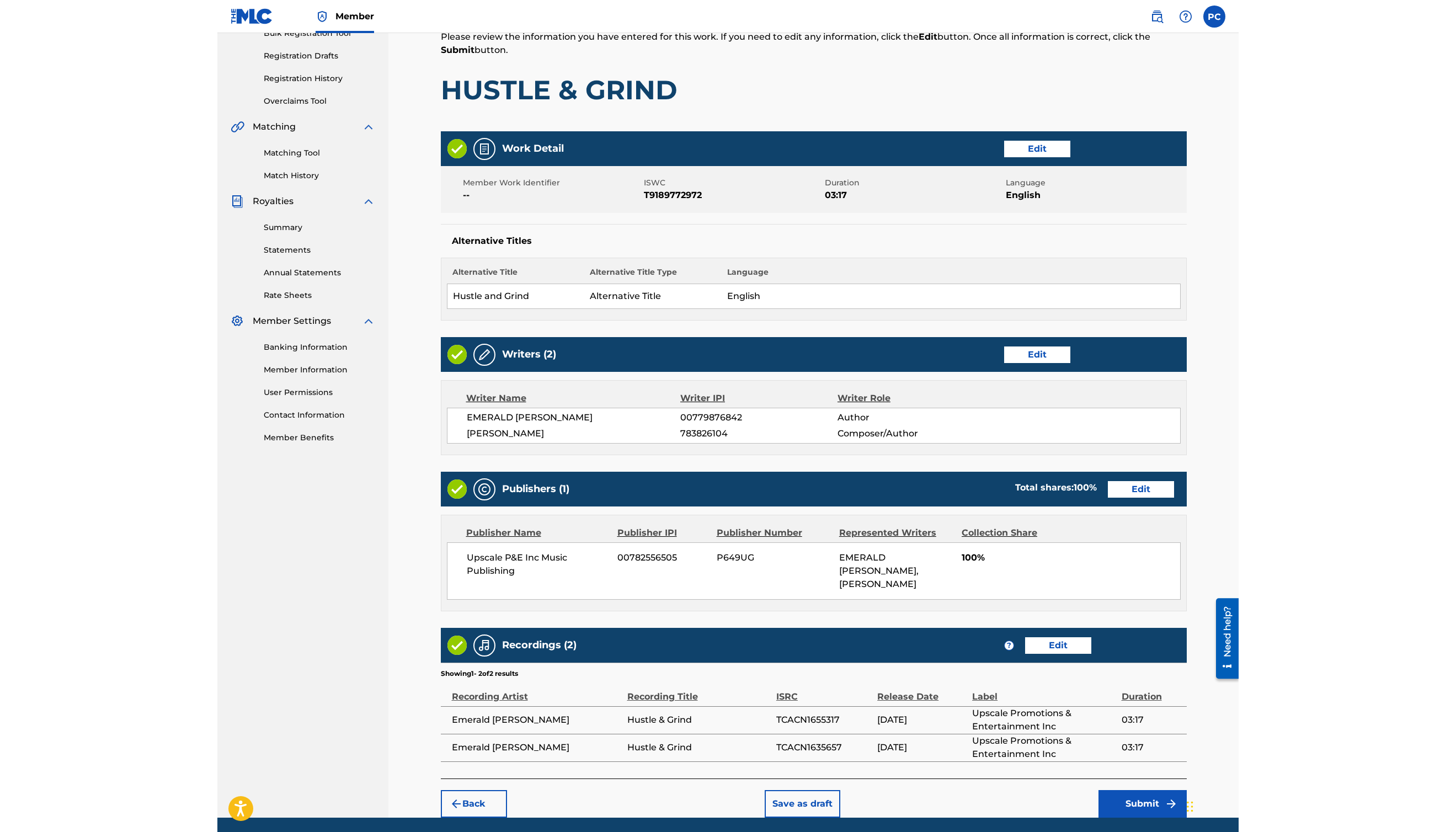
scroll to position [200, 0]
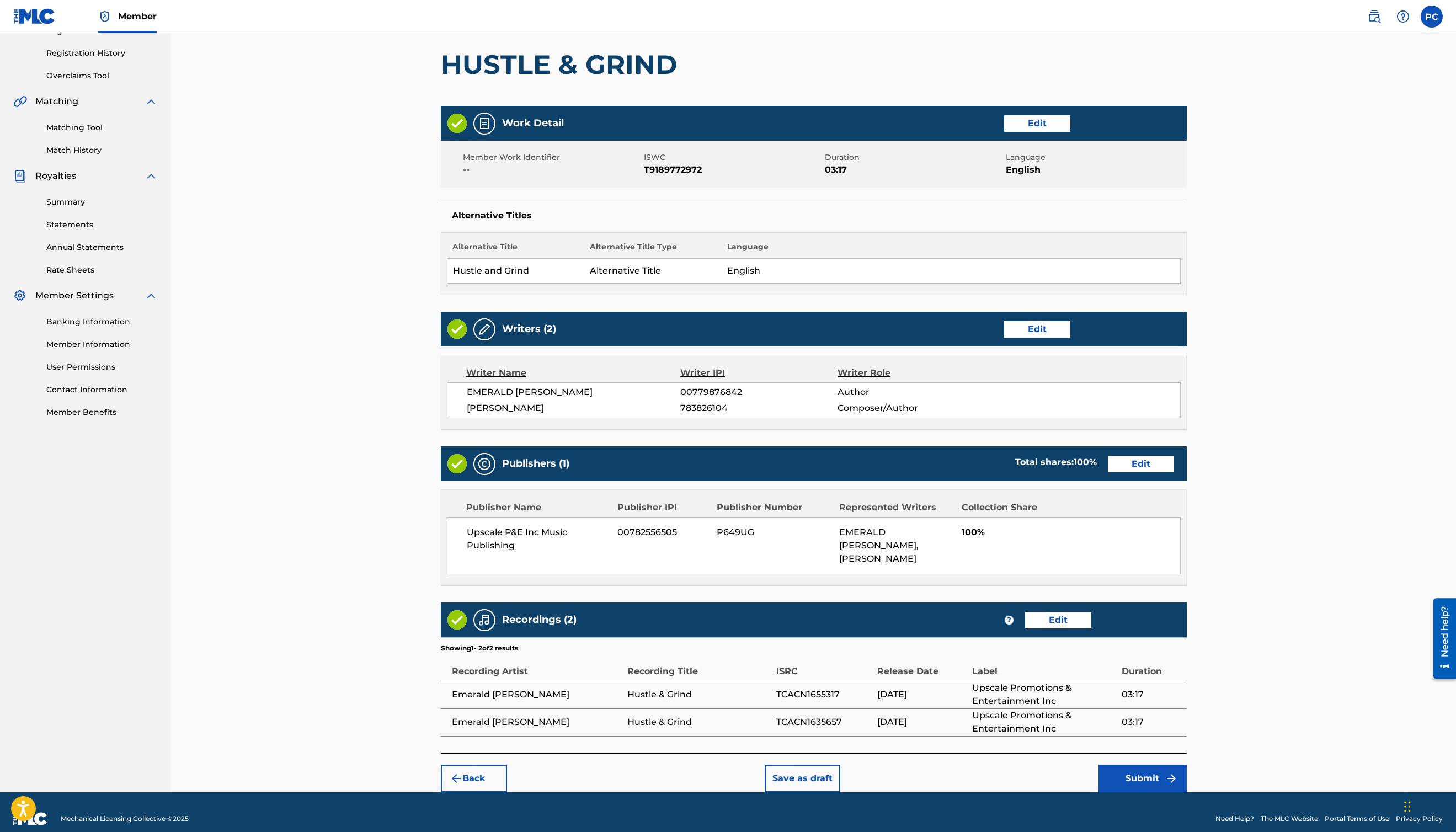
click at [676, 166] on span "T9189772972" at bounding box center [733, 170] width 178 height 13
copy span "T9189772972"
click at [708, 407] on span "783826104" at bounding box center [759, 408] width 157 height 13
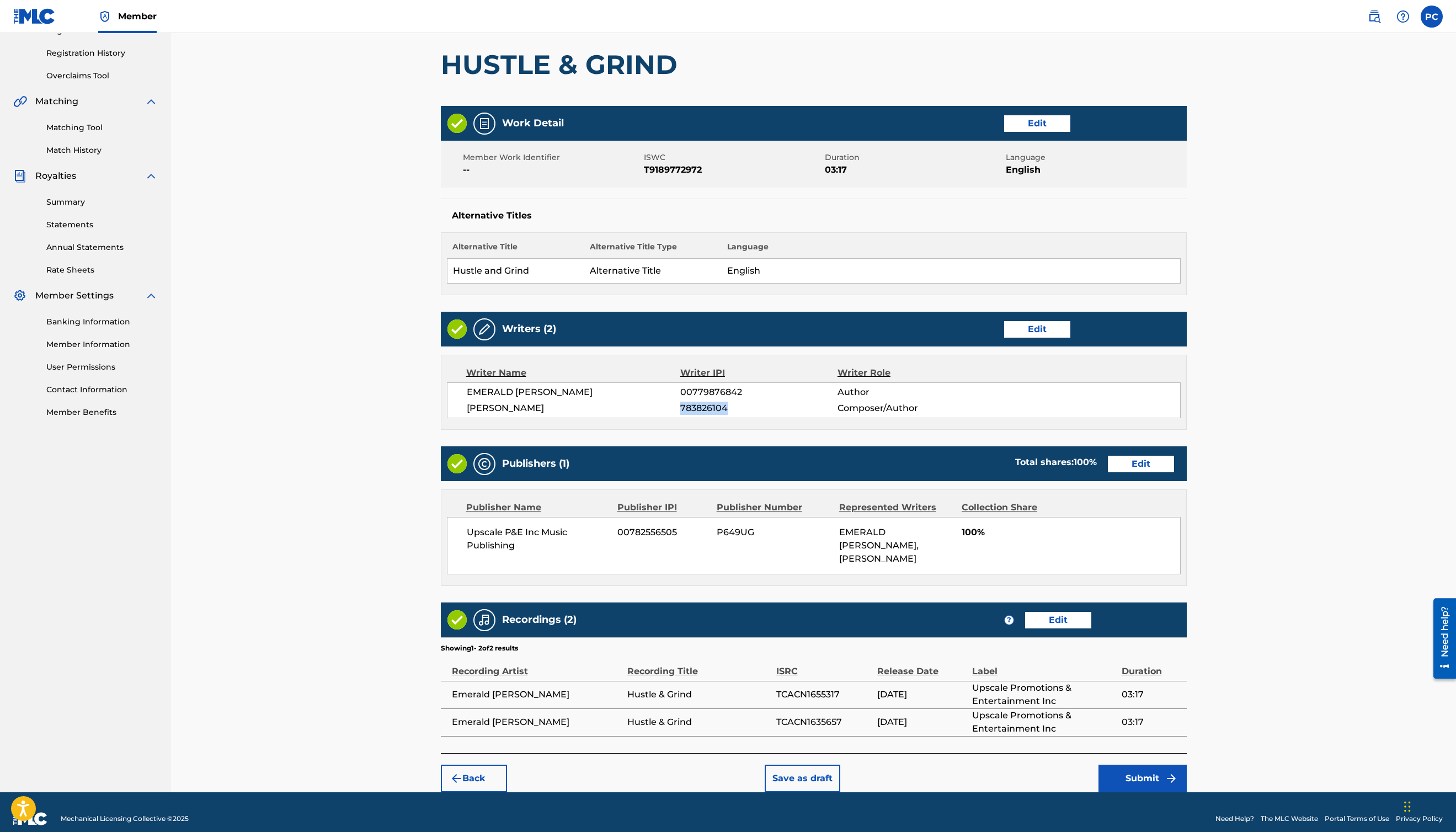
copy span "783826104"
drag, startPoint x: 469, startPoint y: 532, endPoint x: 563, endPoint y: 554, distance: 96.5
click at [563, 519] on div "Upscale P&E Inc Music Publishing 00782556505 P649UG EMERALD [PERSON_NAME], [PER…" at bounding box center [813, 546] width 734 height 58
copy span "Upscale P&E Inc Music Publishing"
click at [665, 519] on span "00782556505" at bounding box center [663, 532] width 91 height 13
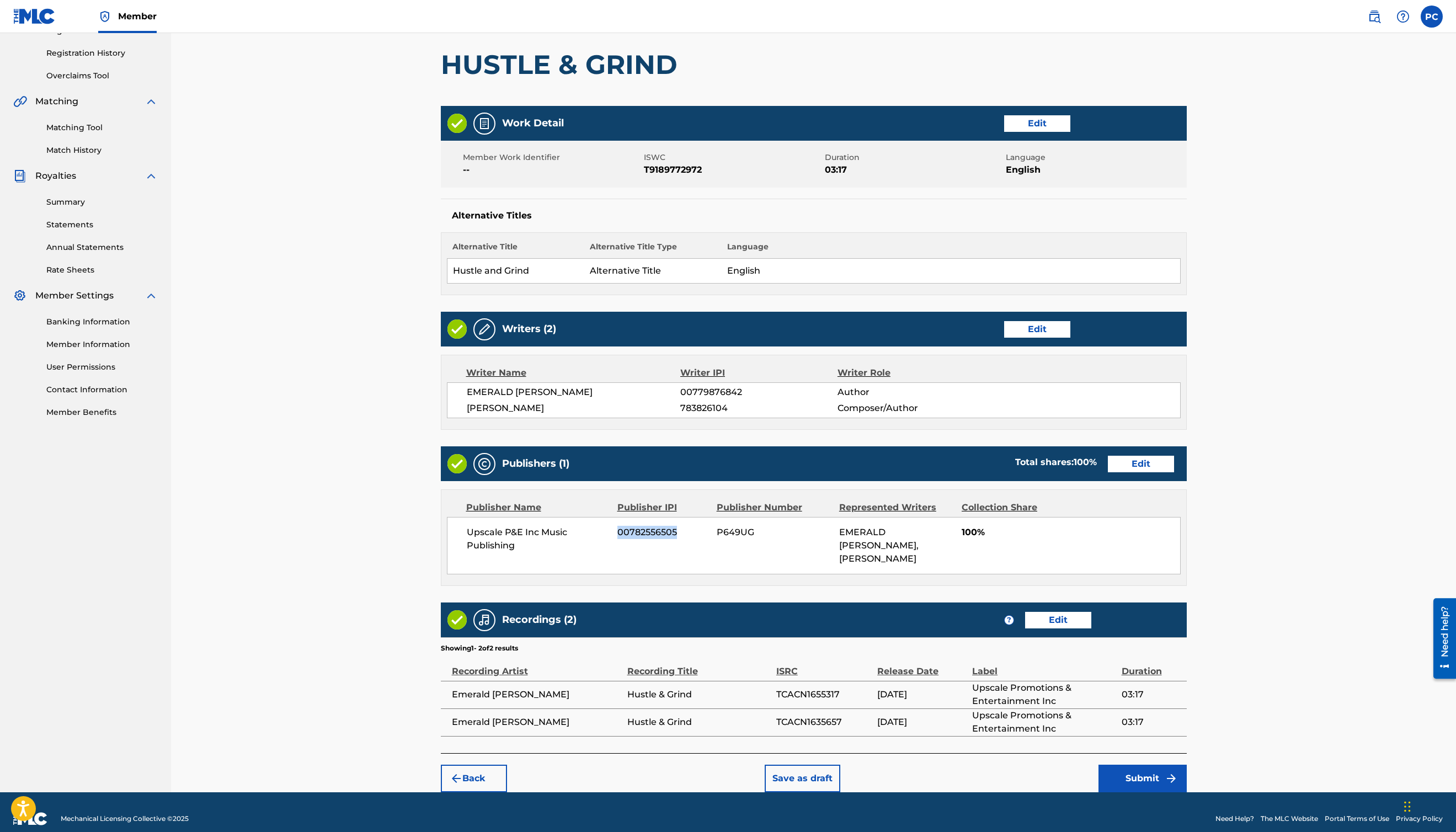
click at [665, 519] on span "00782556505" at bounding box center [663, 532] width 91 height 13
copy span "00782556505"
drag, startPoint x: 972, startPoint y: 677, endPoint x: 1058, endPoint y: 685, distance: 86.4
click at [821, 519] on span "Upscale Promotions & Entertainment Inc" at bounding box center [1044, 695] width 143 height 27
copy span "Upscale Promotions & Entertainment Inc"
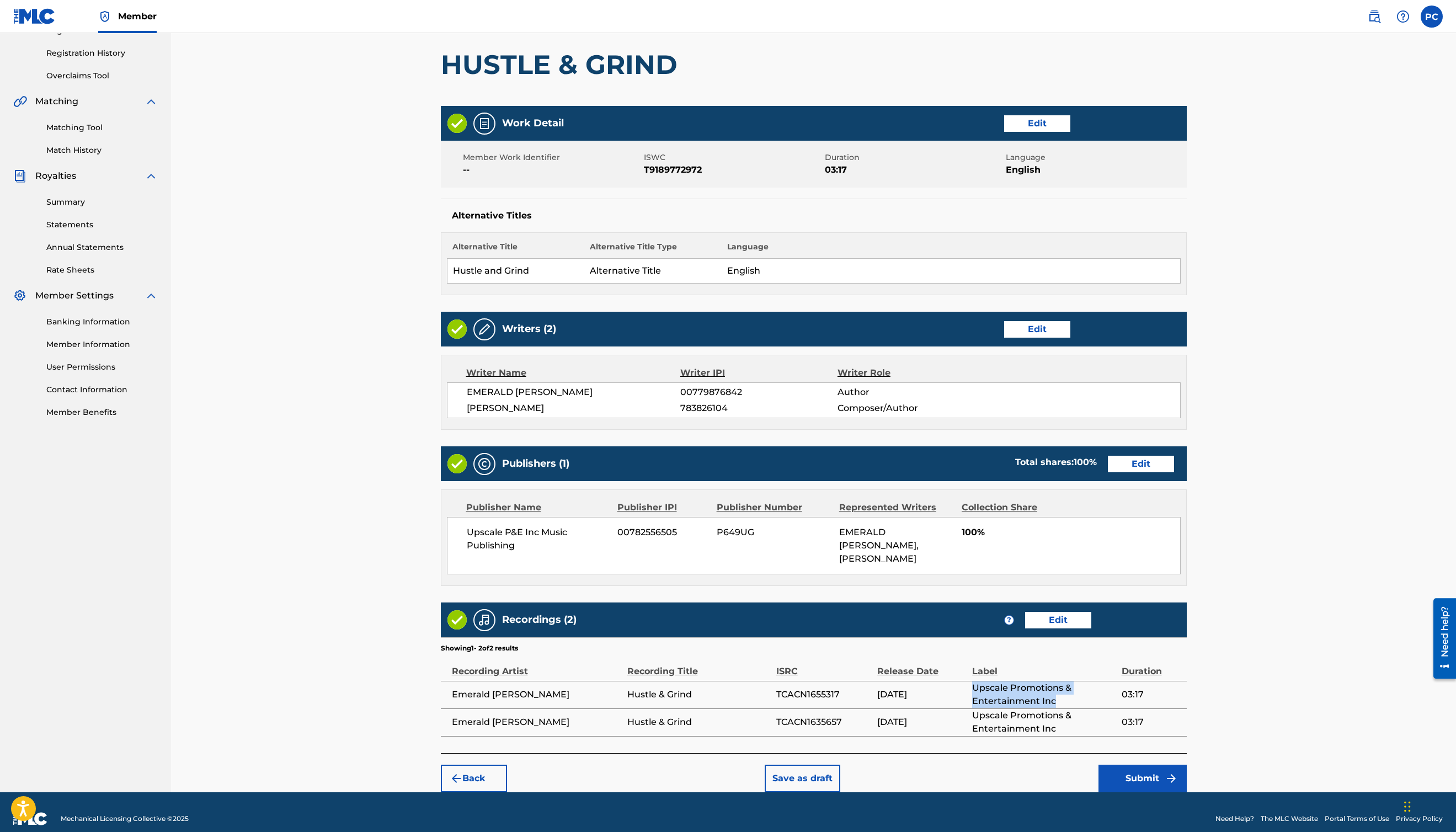
click at [821, 519] on button "Submit" at bounding box center [1142, 778] width 88 height 27
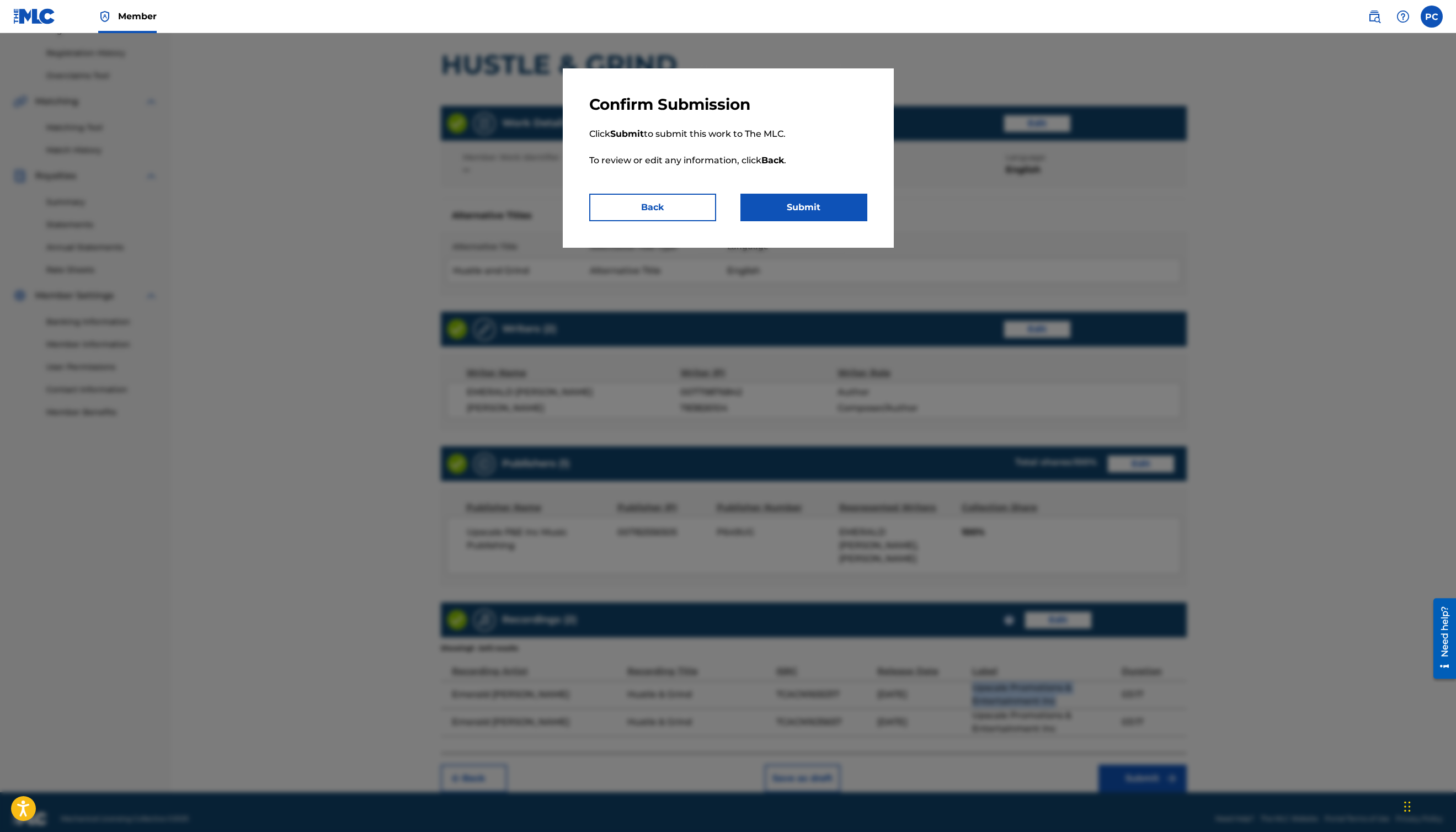
click at [810, 202] on button "Submit" at bounding box center [805, 207] width 127 height 27
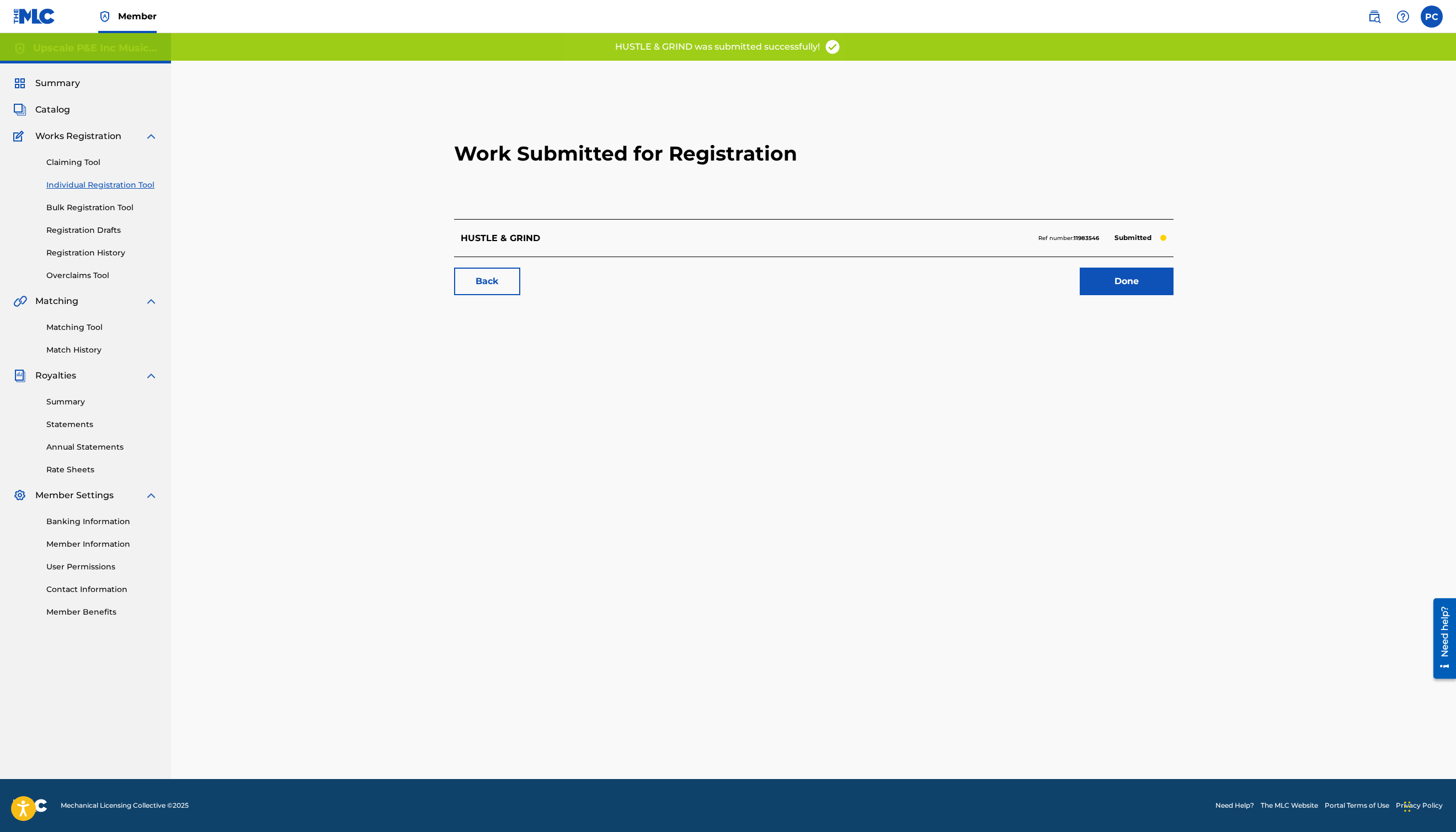
click at [821, 278] on link "Done" at bounding box center [1126, 281] width 94 height 27
